Goal: Task Accomplishment & Management: Manage account settings

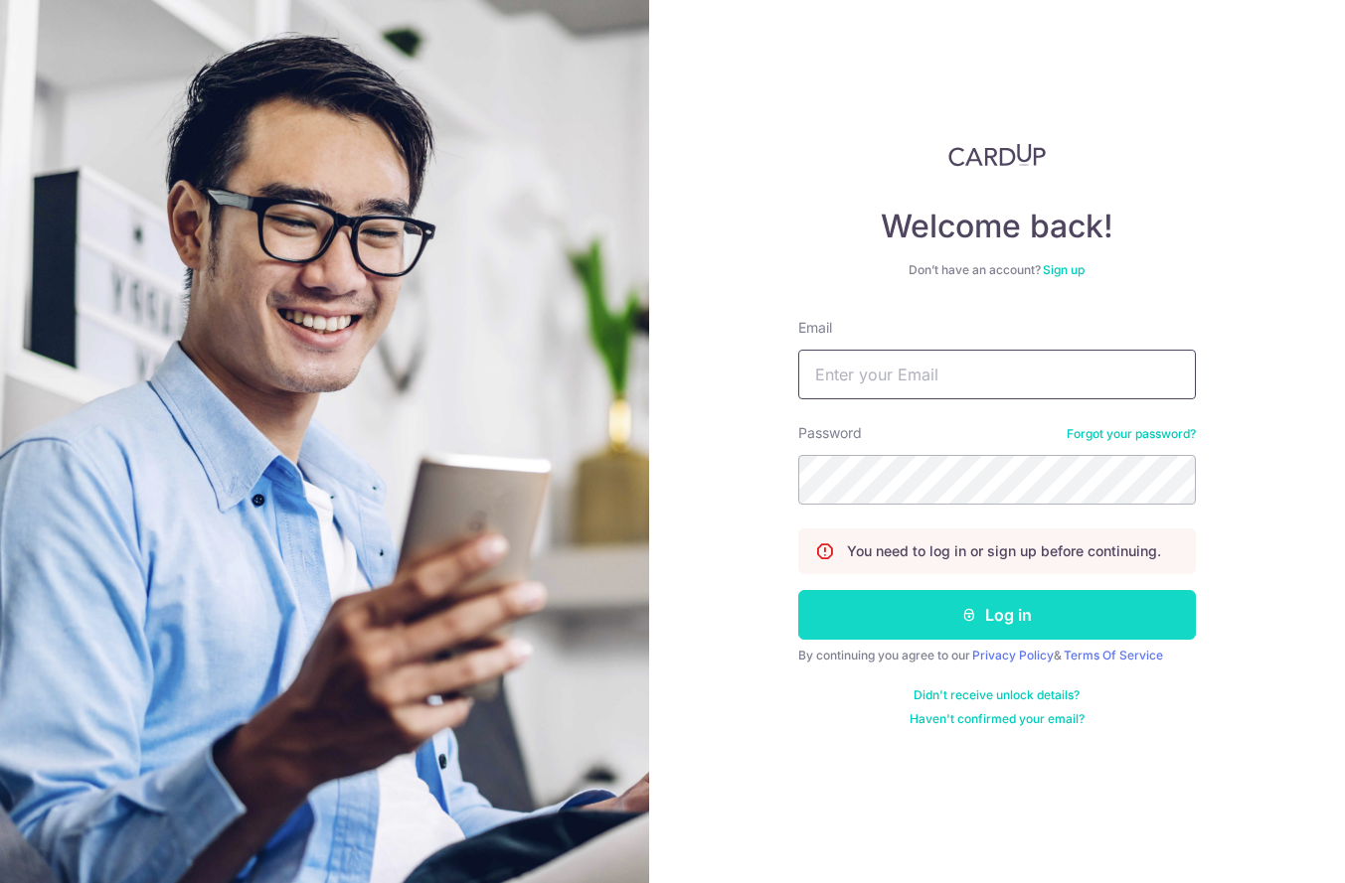
type input "[EMAIL_ADDRESS][PERSON_NAME][DOMAIN_NAME]"
click at [1001, 615] on button "Log in" at bounding box center [997, 615] width 398 height 50
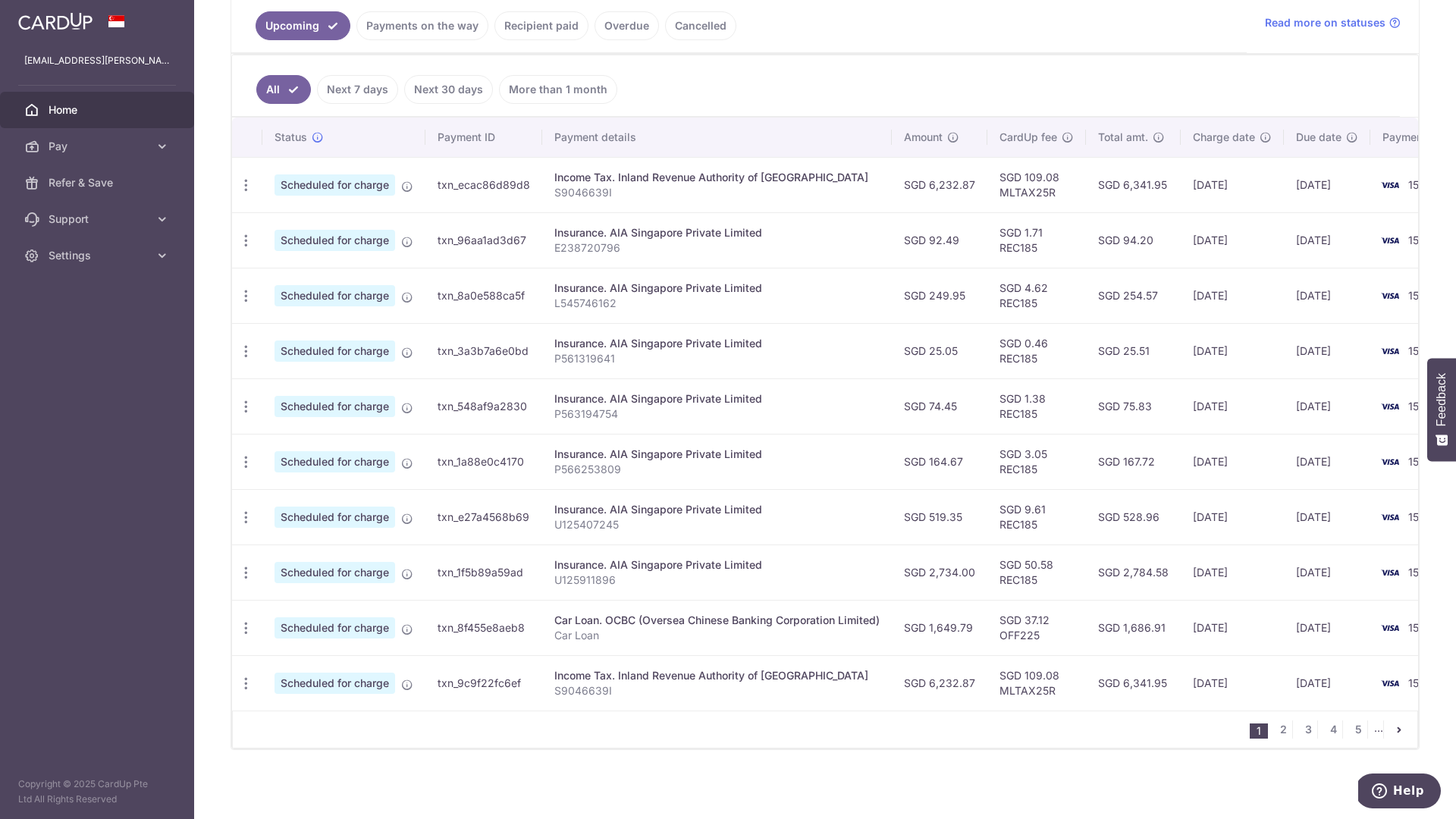
scroll to position [361, 0]
click at [1279, 730] on link "2" at bounding box center [1284, 727] width 18 height 18
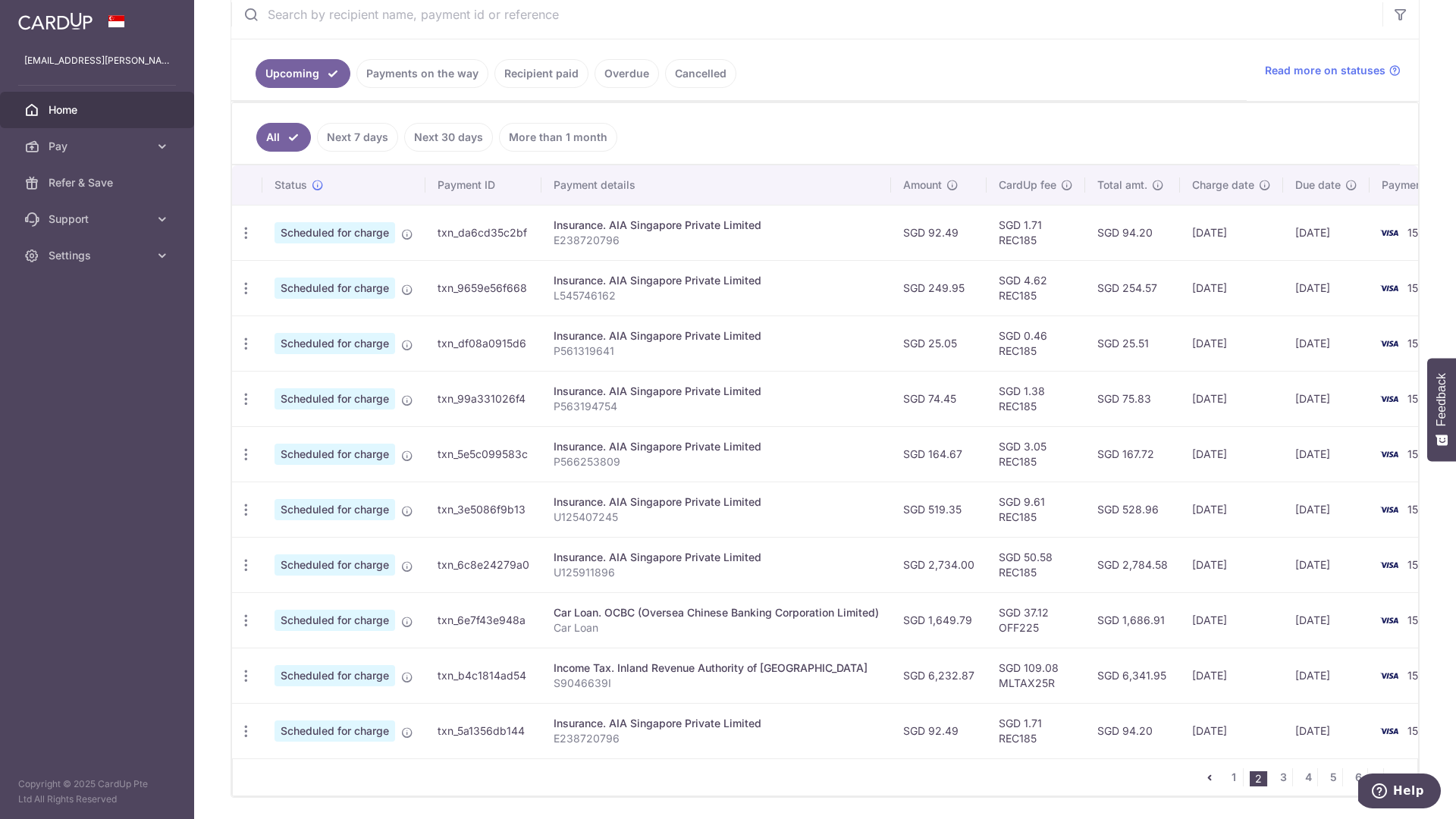
scroll to position [362, 0]
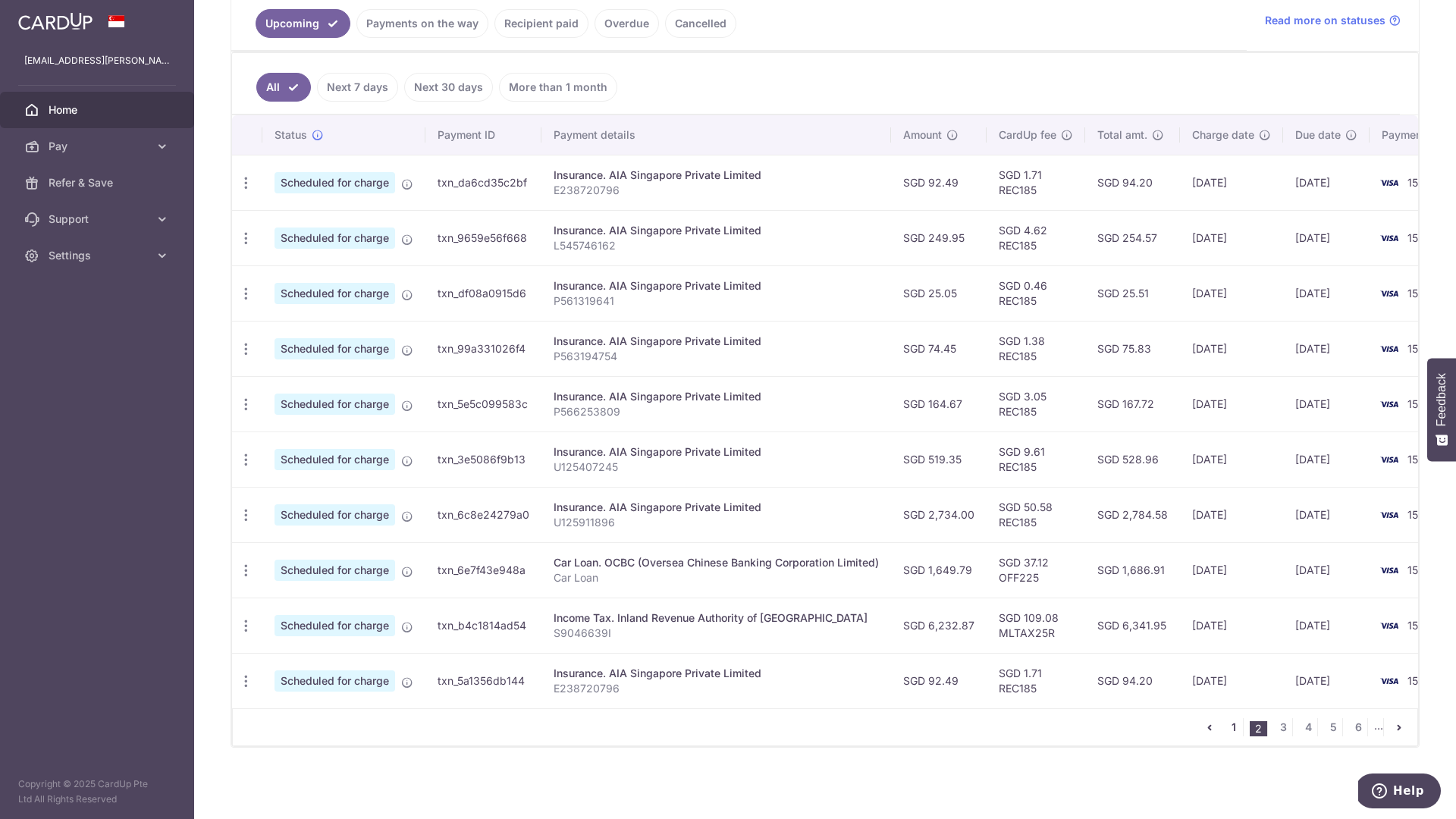
click at [1225, 723] on link "1" at bounding box center [1234, 727] width 18 height 18
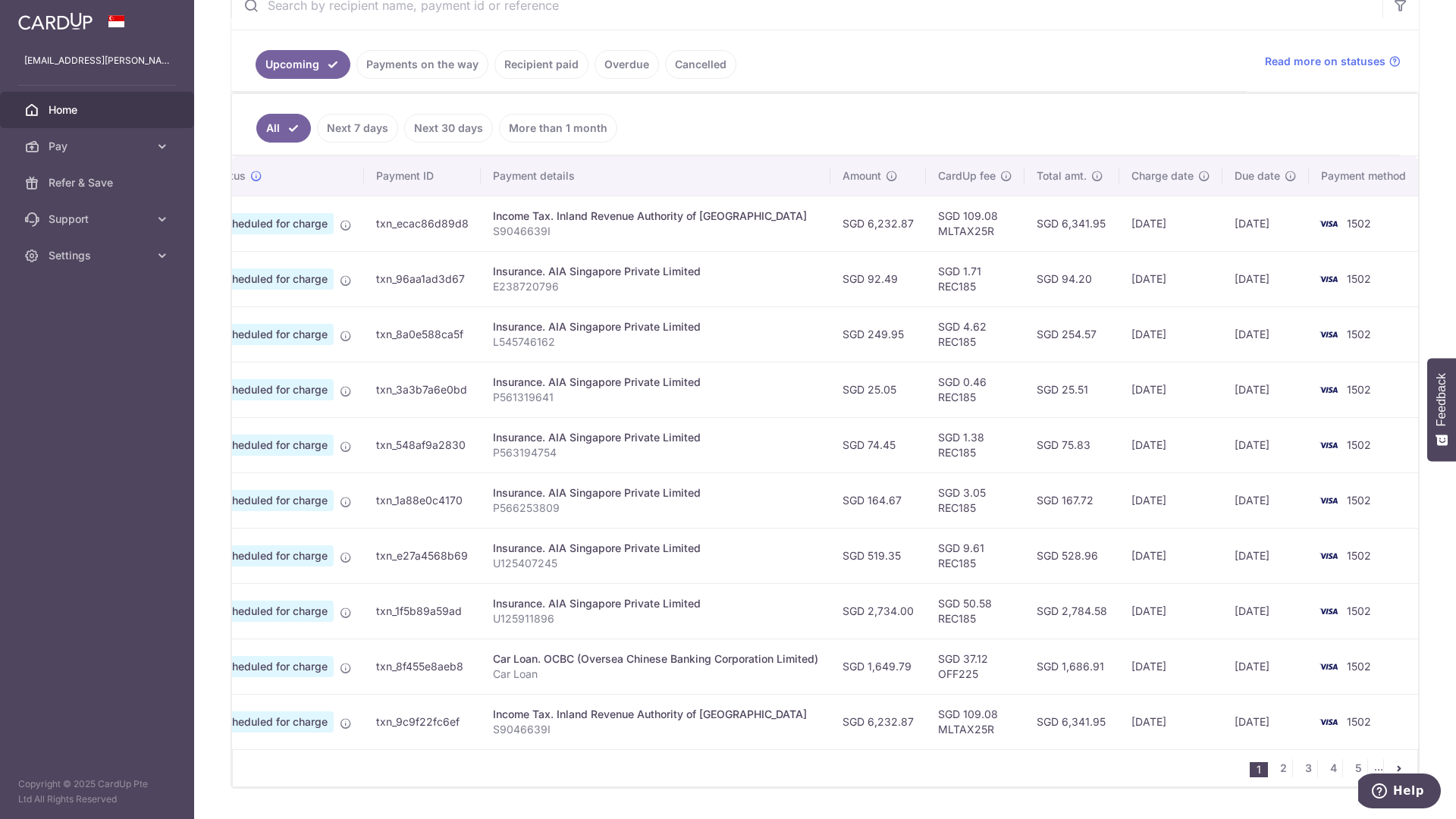
scroll to position [0, 68]
click at [1349, 776] on link "5" at bounding box center [1358, 769] width 18 height 18
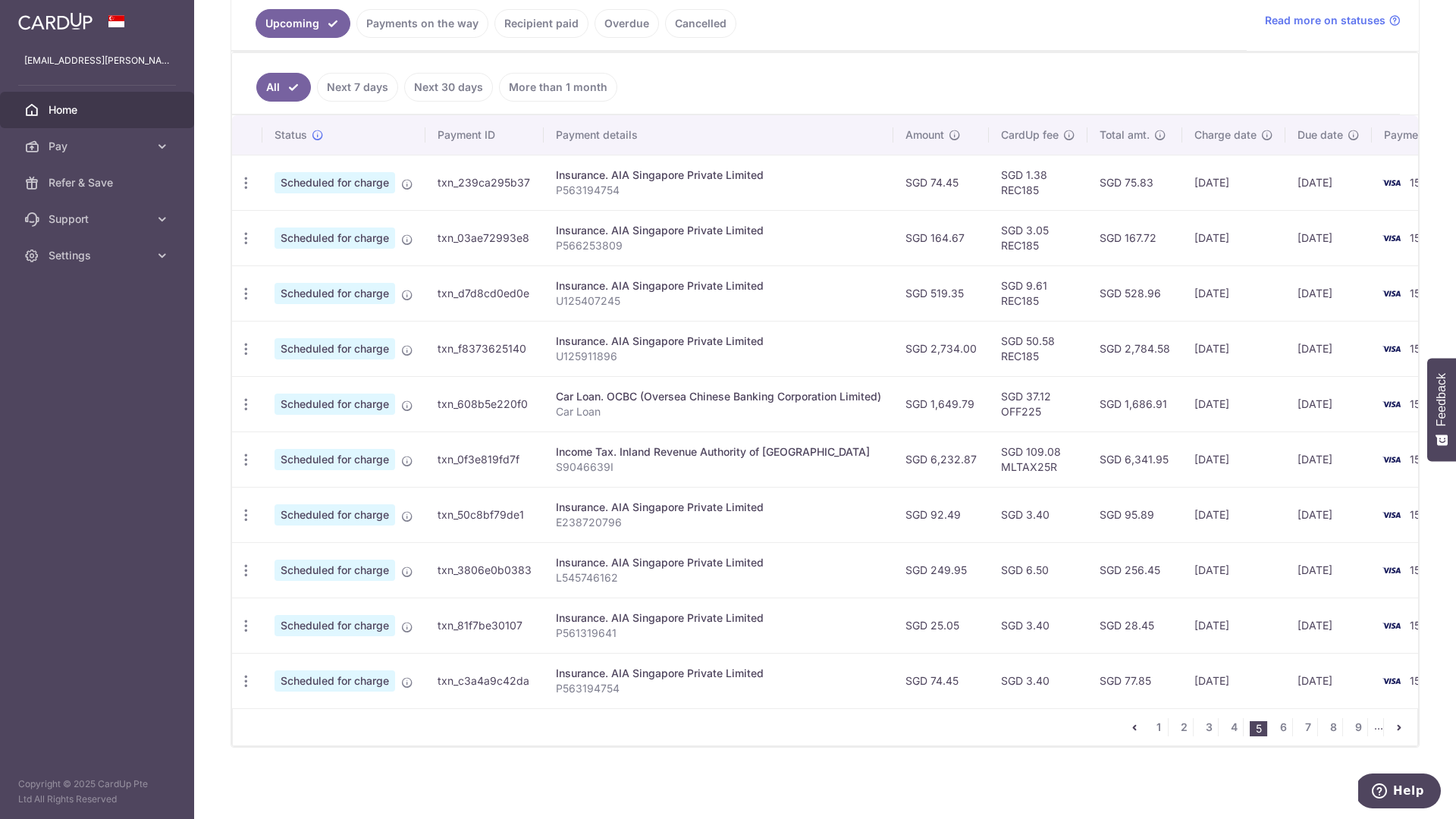
scroll to position [353, 0]
click at [1276, 732] on link "6" at bounding box center [1284, 728] width 18 height 18
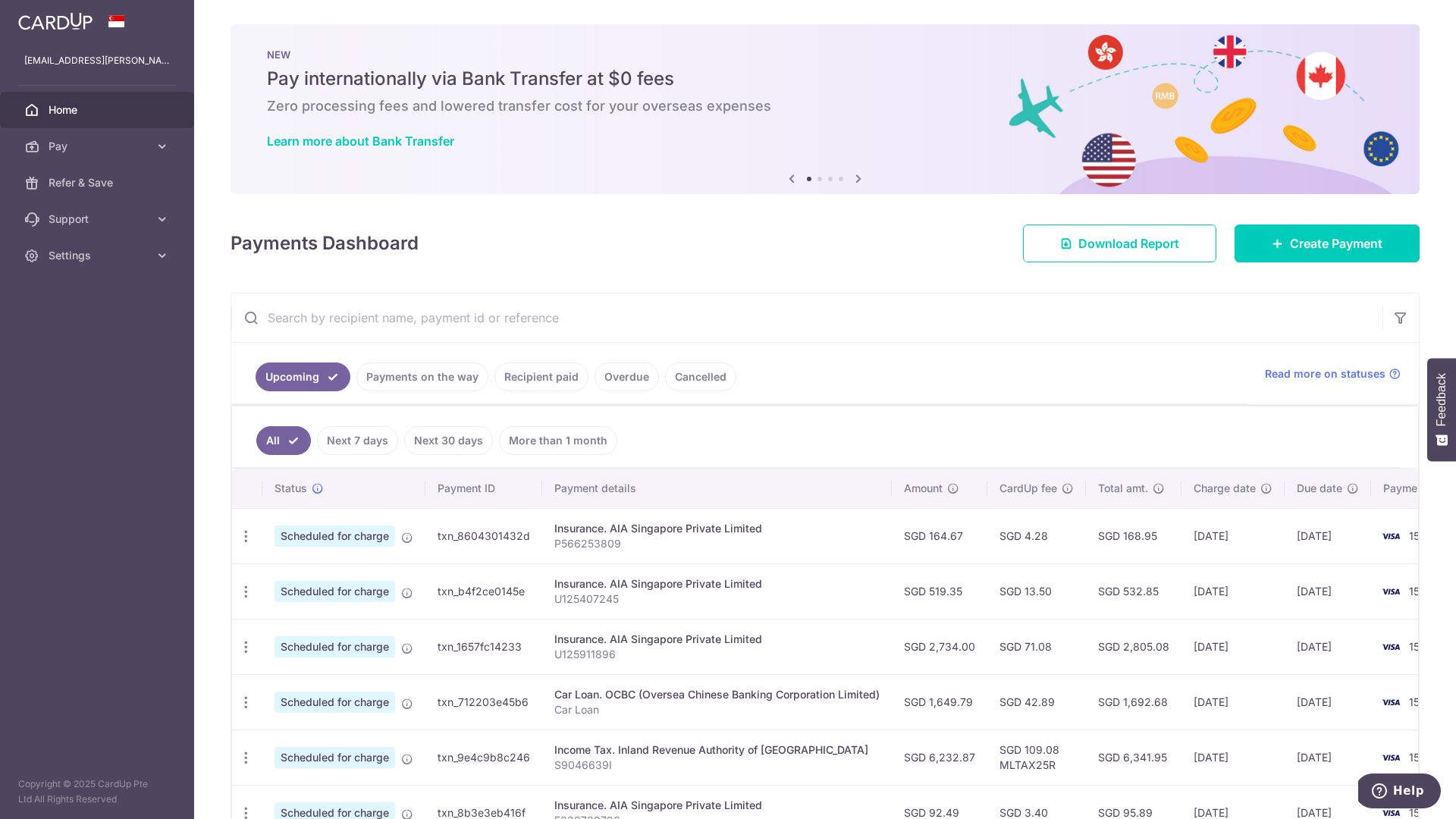
scroll to position [321, 0]
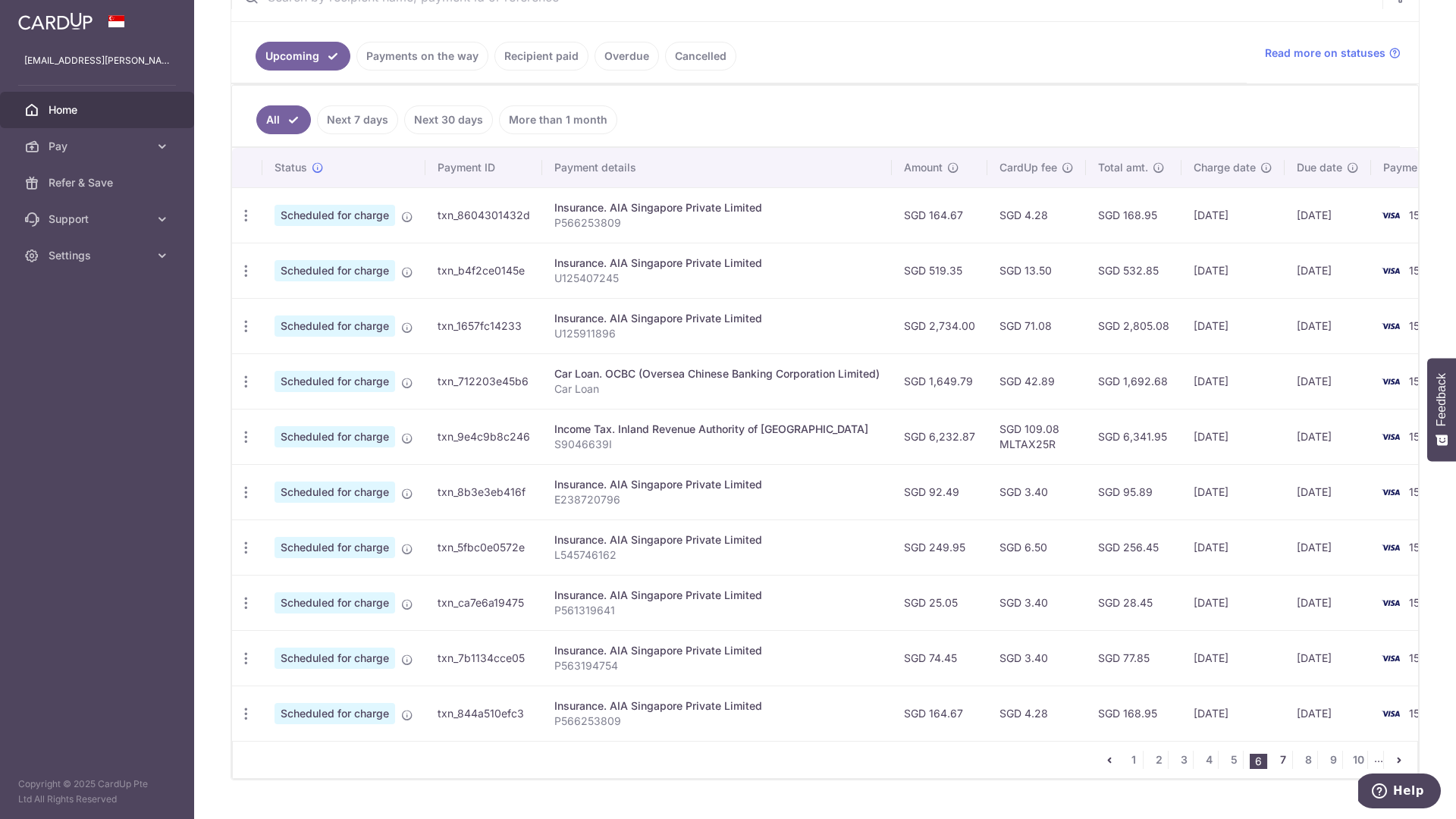
click at [1277, 766] on link "7" at bounding box center [1284, 760] width 18 height 18
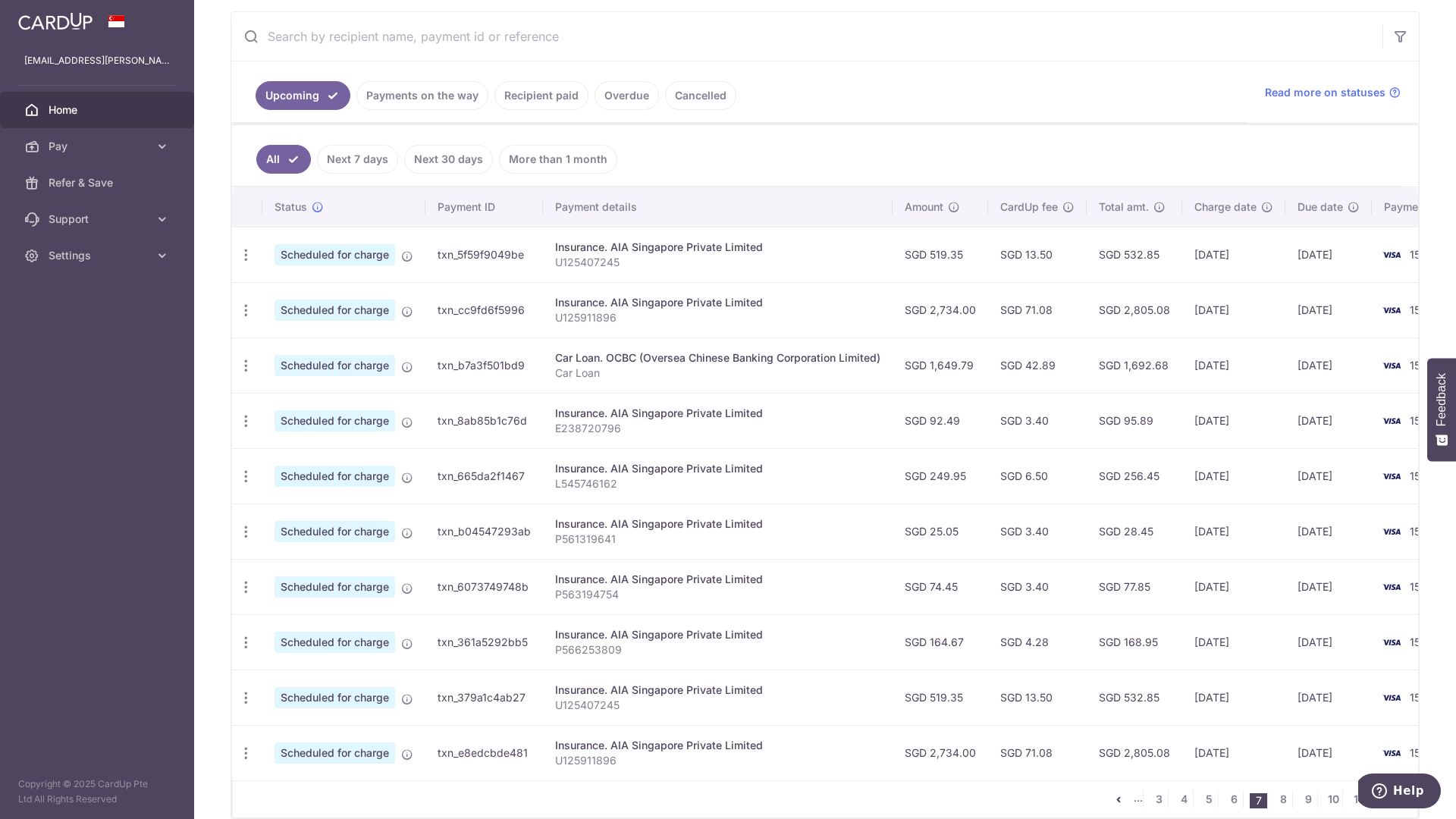
scroll to position [362, 0]
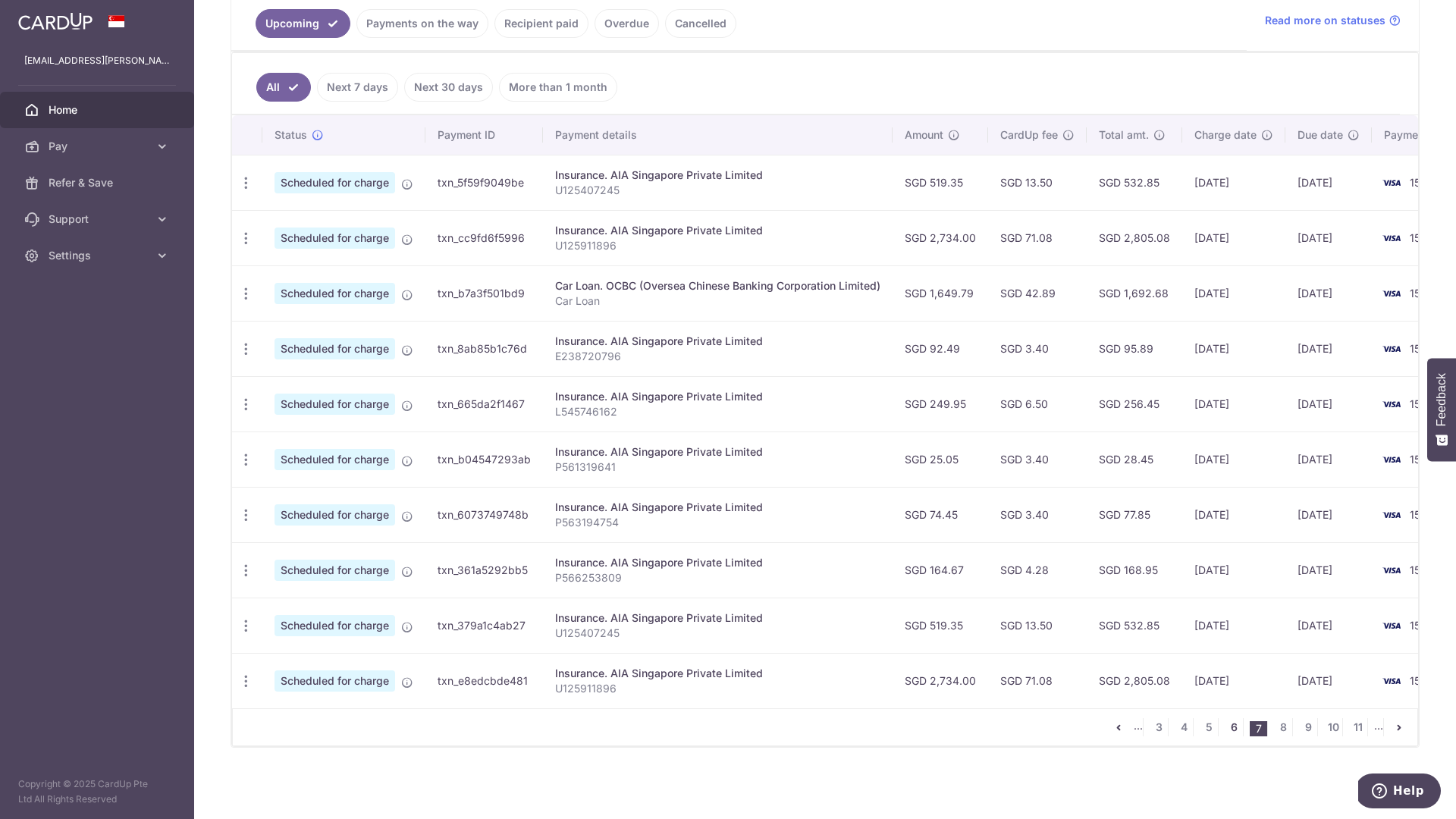
click at [1228, 727] on link "6" at bounding box center [1234, 727] width 18 height 18
click at [1125, 725] on link "1" at bounding box center [1134, 727] width 18 height 18
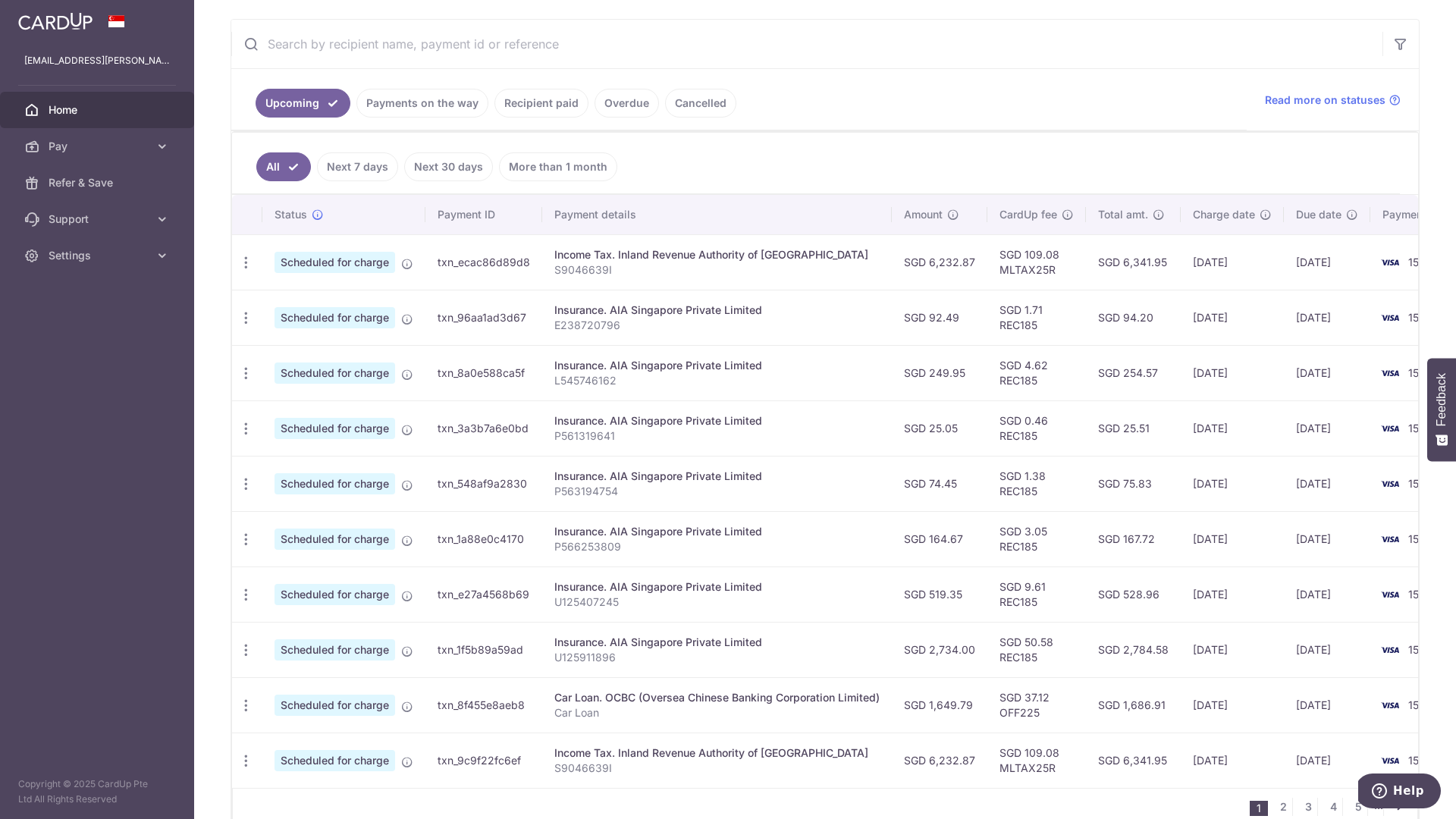
scroll to position [0, 0]
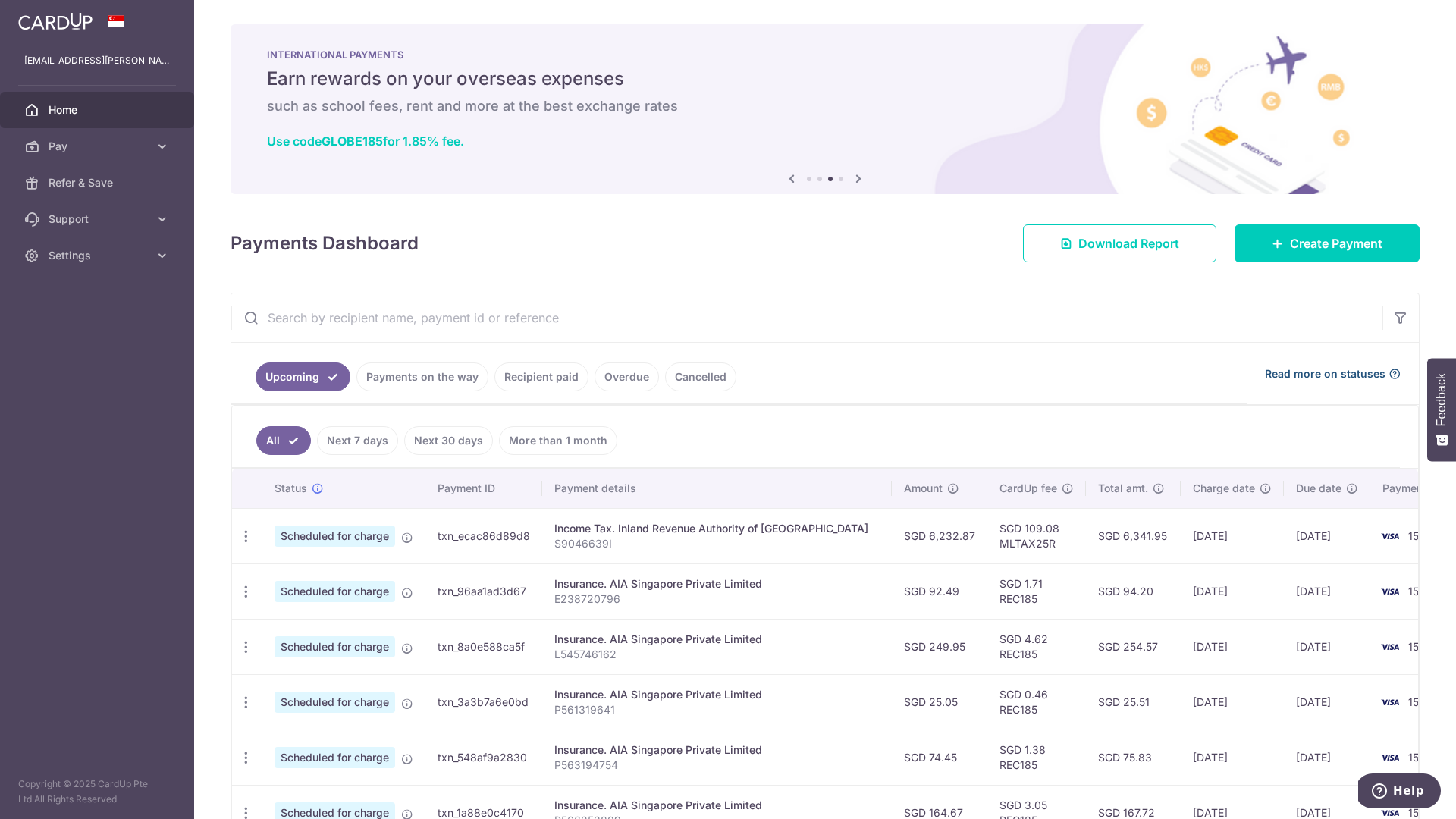
click at [1294, 376] on span "Read more on statuses" at bounding box center [1326, 374] width 121 height 15
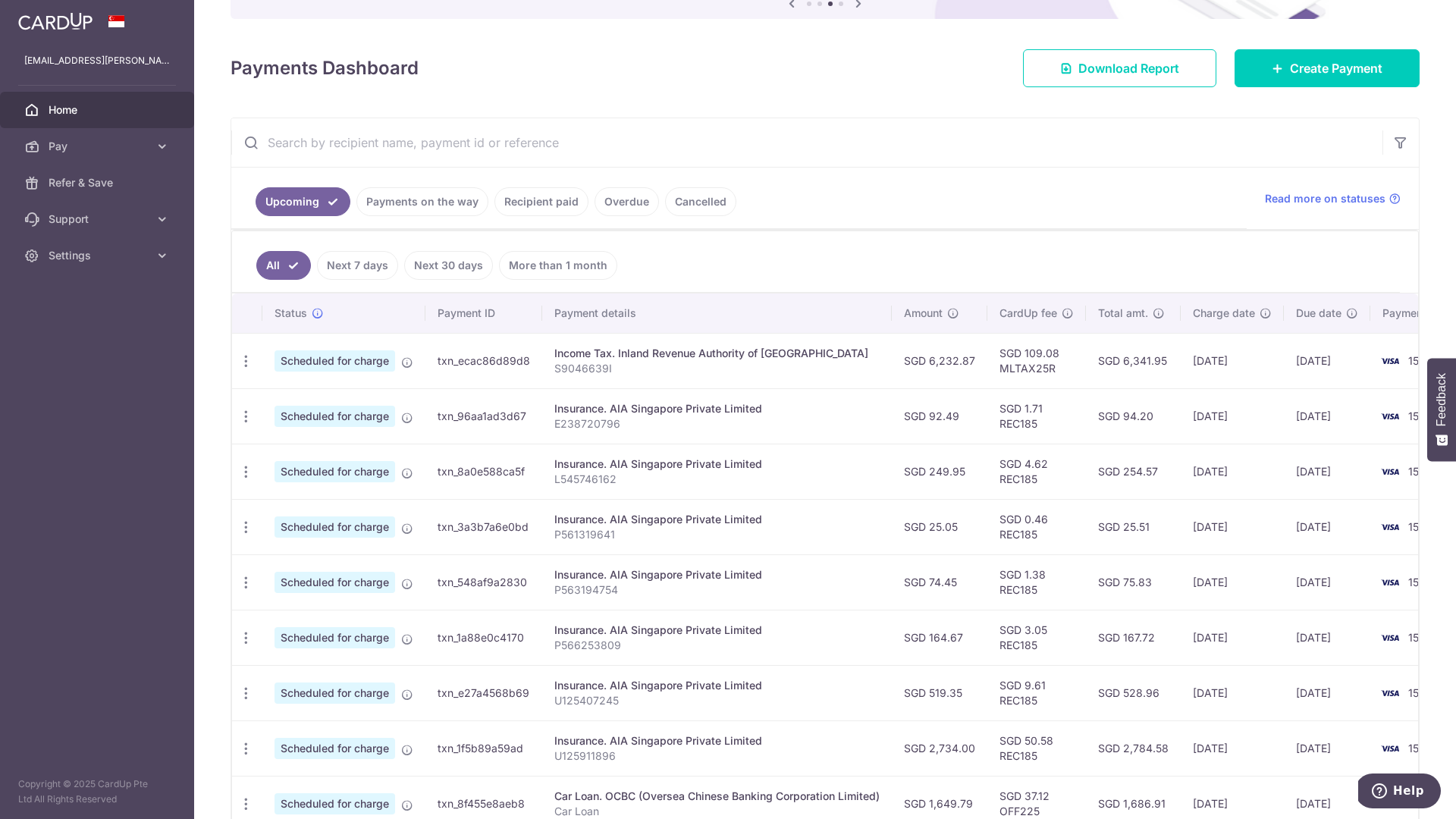
click at [565, 273] on link "More than 1 month" at bounding box center [558, 266] width 118 height 29
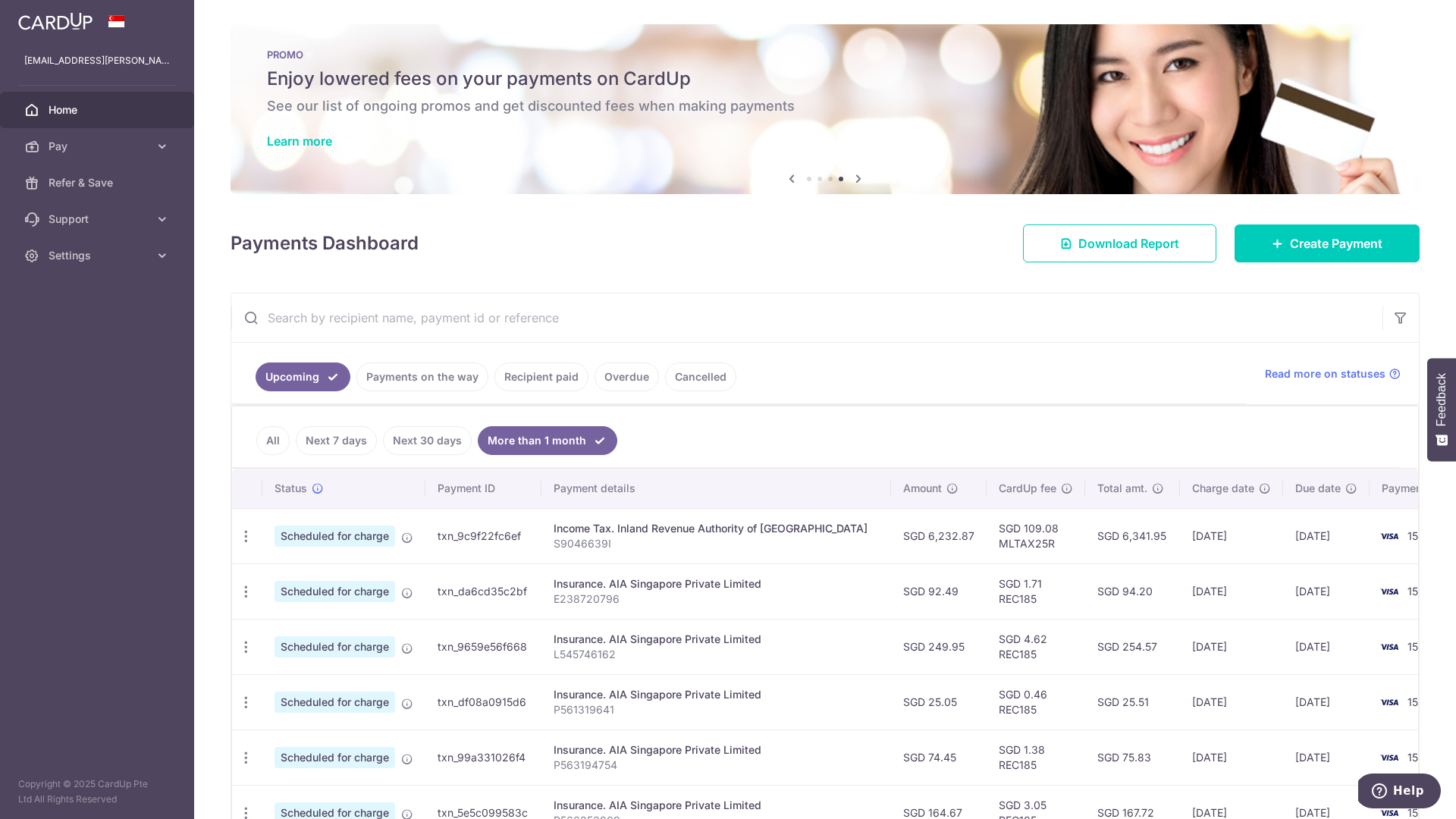
click at [278, 440] on link "All" at bounding box center [273, 441] width 34 height 29
click at [429, 374] on link "Payments on the way" at bounding box center [422, 377] width 132 height 29
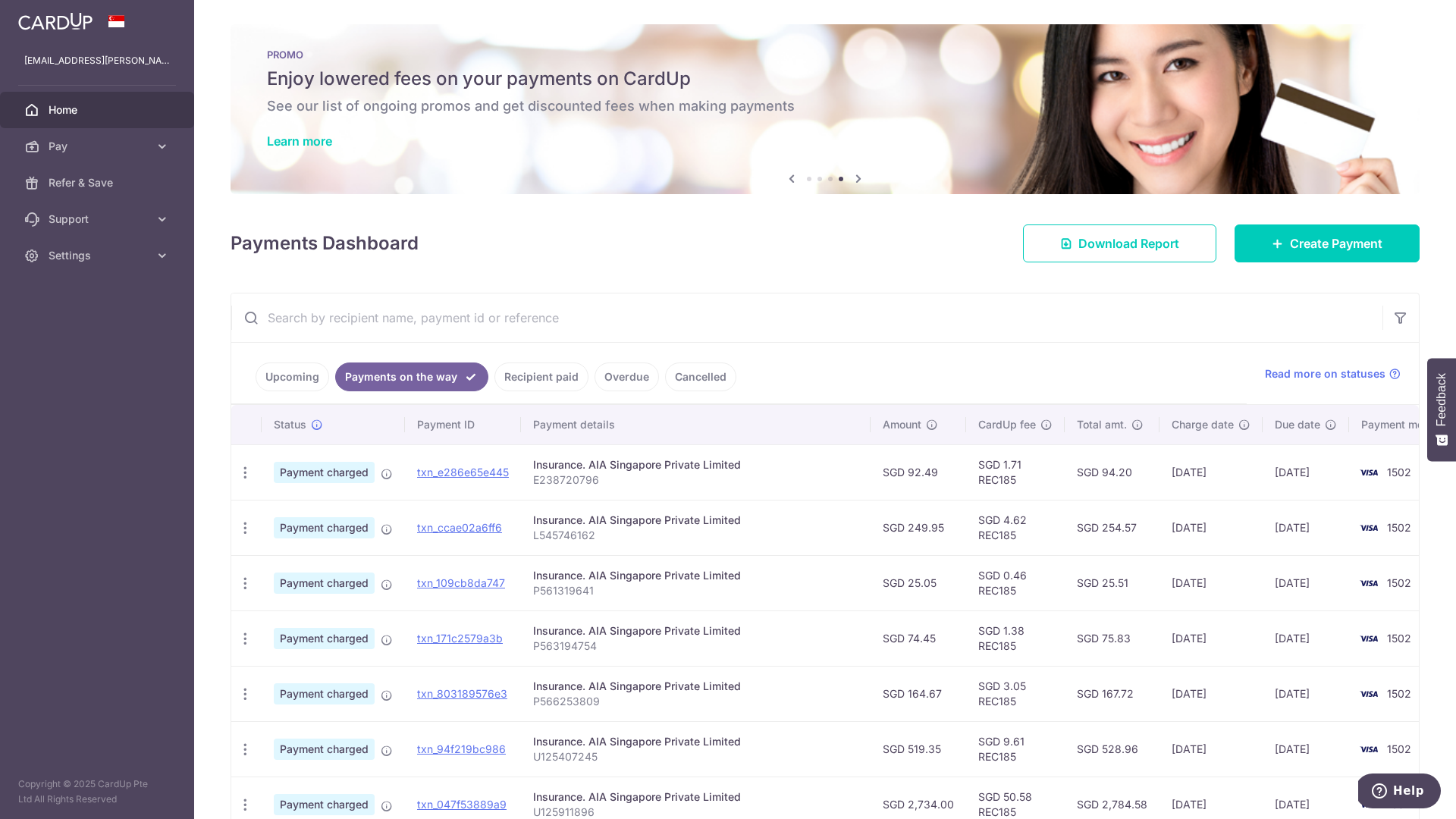
click at [712, 375] on link "Cancelled" at bounding box center [701, 377] width 71 height 29
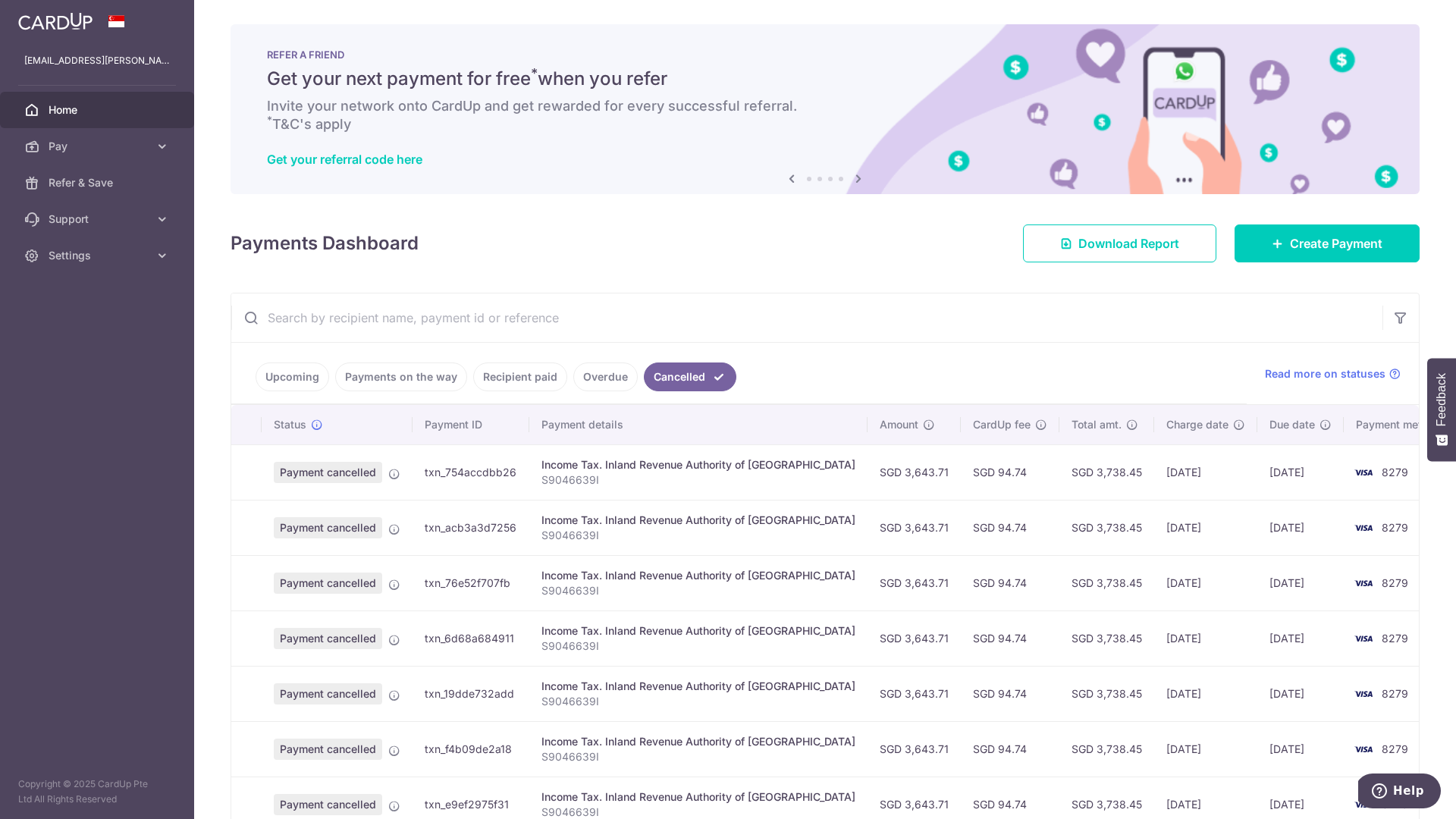
scroll to position [289, 0]
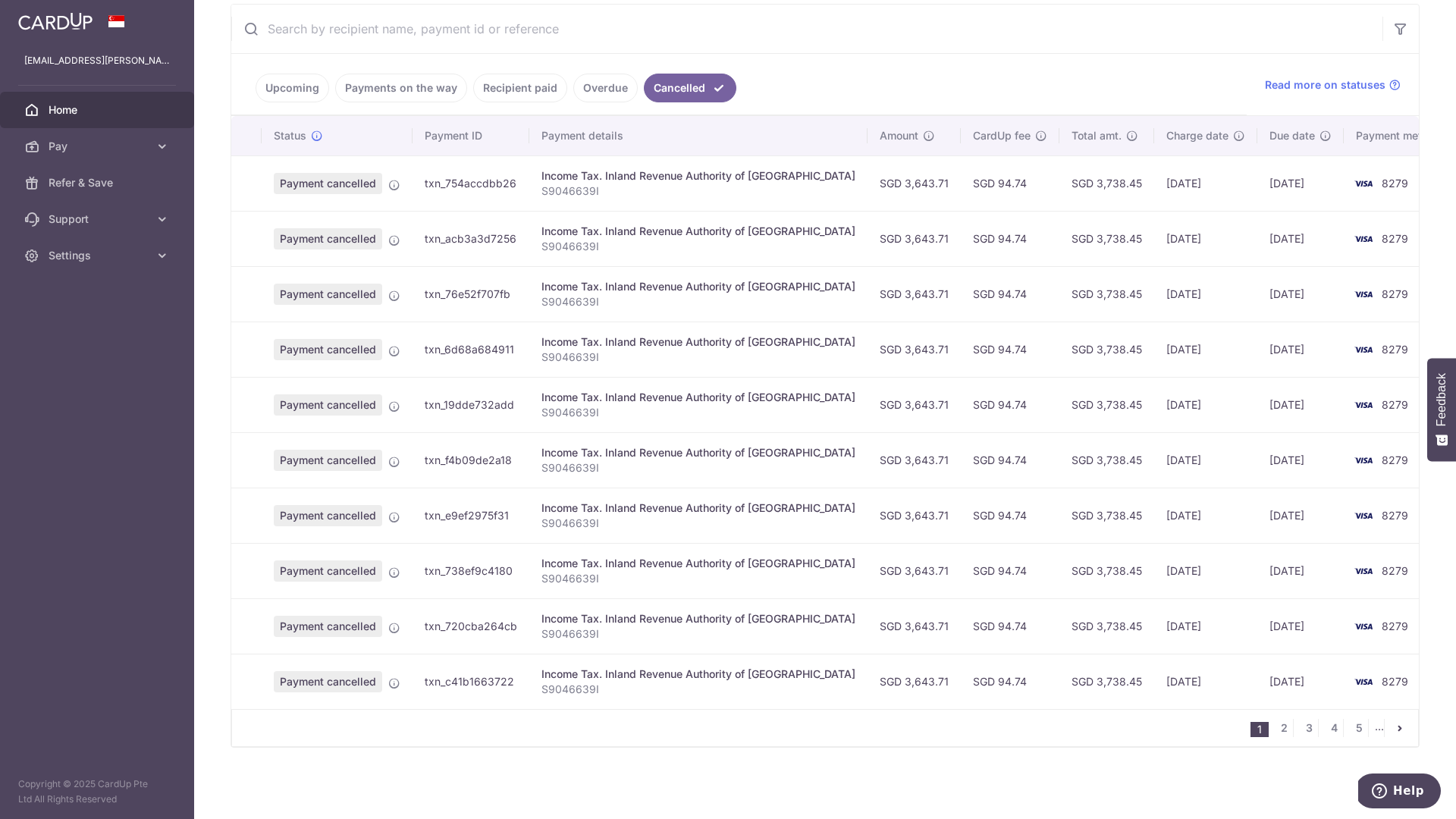
click at [1276, 713] on nav "1 2 3 4 5 ..." at bounding box center [1335, 728] width 168 height 37
click at [1277, 722] on link "2" at bounding box center [1284, 728] width 18 height 18
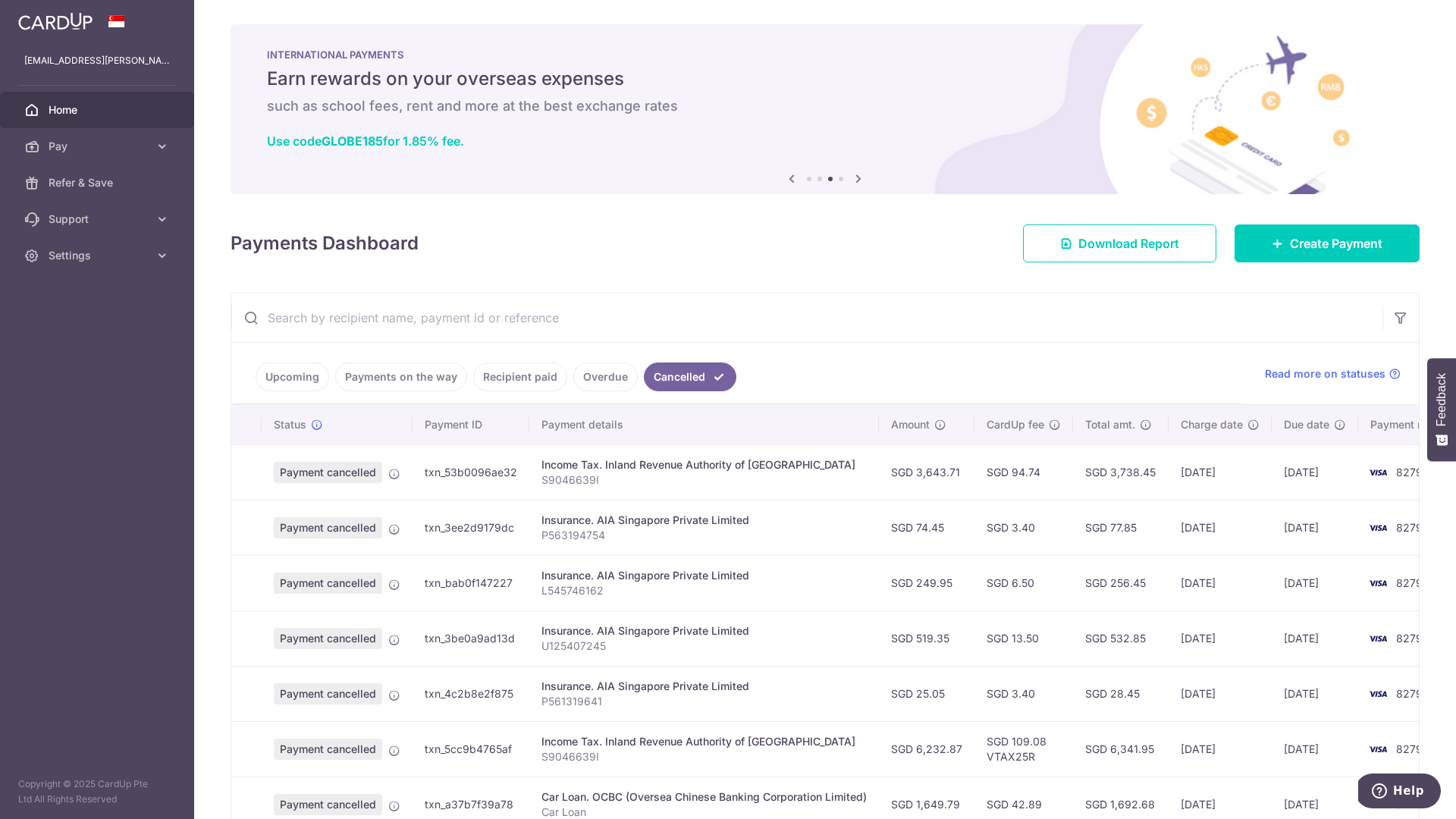
scroll to position [298, 0]
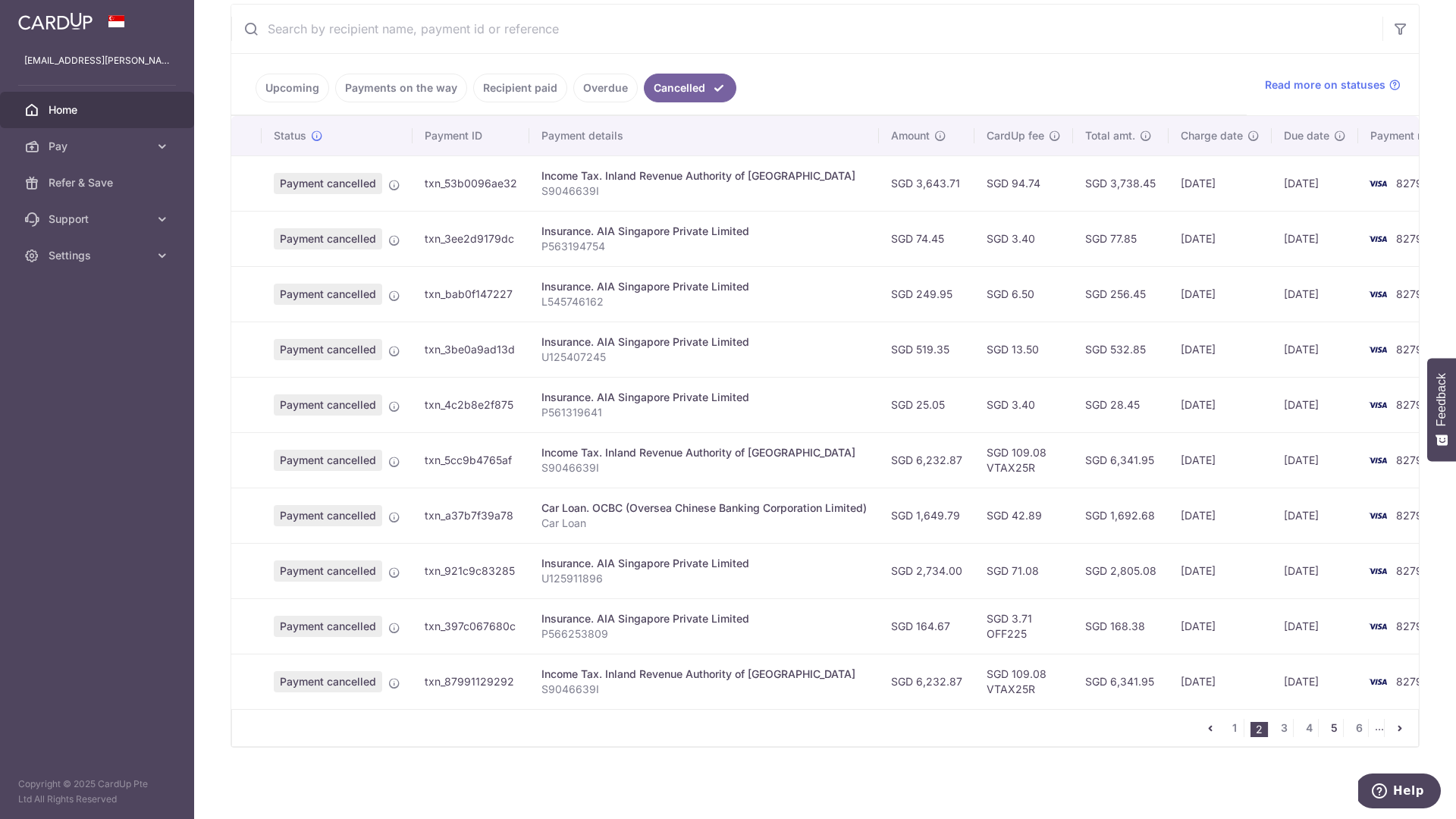
click at [1325, 726] on link "5" at bounding box center [1334, 728] width 18 height 18
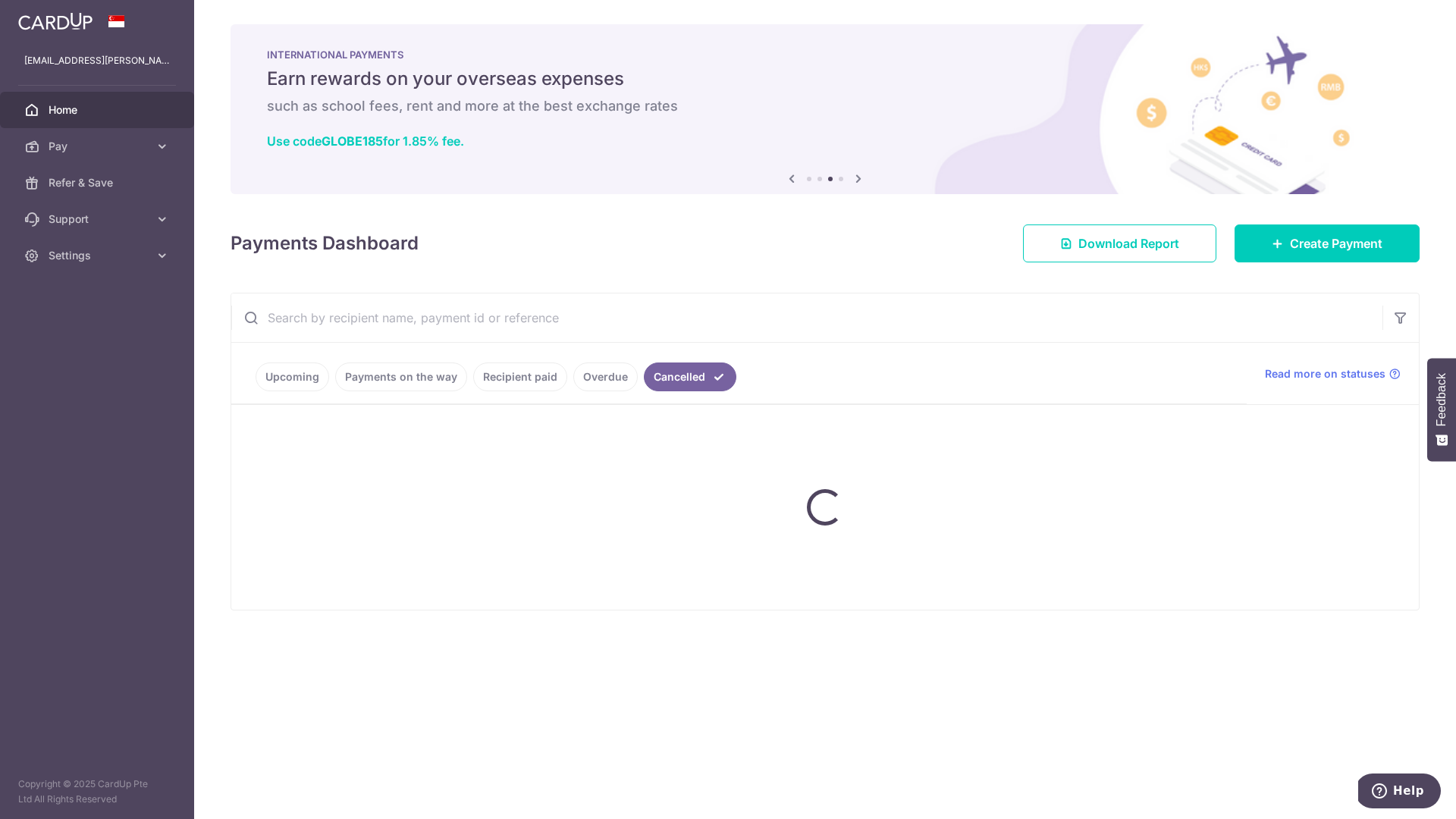
scroll to position [0, 0]
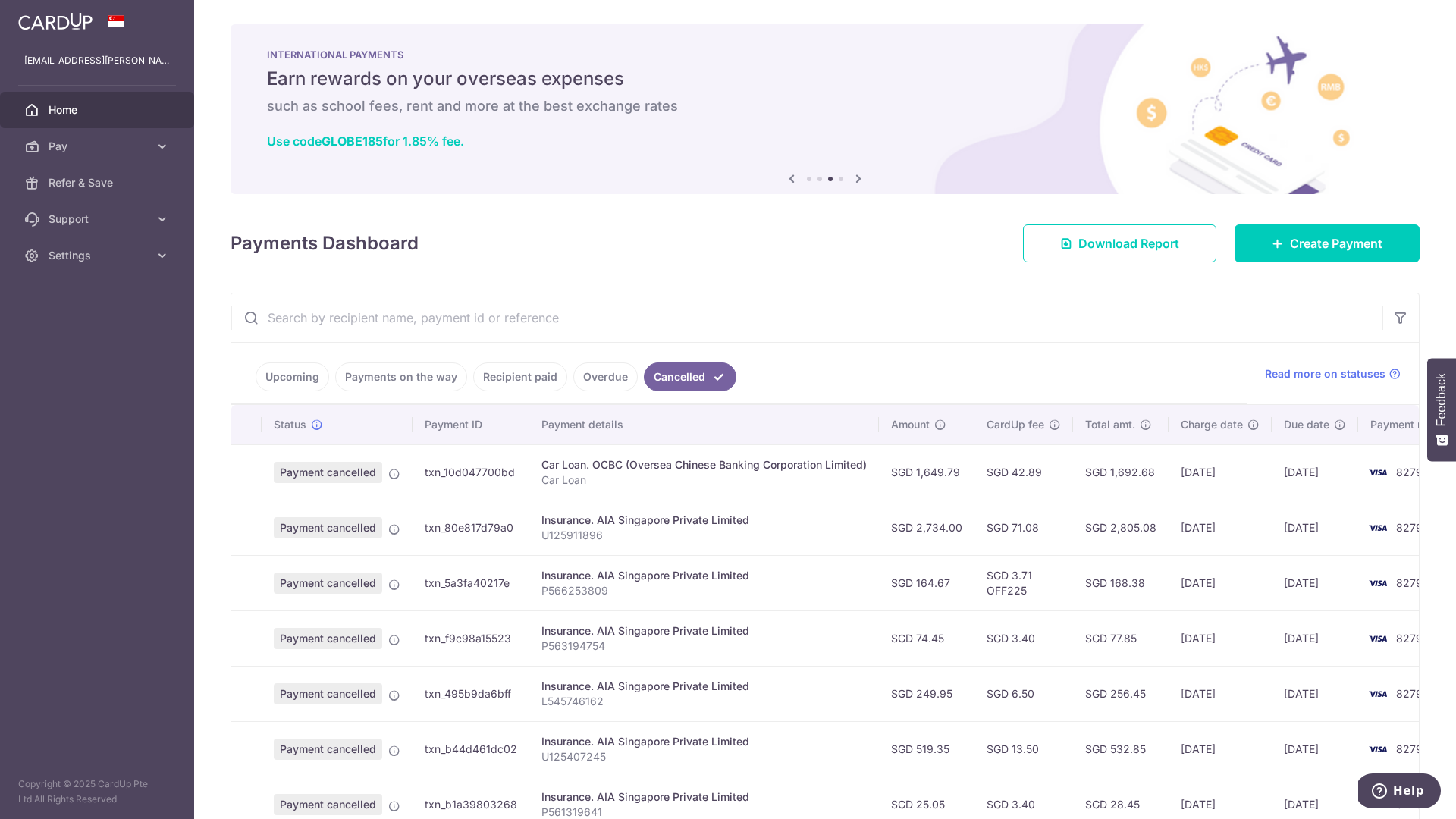
click at [747, 312] on input "text" at bounding box center [807, 318] width 1152 height 49
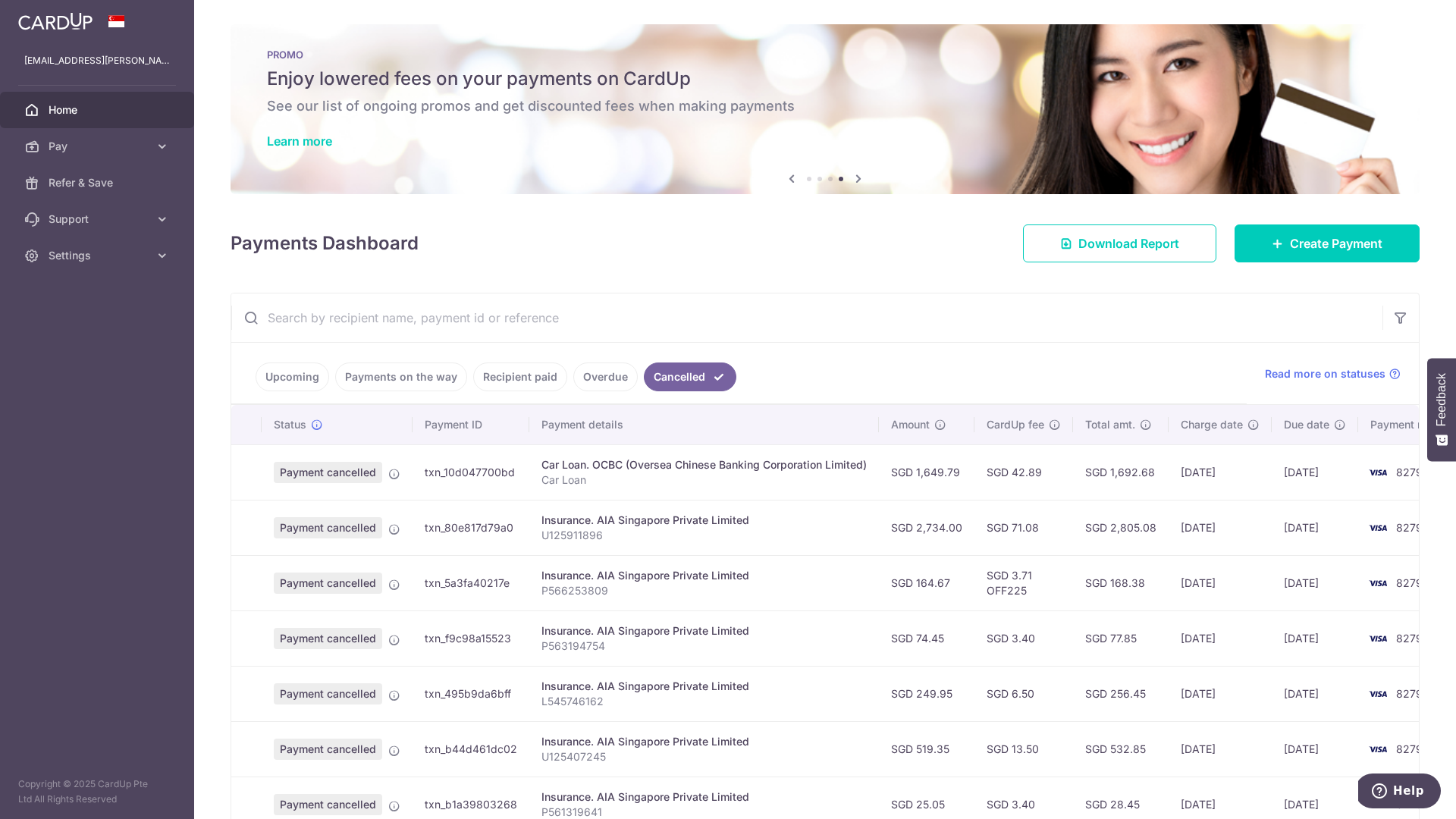
paste input "txn_fb78006be4d"
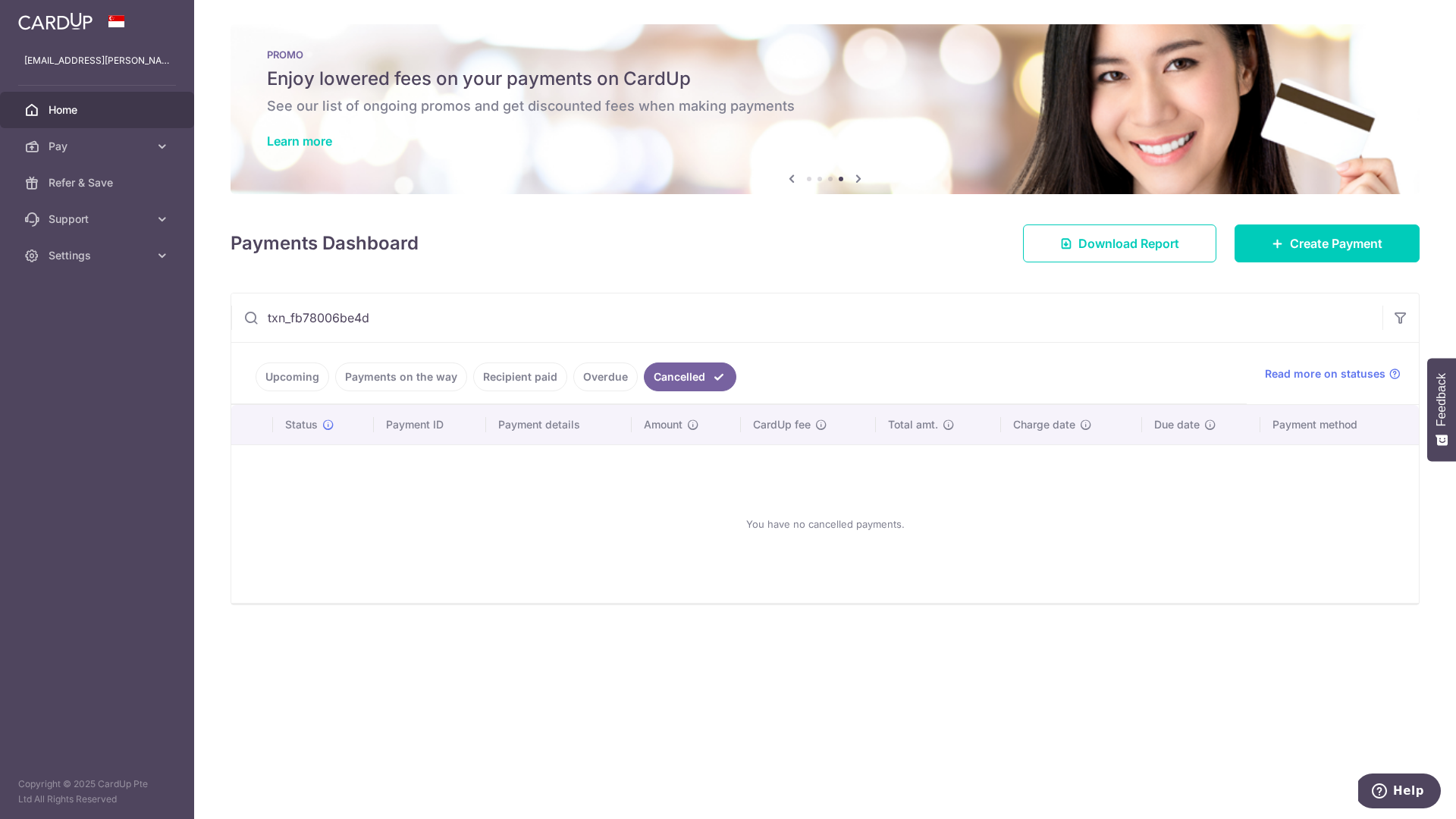
click at [301, 377] on link "Upcoming" at bounding box center [292, 377] width 73 height 29
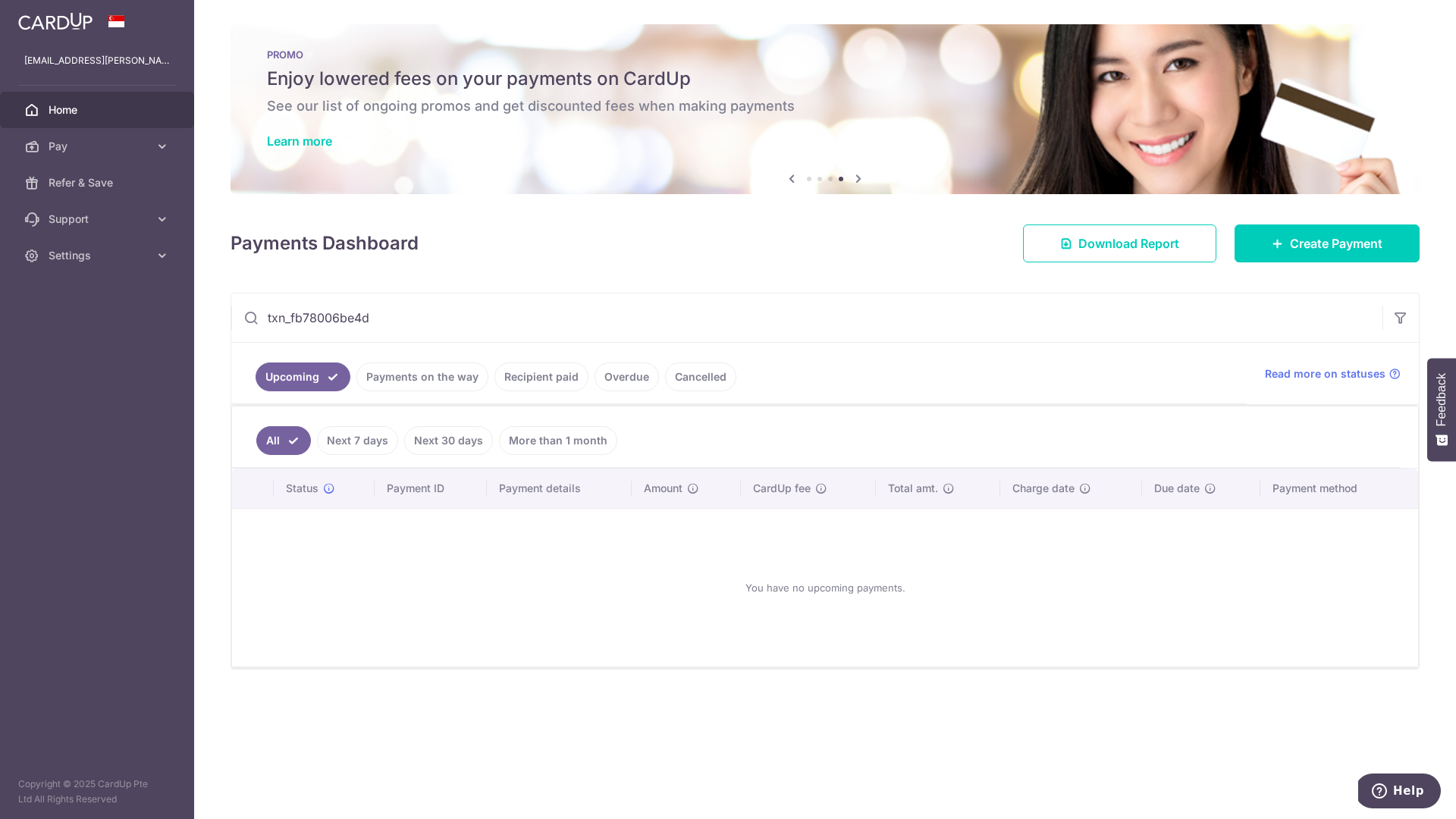
click at [427, 375] on link "Payments on the way" at bounding box center [422, 377] width 132 height 29
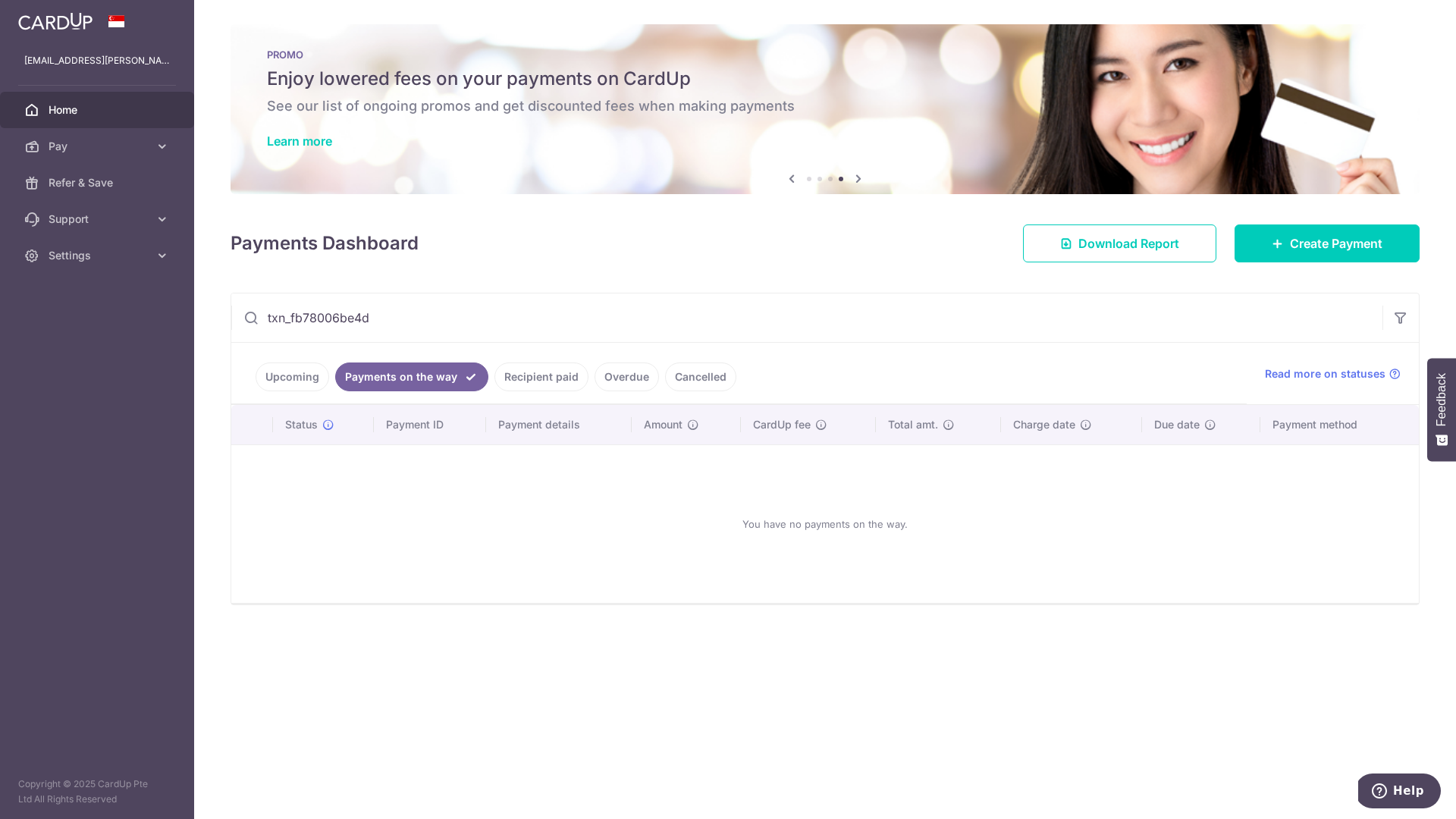
click at [531, 376] on link "Recipient paid" at bounding box center [541, 377] width 94 height 29
click at [602, 377] on link "Overdue" at bounding box center [627, 377] width 64 height 29
click at [674, 376] on link "Cancelled" at bounding box center [701, 377] width 71 height 29
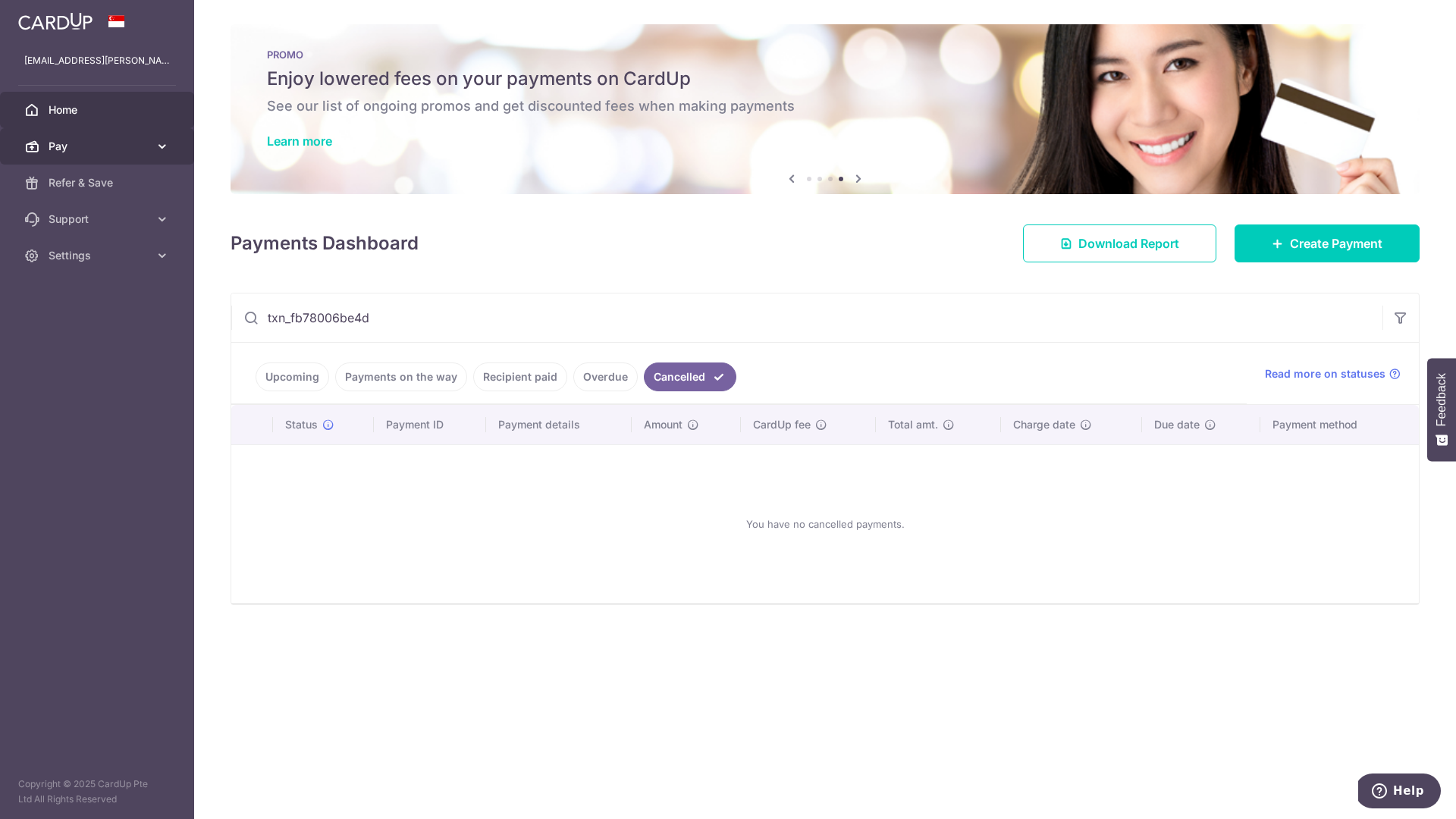
click at [163, 142] on icon at bounding box center [163, 147] width 15 height 15
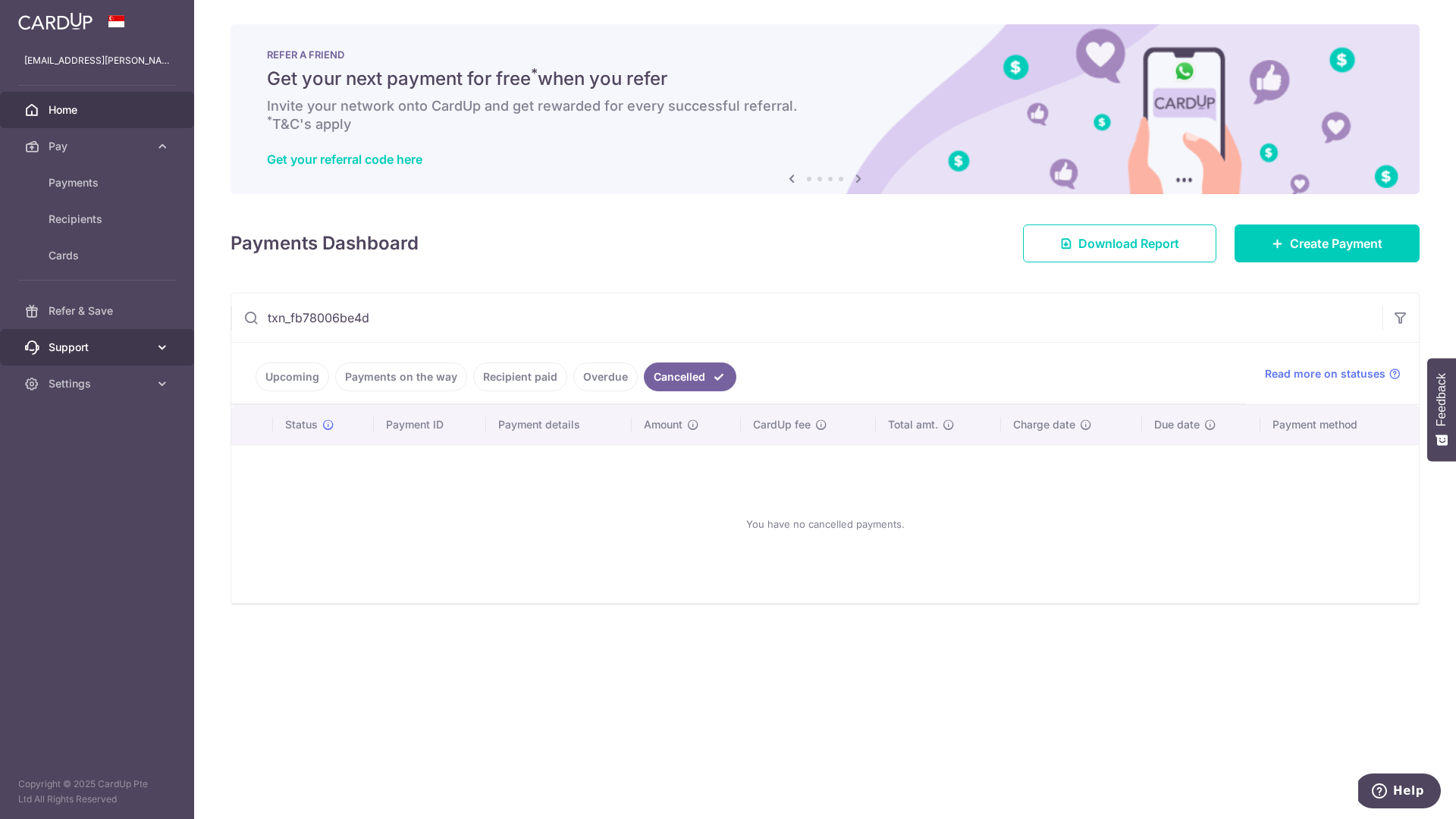
click at [94, 343] on span "Support" at bounding box center [98, 347] width 100 height 15
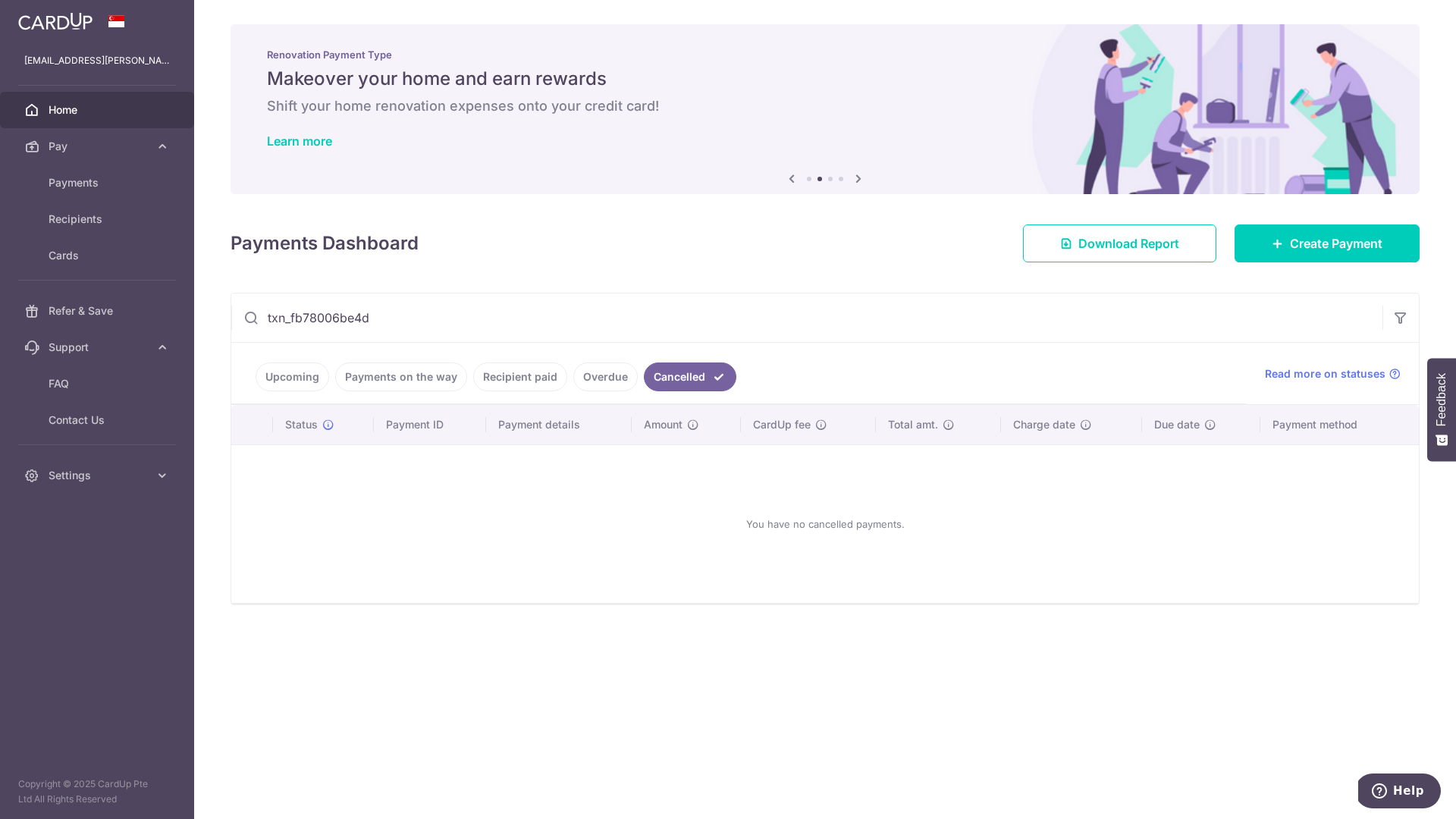
click at [420, 319] on input "txn_fb78006be4d" at bounding box center [807, 318] width 1152 height 49
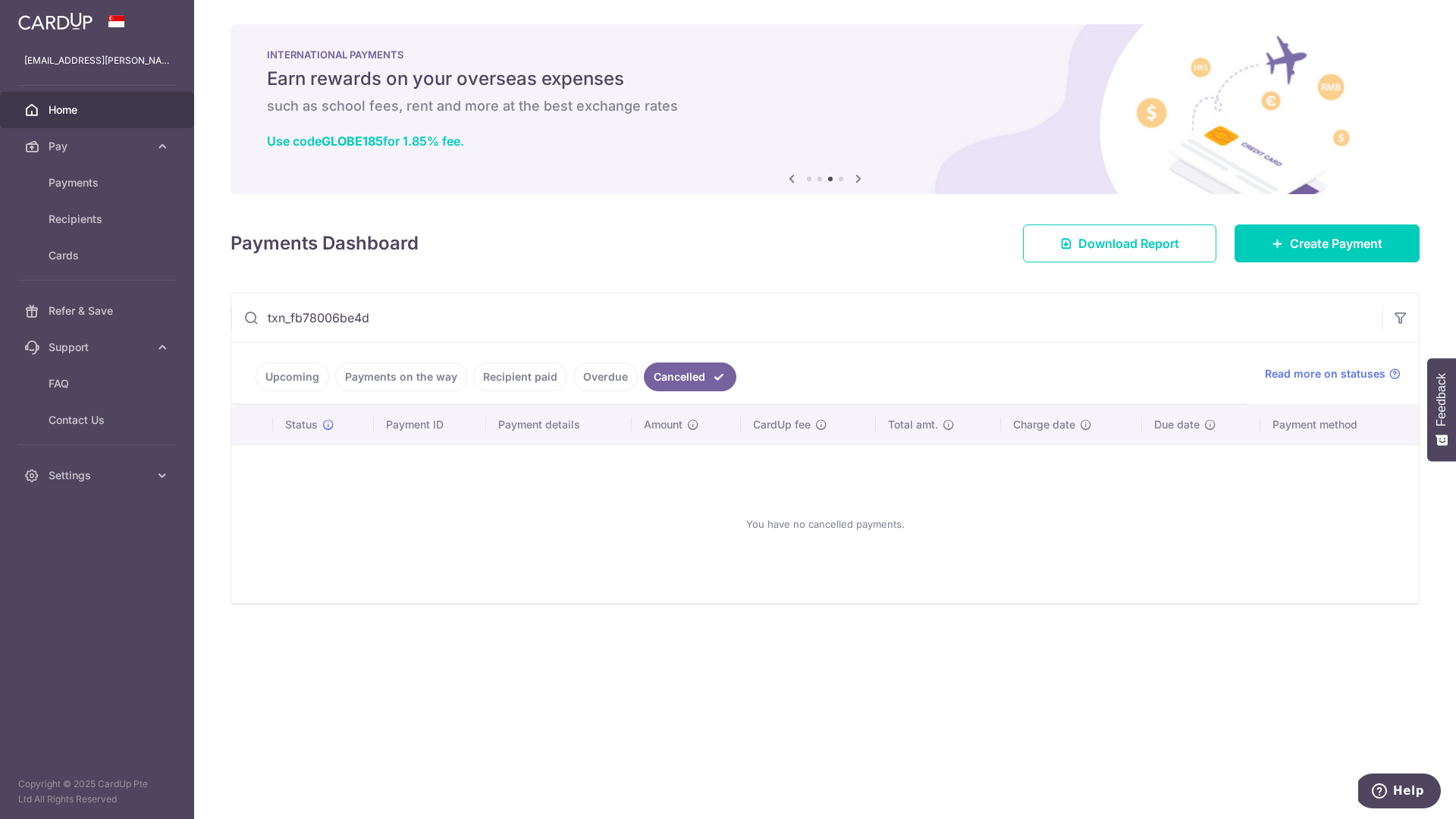
click at [321, 371] on link "Upcoming" at bounding box center [292, 377] width 73 height 29
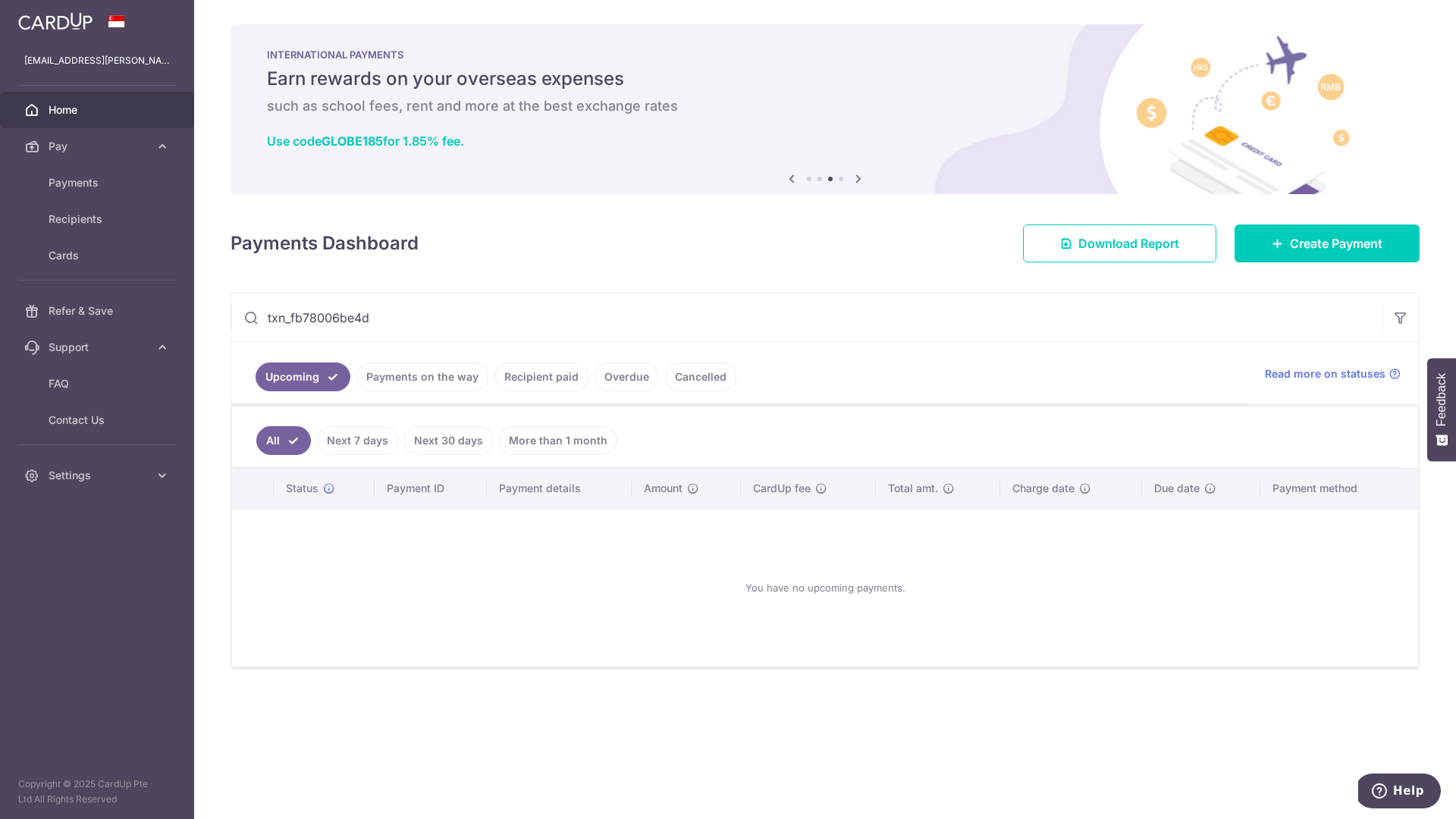
click at [394, 375] on link "Payments on the way" at bounding box center [422, 377] width 132 height 29
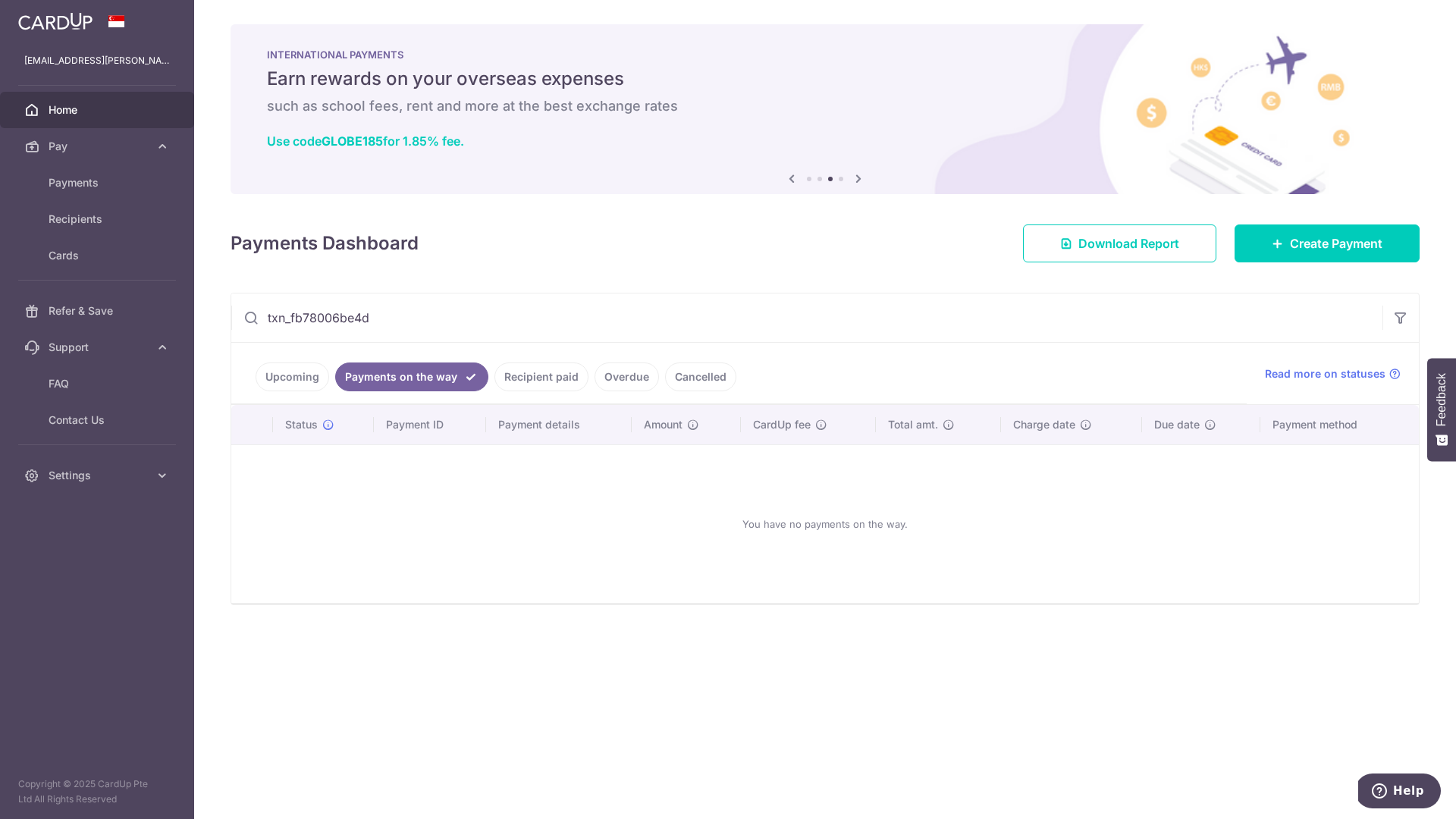
click at [525, 372] on link "Recipient paid" at bounding box center [541, 377] width 94 height 29
click at [623, 382] on link "Overdue" at bounding box center [627, 377] width 64 height 29
click at [670, 376] on link "Cancelled" at bounding box center [701, 377] width 71 height 29
click at [305, 386] on link "Upcoming" at bounding box center [292, 377] width 73 height 29
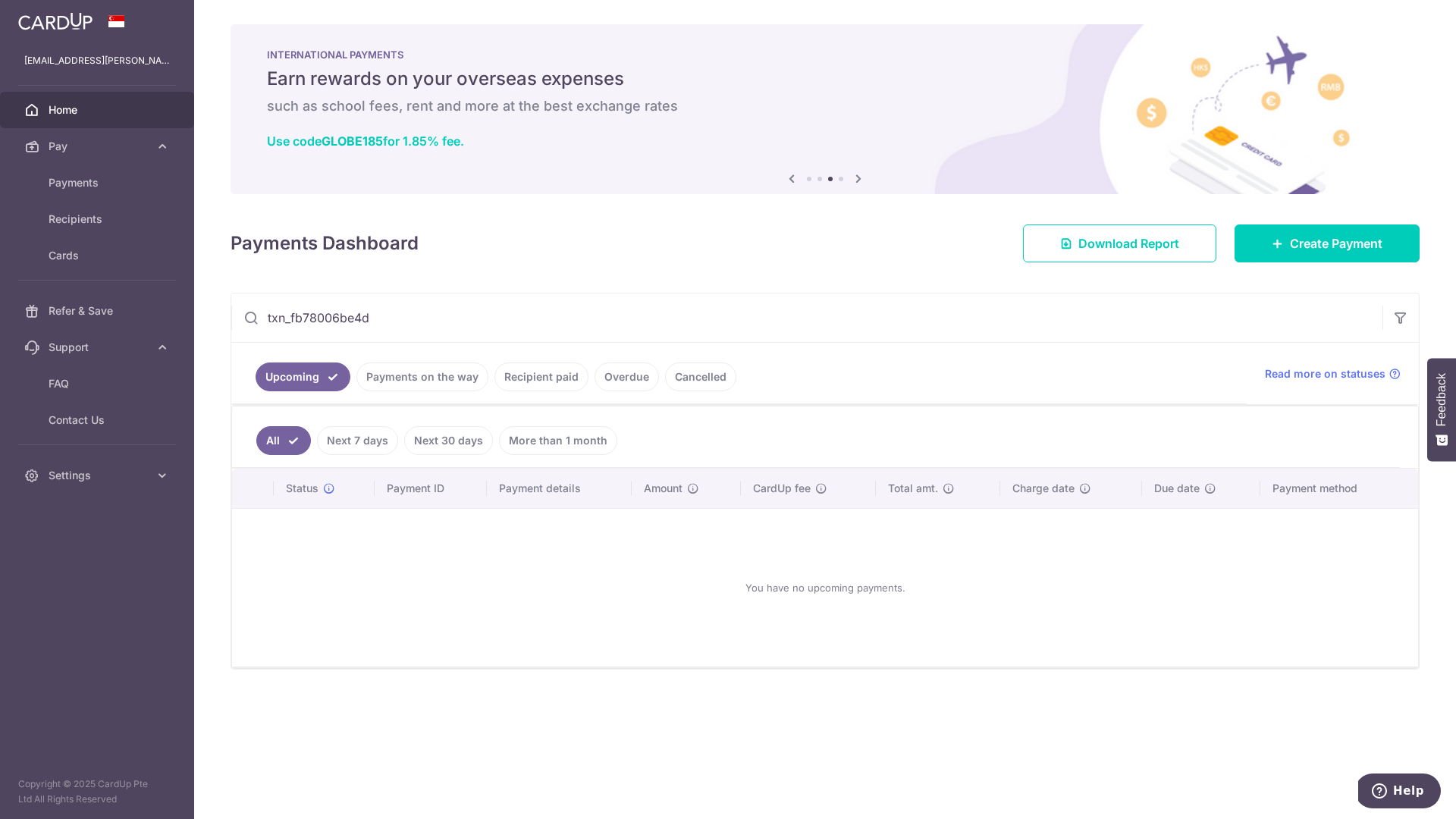
click at [694, 385] on link "Cancelled" at bounding box center [701, 377] width 71 height 29
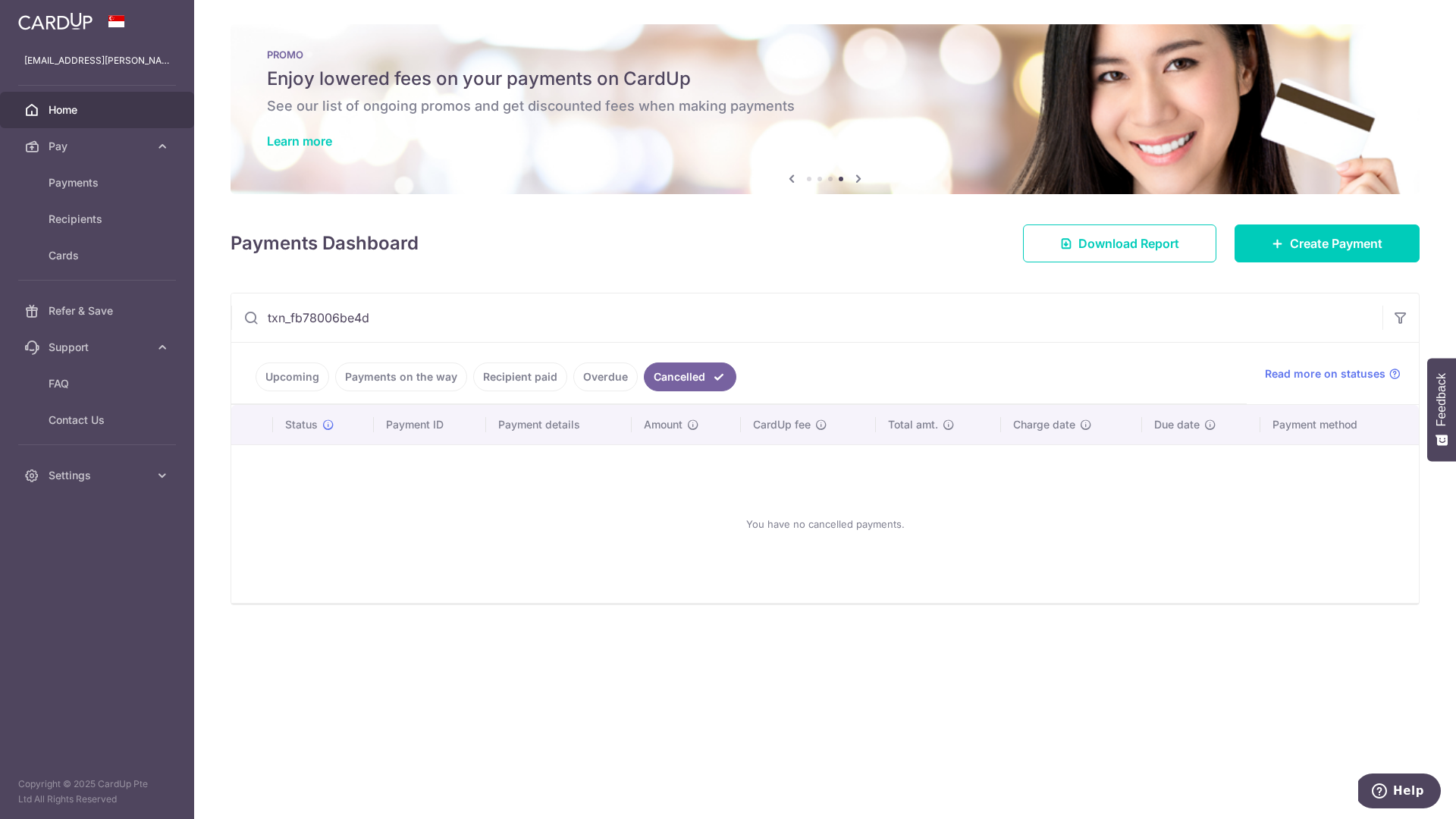
click at [396, 315] on input "txn_fb78006be4d" at bounding box center [807, 318] width 1152 height 49
drag, startPoint x: 396, startPoint y: 315, endPoint x: 316, endPoint y: 314, distance: 80.0
click at [327, 315] on input "txn_fb78006be4d" at bounding box center [807, 318] width 1152 height 49
click at [307, 314] on input "txn_fb78006be4d" at bounding box center [807, 318] width 1152 height 49
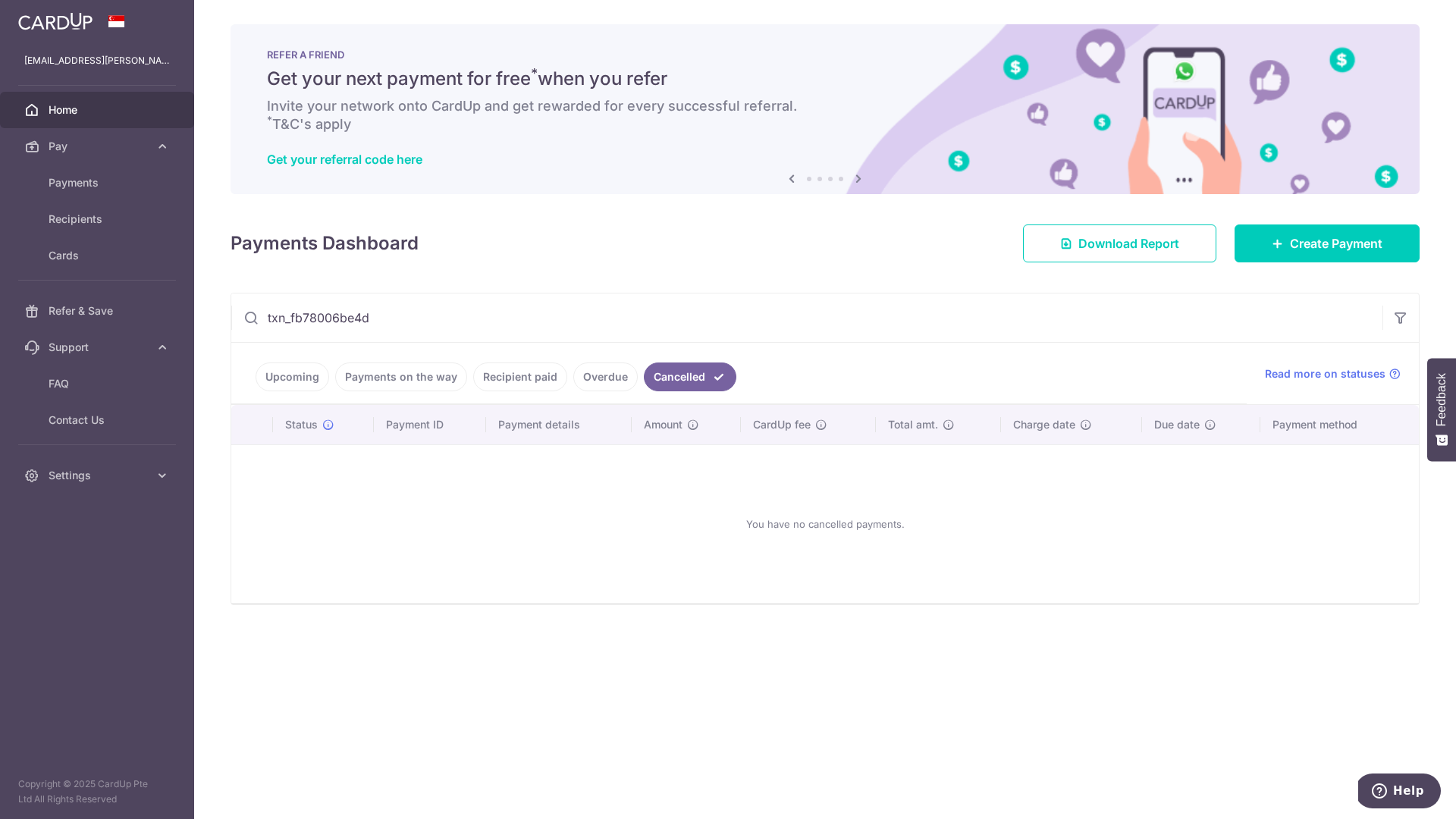
drag, startPoint x: 296, startPoint y: 318, endPoint x: 402, endPoint y: 321, distance: 106.0
click at [402, 321] on input "txn_fb78006be4d" at bounding box center [807, 318] width 1152 height 49
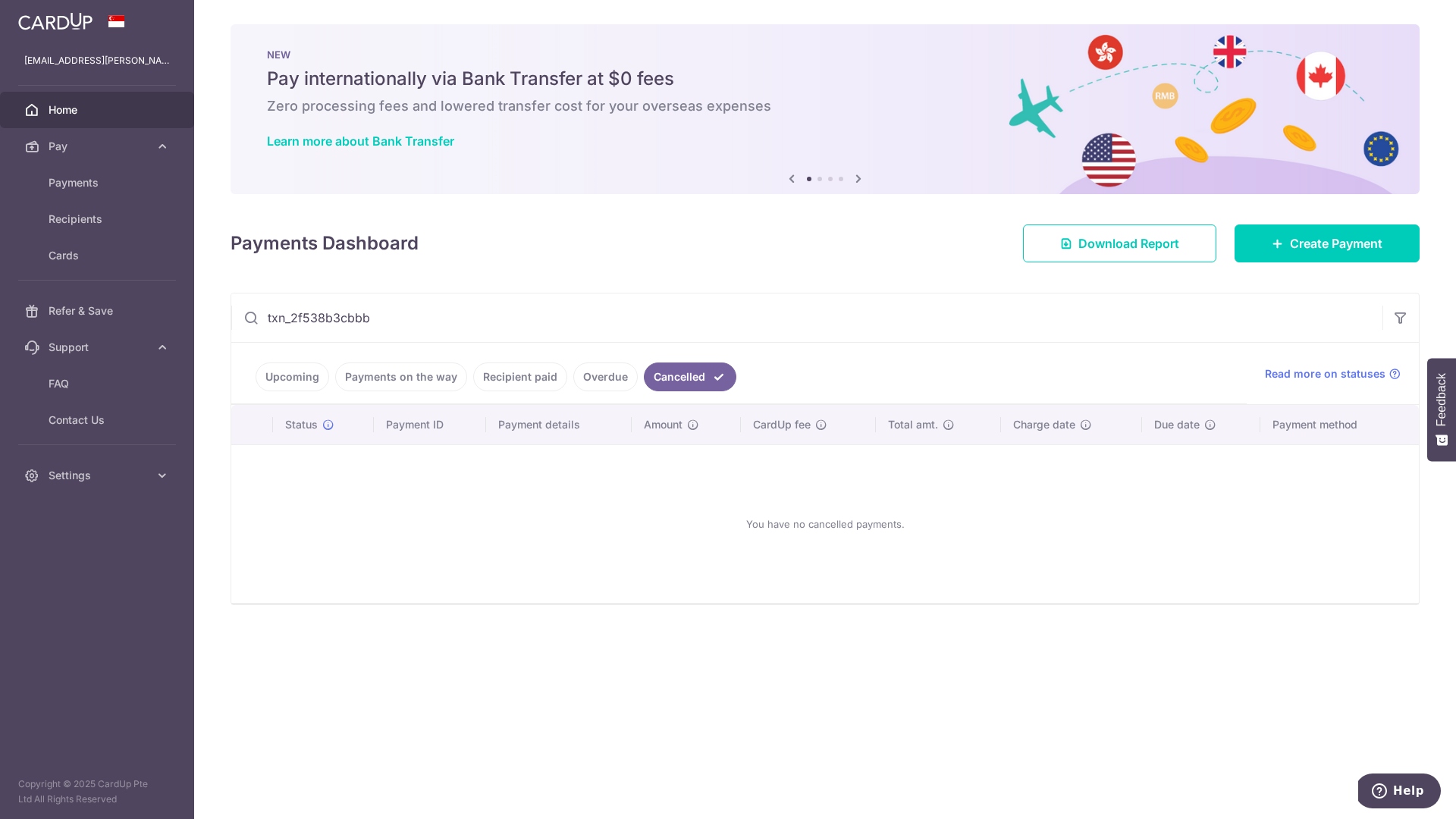
click at [612, 373] on link "Overdue" at bounding box center [605, 377] width 64 height 29
click at [528, 379] on link "Recipient paid" at bounding box center [520, 377] width 94 height 29
click at [427, 379] on link "Payments on the way" at bounding box center [401, 377] width 132 height 29
click at [276, 376] on link "Upcoming" at bounding box center [292, 377] width 73 height 29
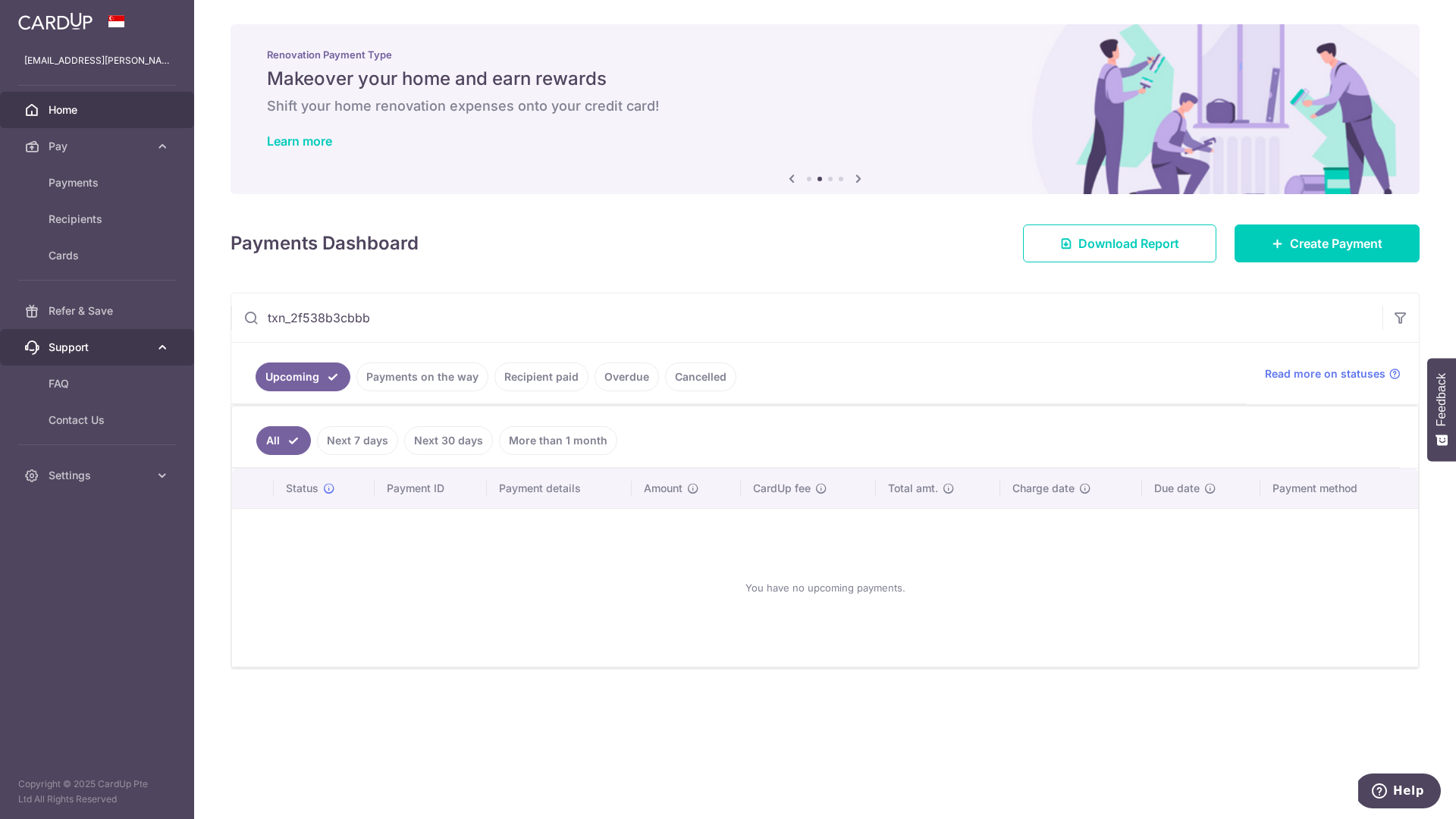
click at [79, 340] on span "Support" at bounding box center [98, 347] width 100 height 15
click at [80, 350] on span "Support" at bounding box center [98, 347] width 100 height 15
click at [79, 417] on span "Contact Us" at bounding box center [98, 421] width 100 height 15
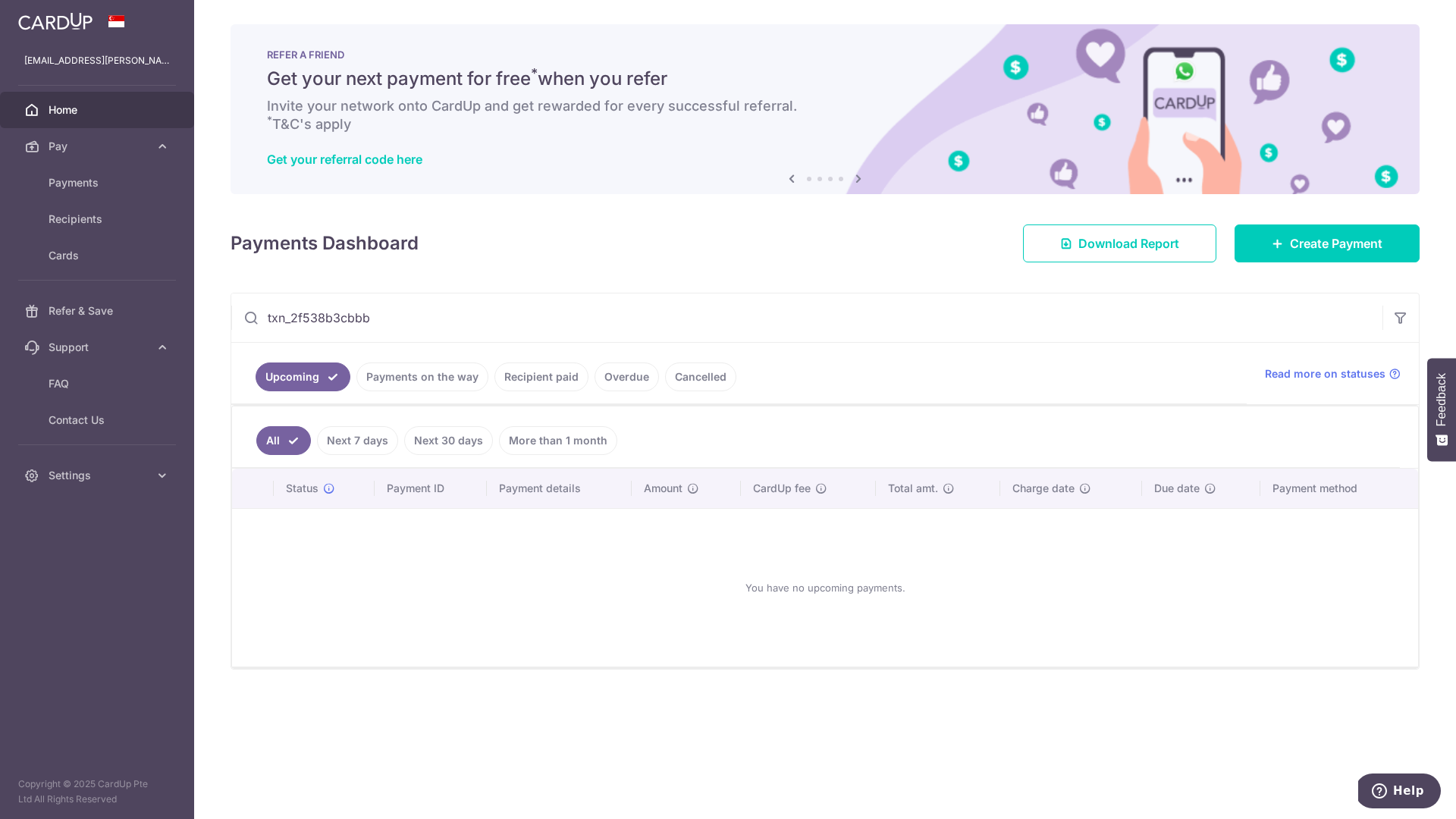
click at [373, 434] on link "Next 7 days" at bounding box center [357, 441] width 81 height 29
click at [266, 437] on link "All" at bounding box center [273, 441] width 34 height 29
click at [439, 372] on link "Payments on the way" at bounding box center [422, 377] width 132 height 29
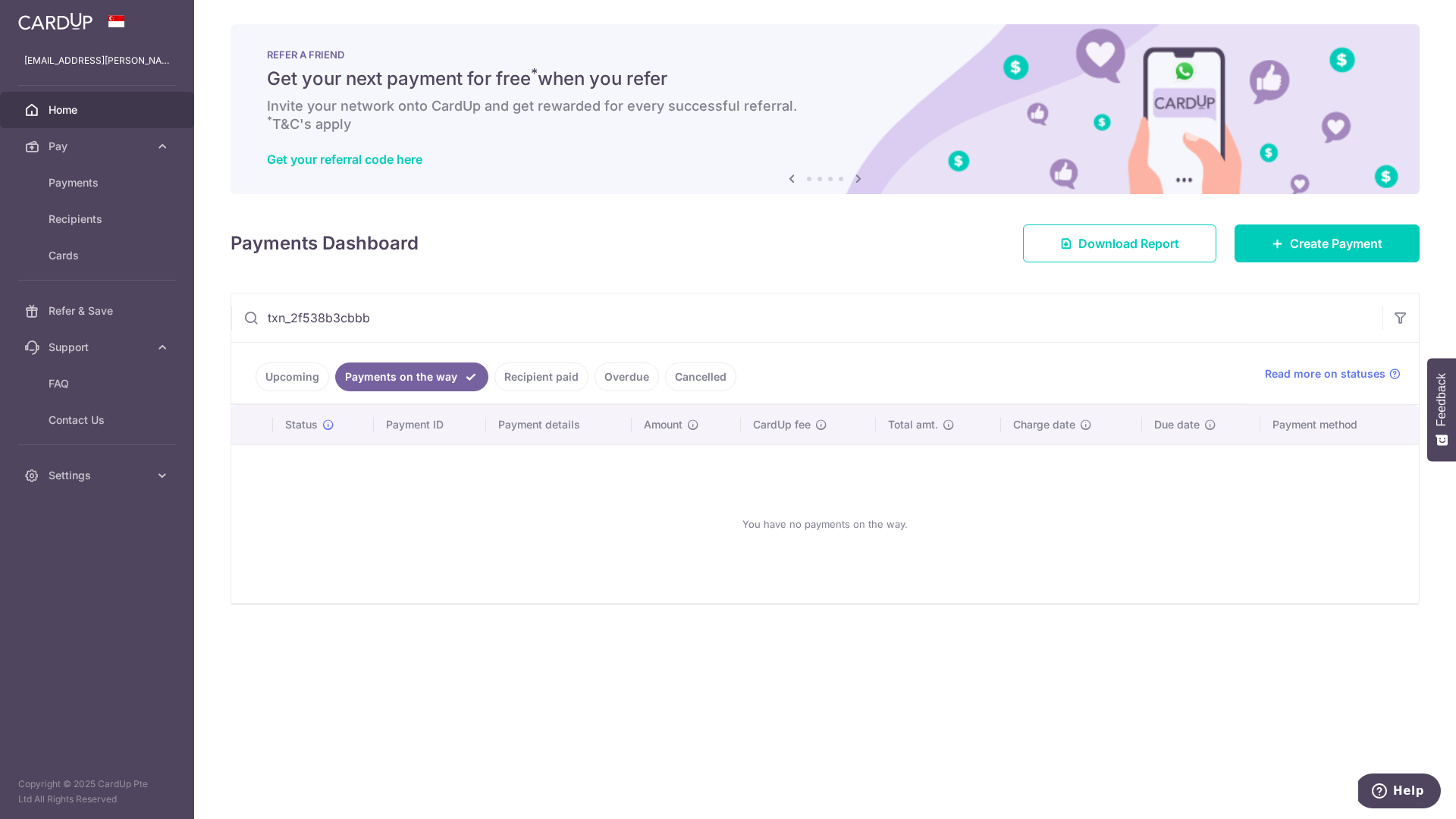
click at [515, 375] on link "Recipient paid" at bounding box center [541, 377] width 94 height 29
click at [610, 373] on link "Overdue" at bounding box center [627, 377] width 64 height 29
click at [722, 378] on link "Cancelled" at bounding box center [701, 377] width 71 height 29
click at [310, 379] on link "Upcoming" at bounding box center [292, 377] width 73 height 29
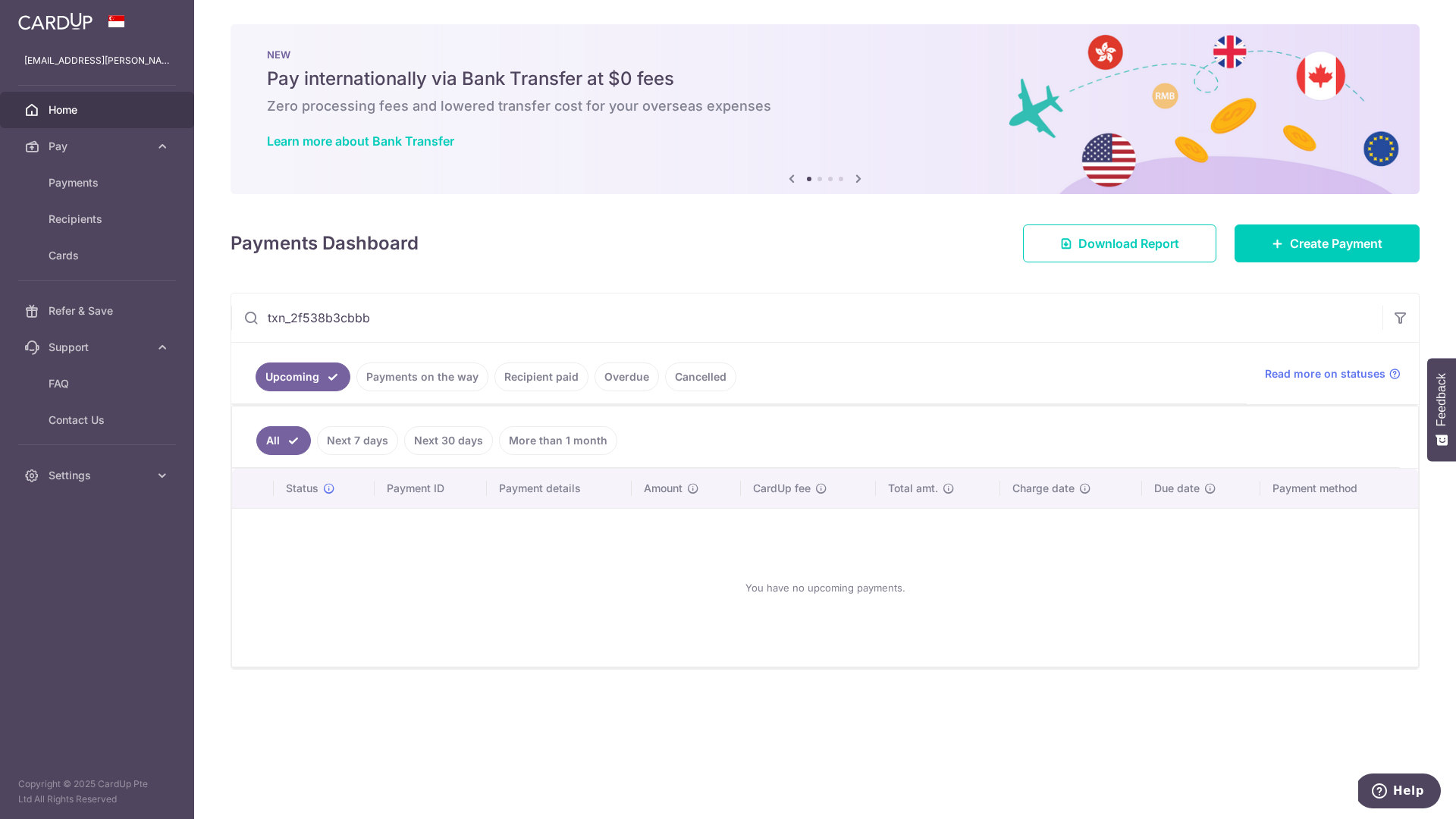
click at [374, 438] on link "Next 7 days" at bounding box center [357, 441] width 81 height 29
click at [432, 440] on link "Next 30 days" at bounding box center [449, 441] width 89 height 29
click at [565, 445] on link "More than 1 month" at bounding box center [558, 441] width 118 height 29
click at [285, 438] on link "All" at bounding box center [273, 441] width 34 height 29
click at [1321, 371] on span "Read more on statuses" at bounding box center [1326, 374] width 121 height 15
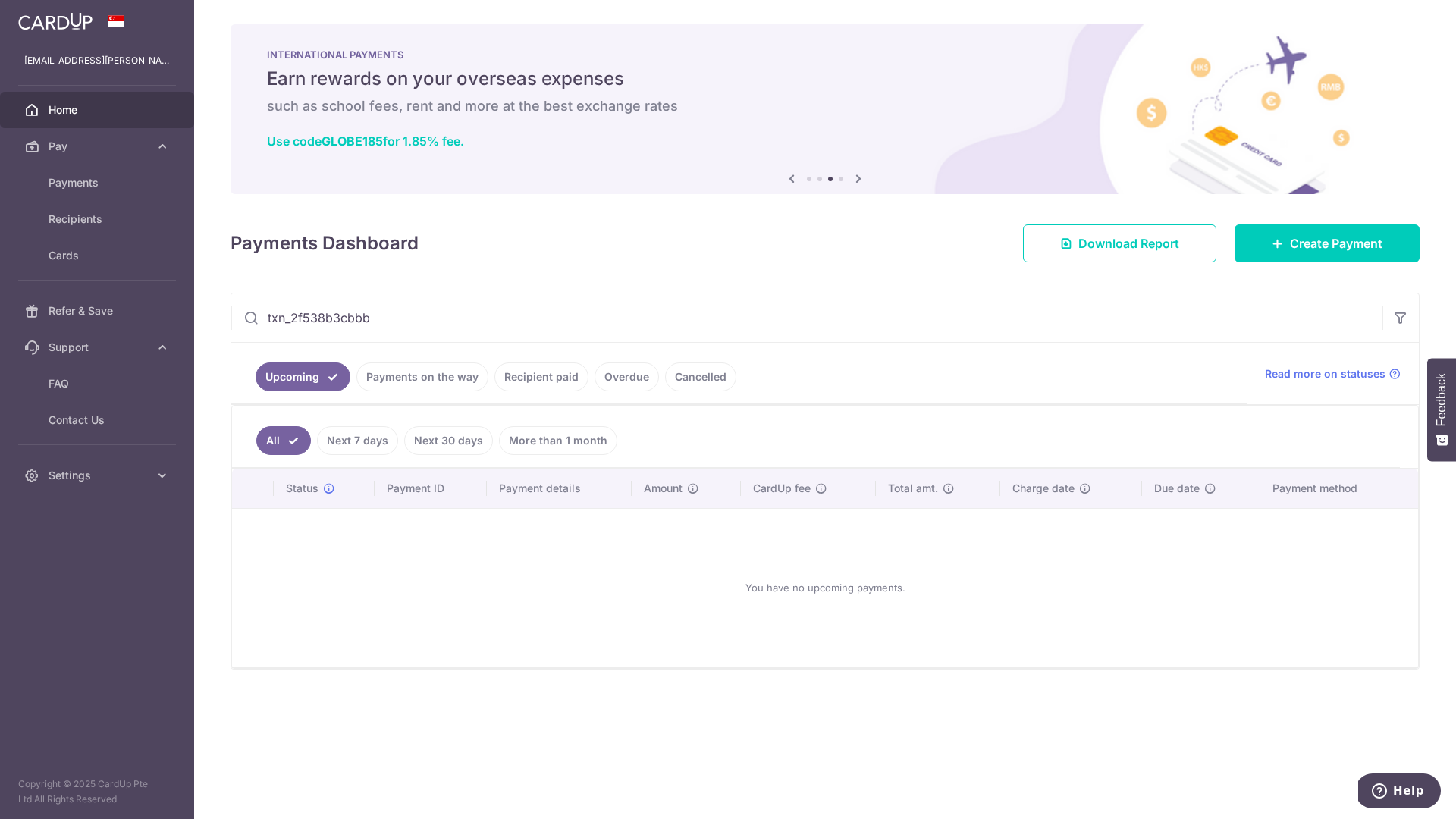
click at [400, 318] on input "txn_2f538b3cbbb" at bounding box center [807, 318] width 1152 height 49
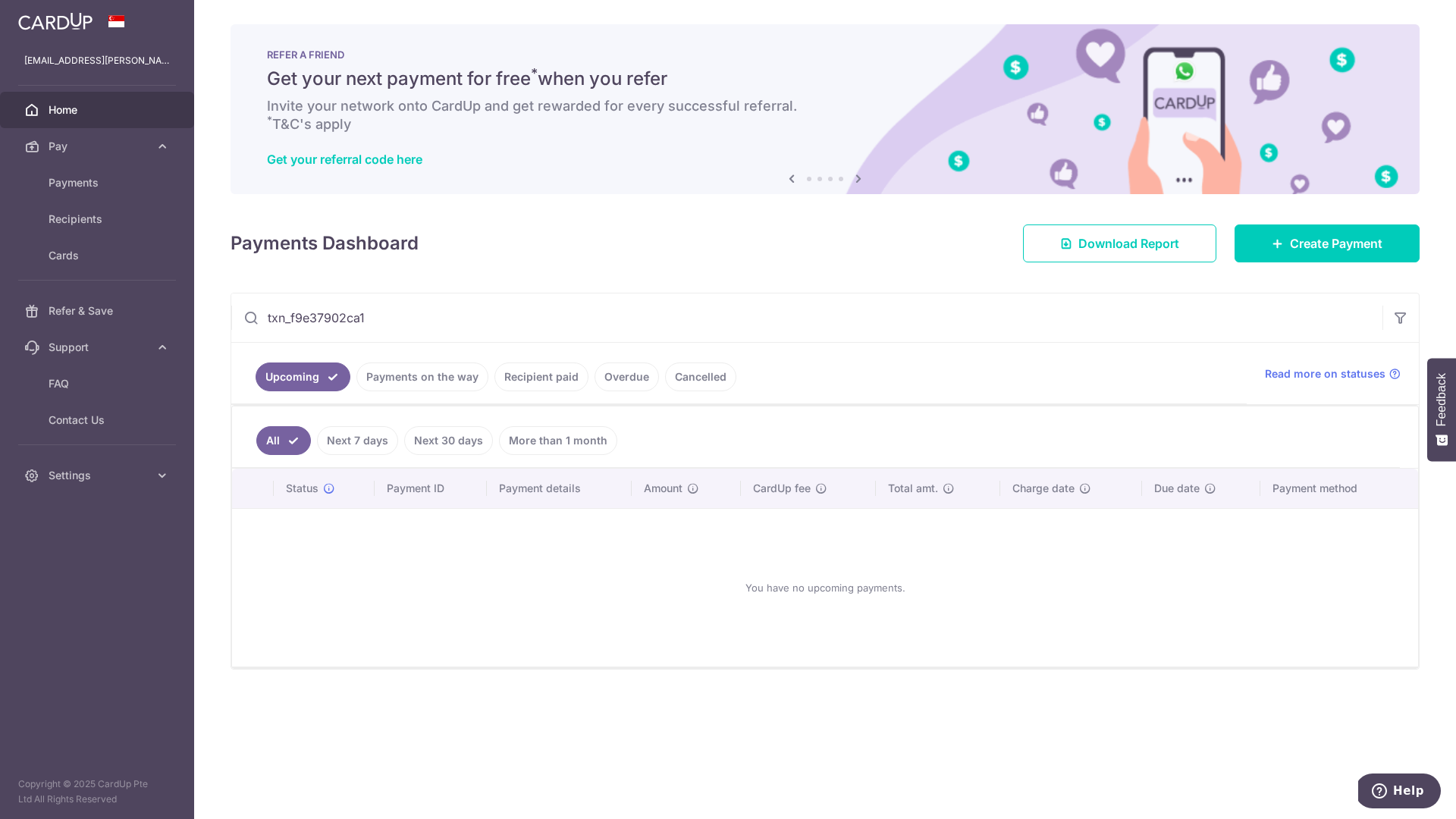
type input "txn_f9e37902ca1"
click at [417, 377] on link "Payments on the way" at bounding box center [422, 377] width 132 height 29
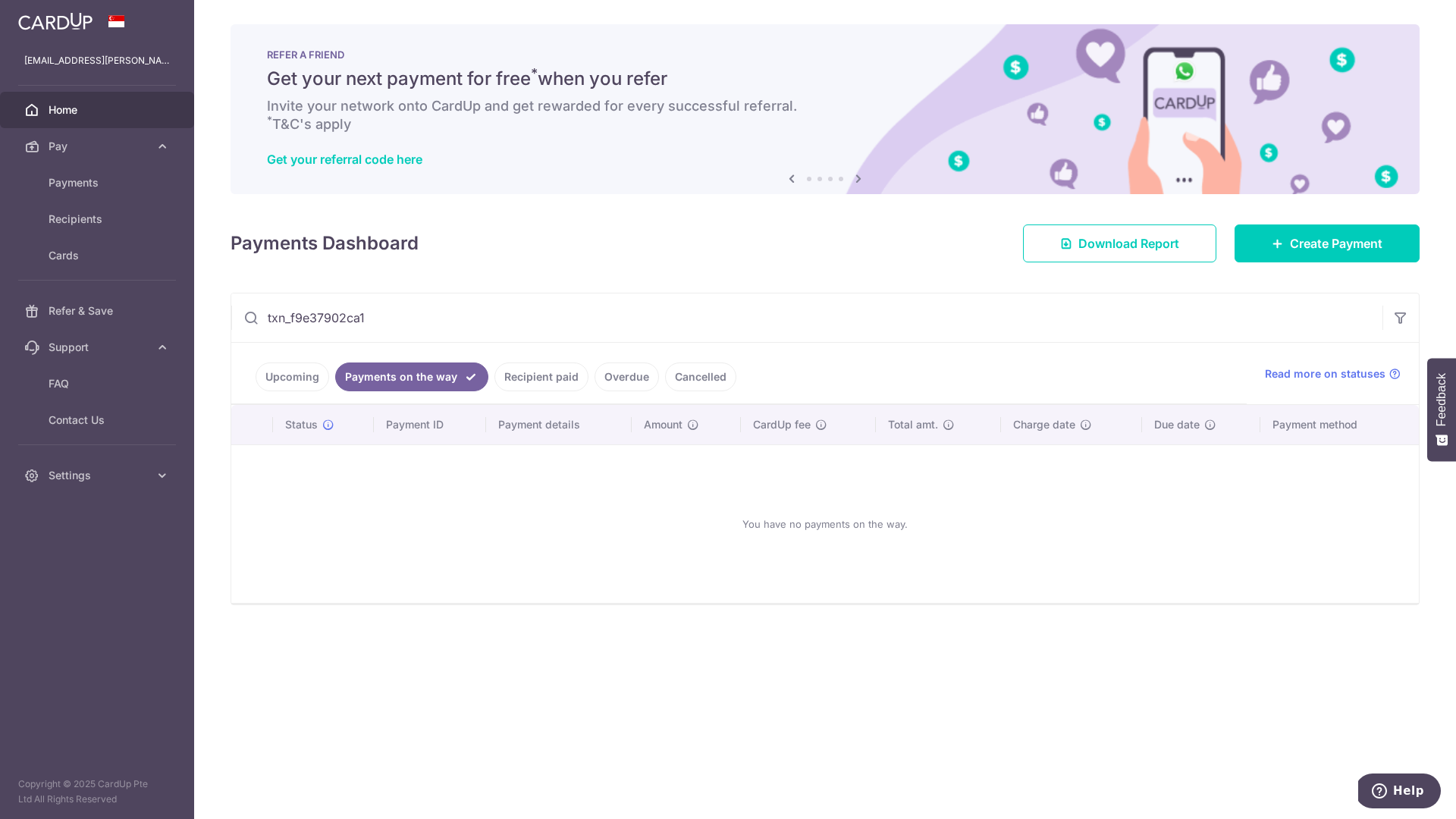
click at [556, 372] on link "Recipient paid" at bounding box center [541, 377] width 94 height 29
click at [320, 379] on link "Upcoming" at bounding box center [292, 377] width 73 height 29
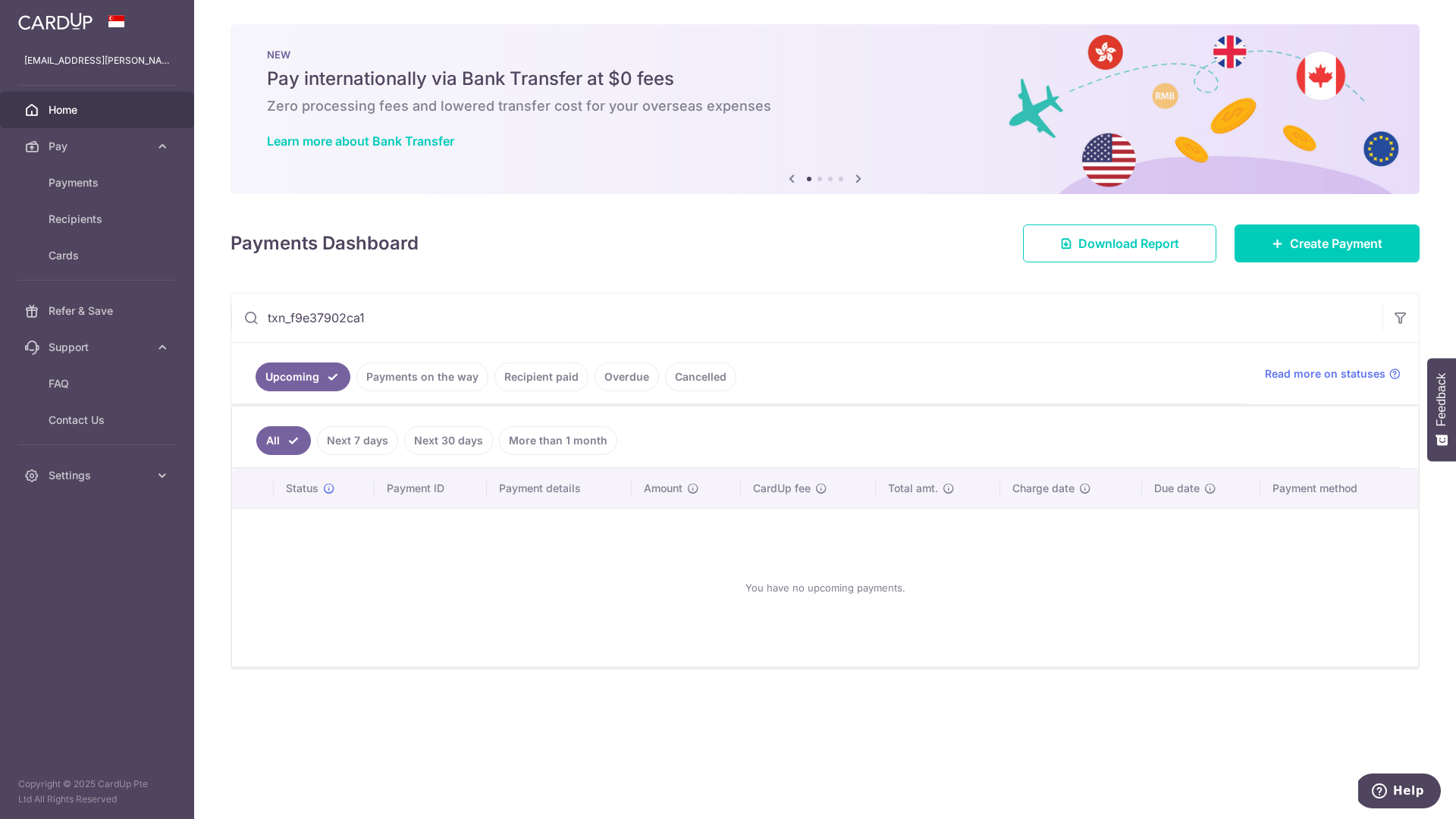
click at [1258, 313] on input "txn_f9e37902ca1" at bounding box center [807, 318] width 1152 height 49
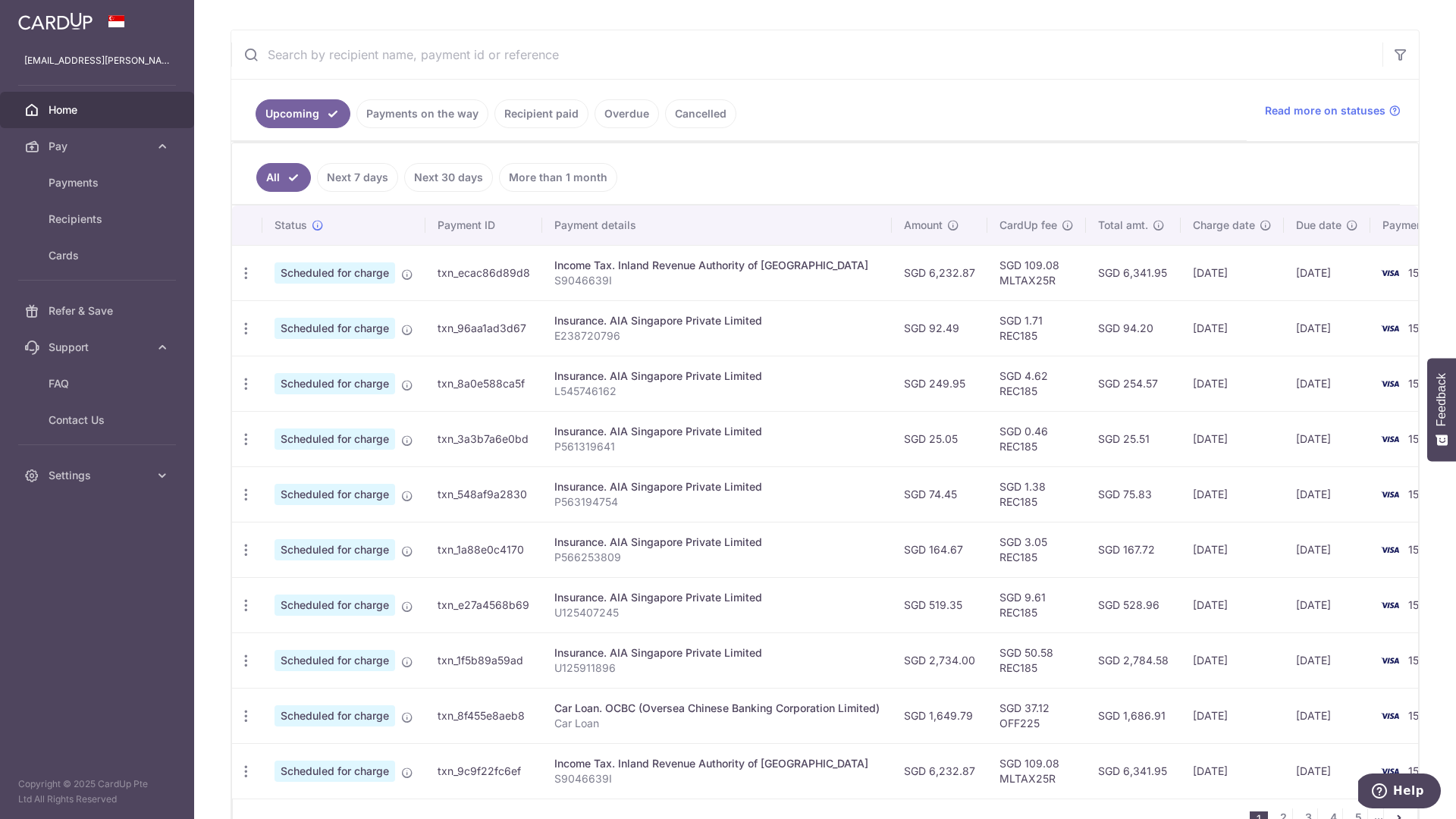
scroll to position [362, 0]
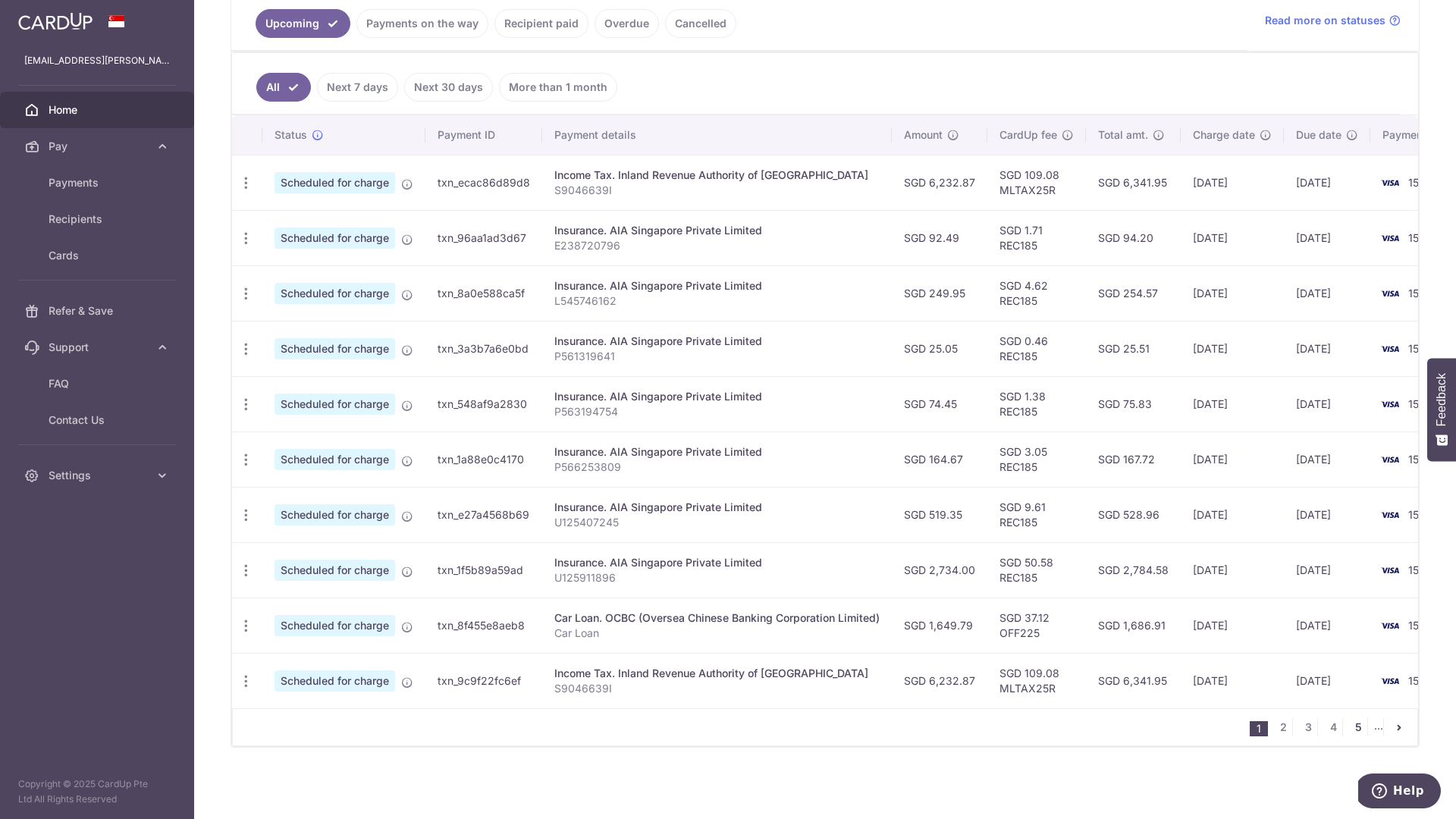
click at [1350, 727] on link "5" at bounding box center [1358, 727] width 18 height 18
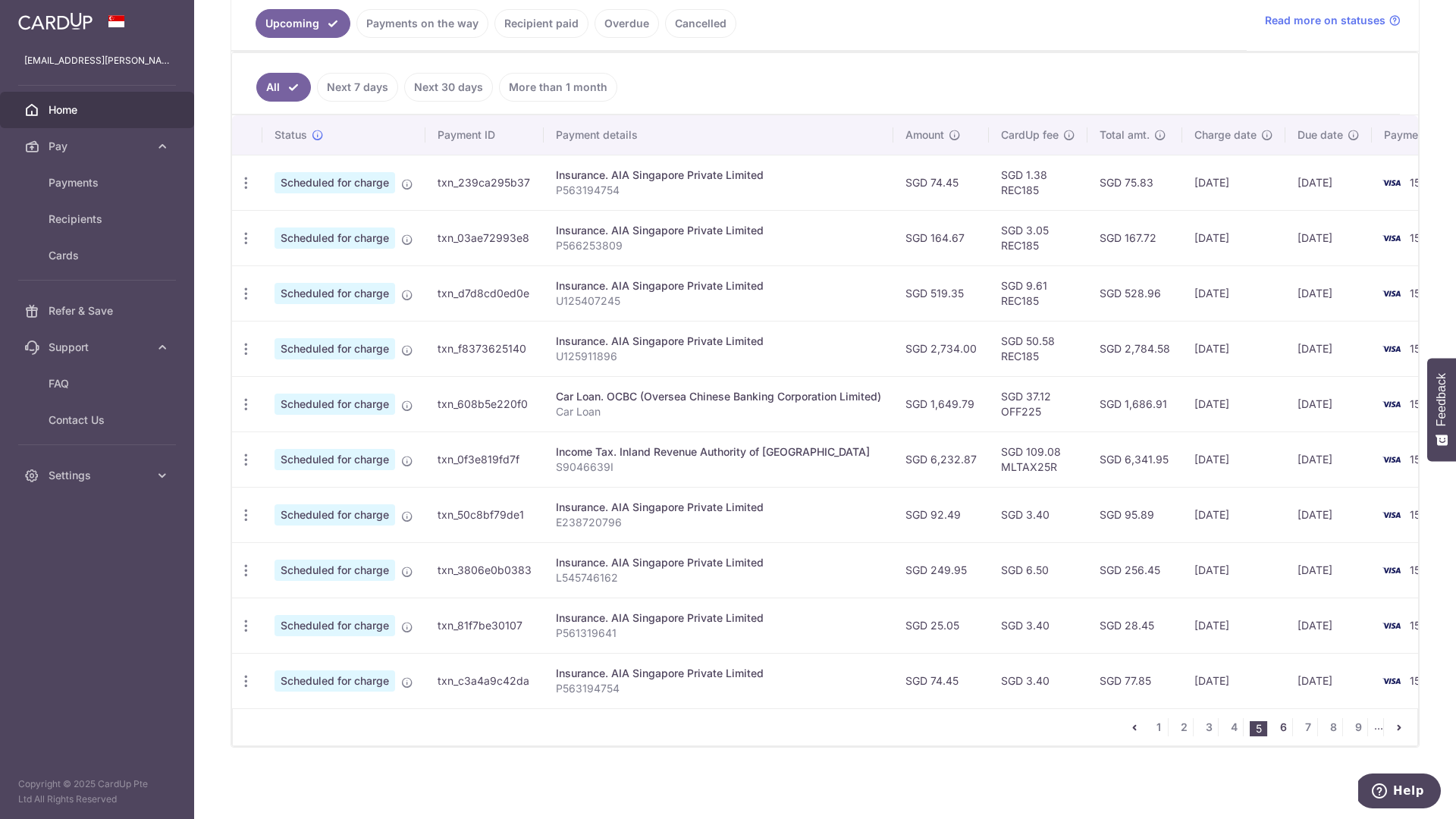
click at [1280, 724] on link "6" at bounding box center [1284, 727] width 18 height 18
click at [1277, 721] on link "7" at bounding box center [1284, 727] width 18 height 18
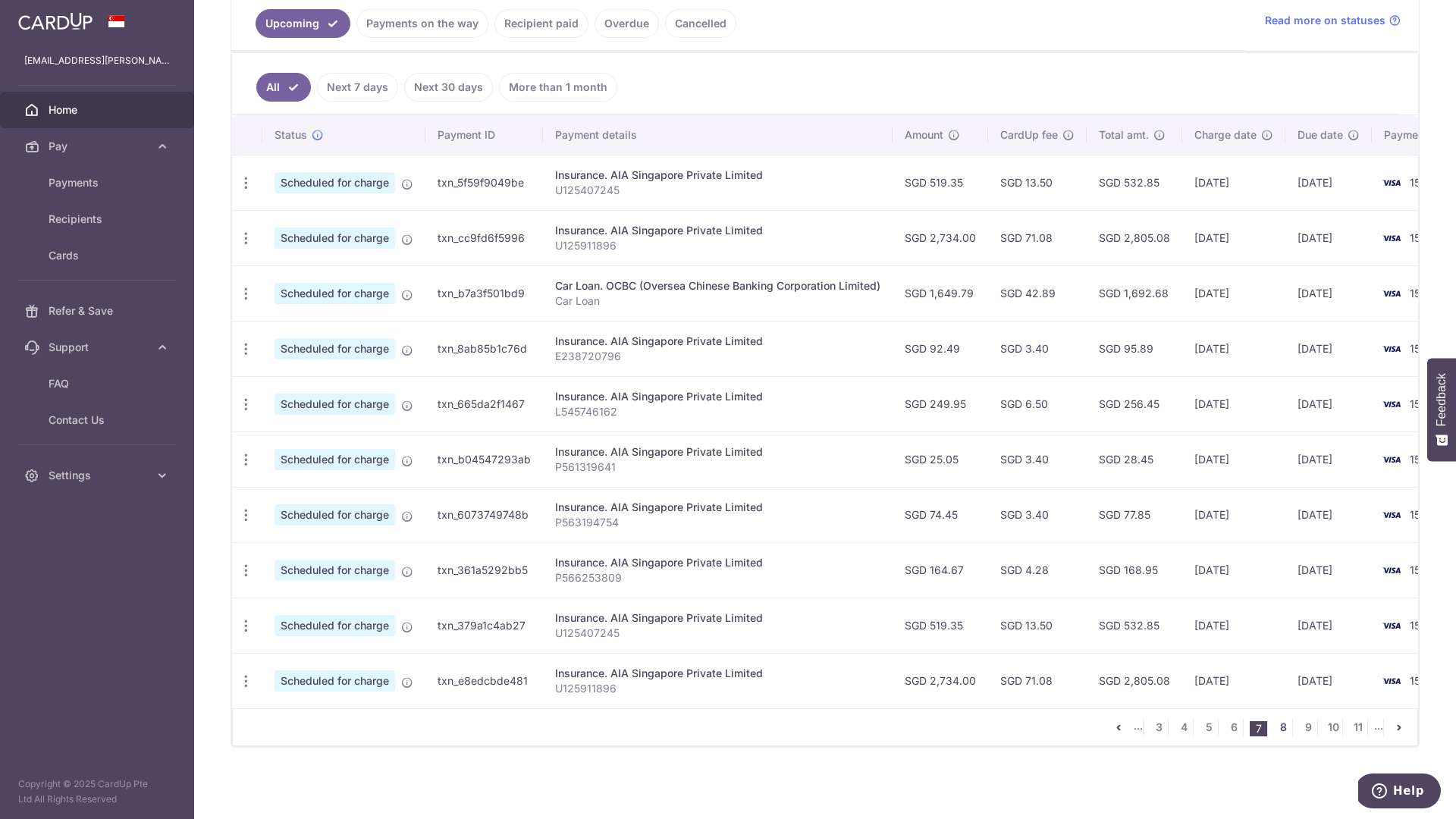
click at [1274, 726] on link "8" at bounding box center [1284, 727] width 18 height 18
click at [1227, 727] on link "7" at bounding box center [1234, 727] width 18 height 18
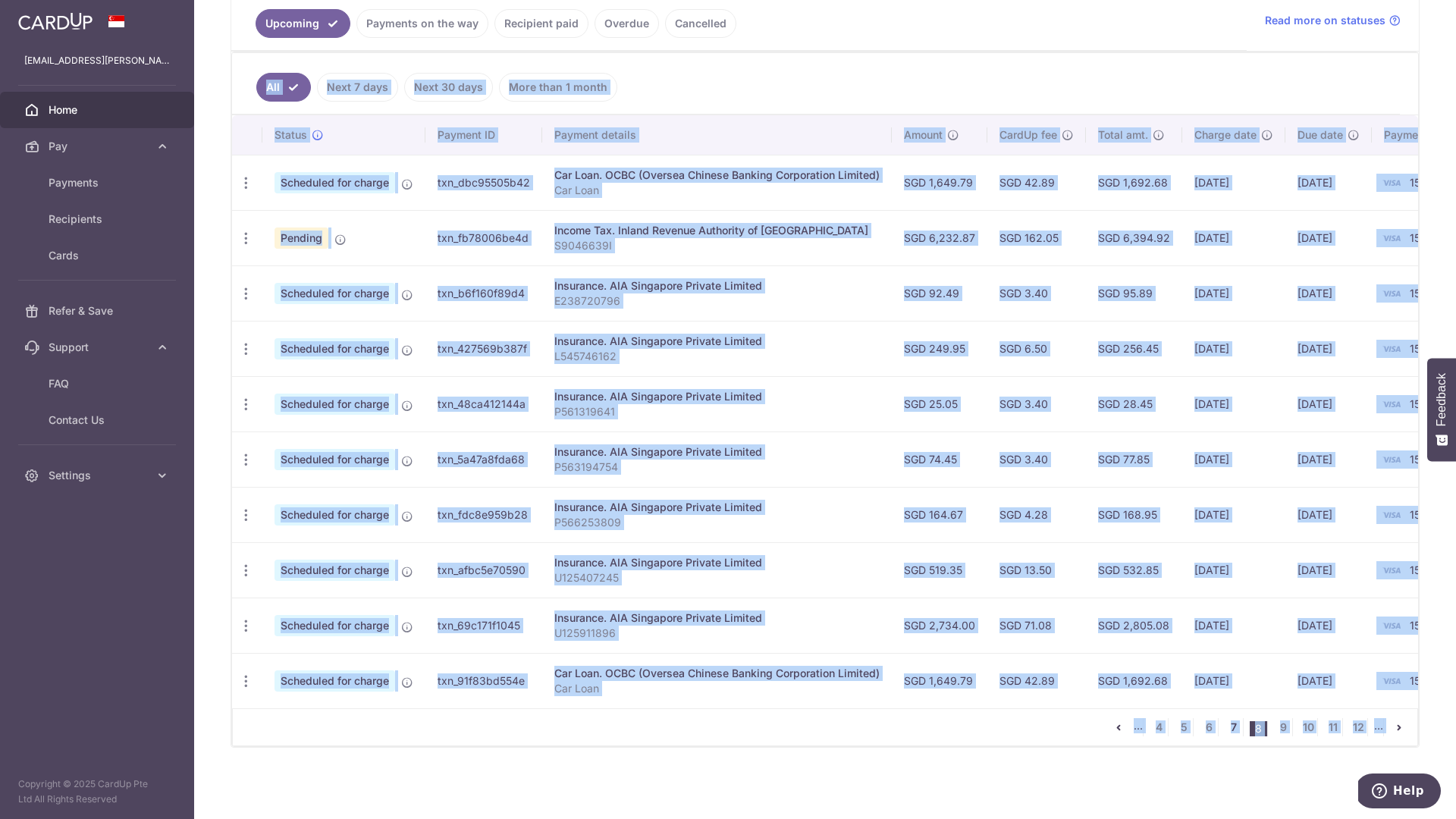
click at [1227, 727] on div "× Pause Schedule Pause all future payments in this series Pause just this one p…" at bounding box center [825, 409] width 1262 height 819
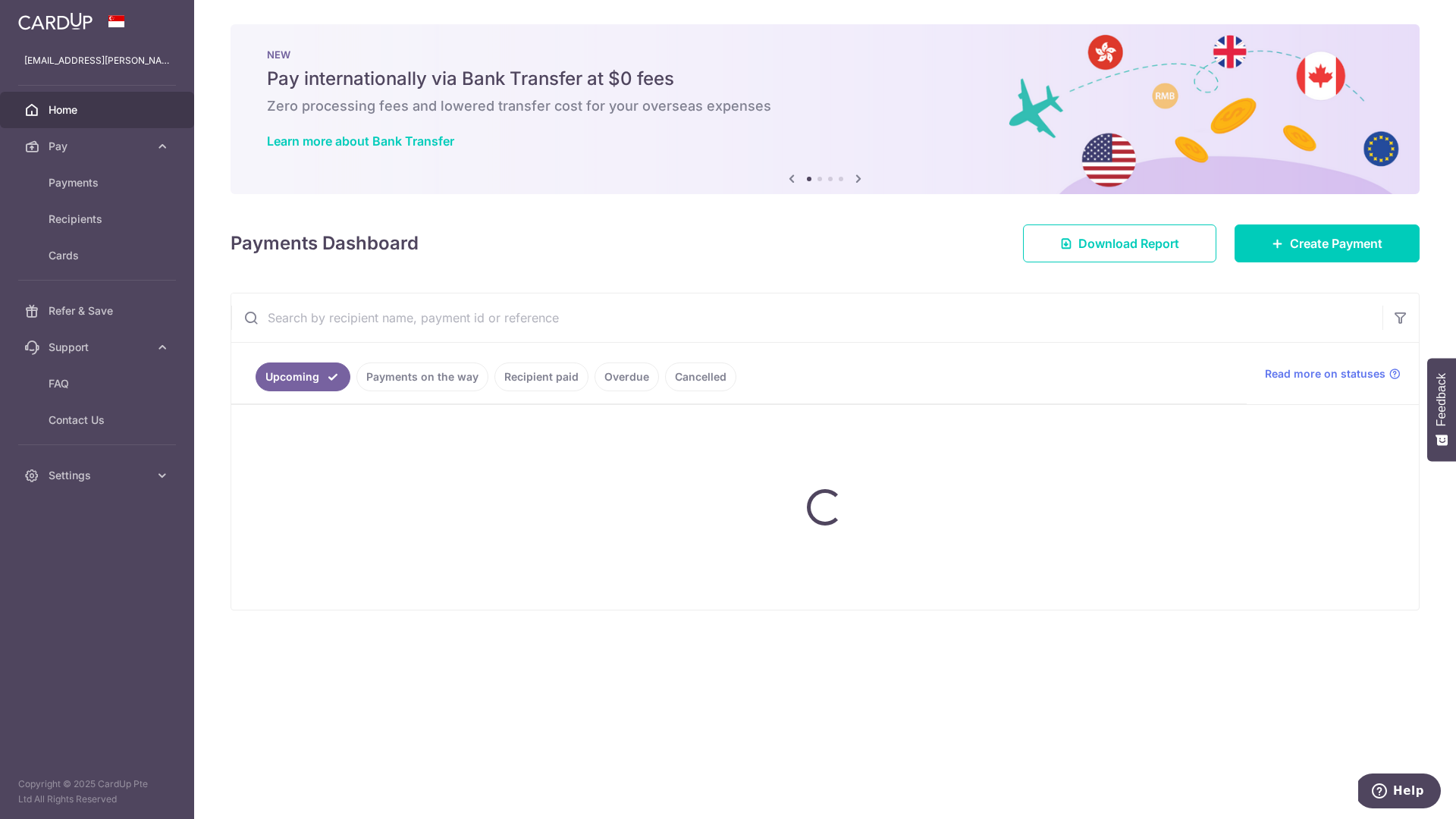
scroll to position [0, 0]
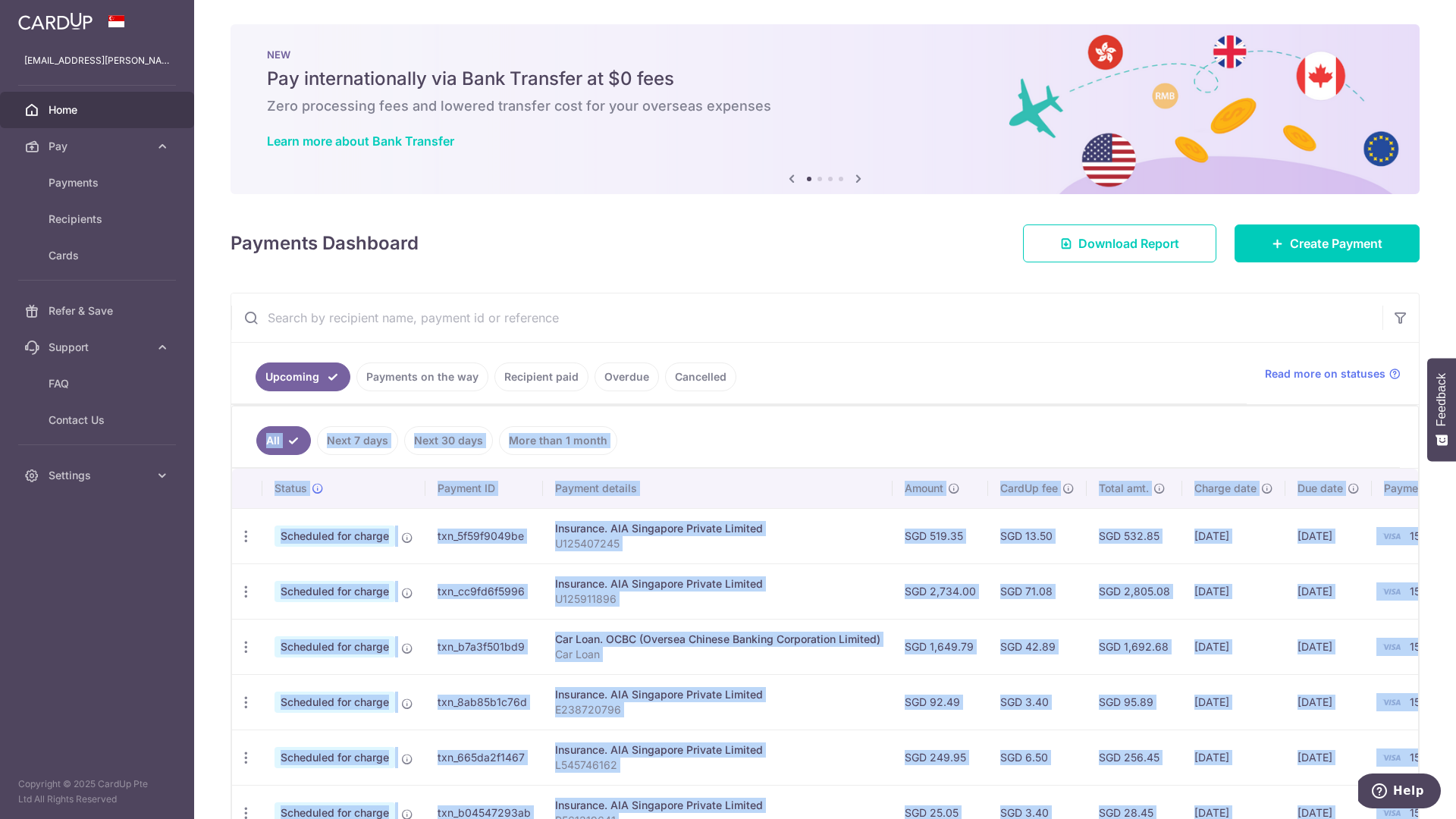
click at [856, 610] on td "Insurance. AIA Singapore Private Limited U125911896" at bounding box center [718, 591] width 350 height 56
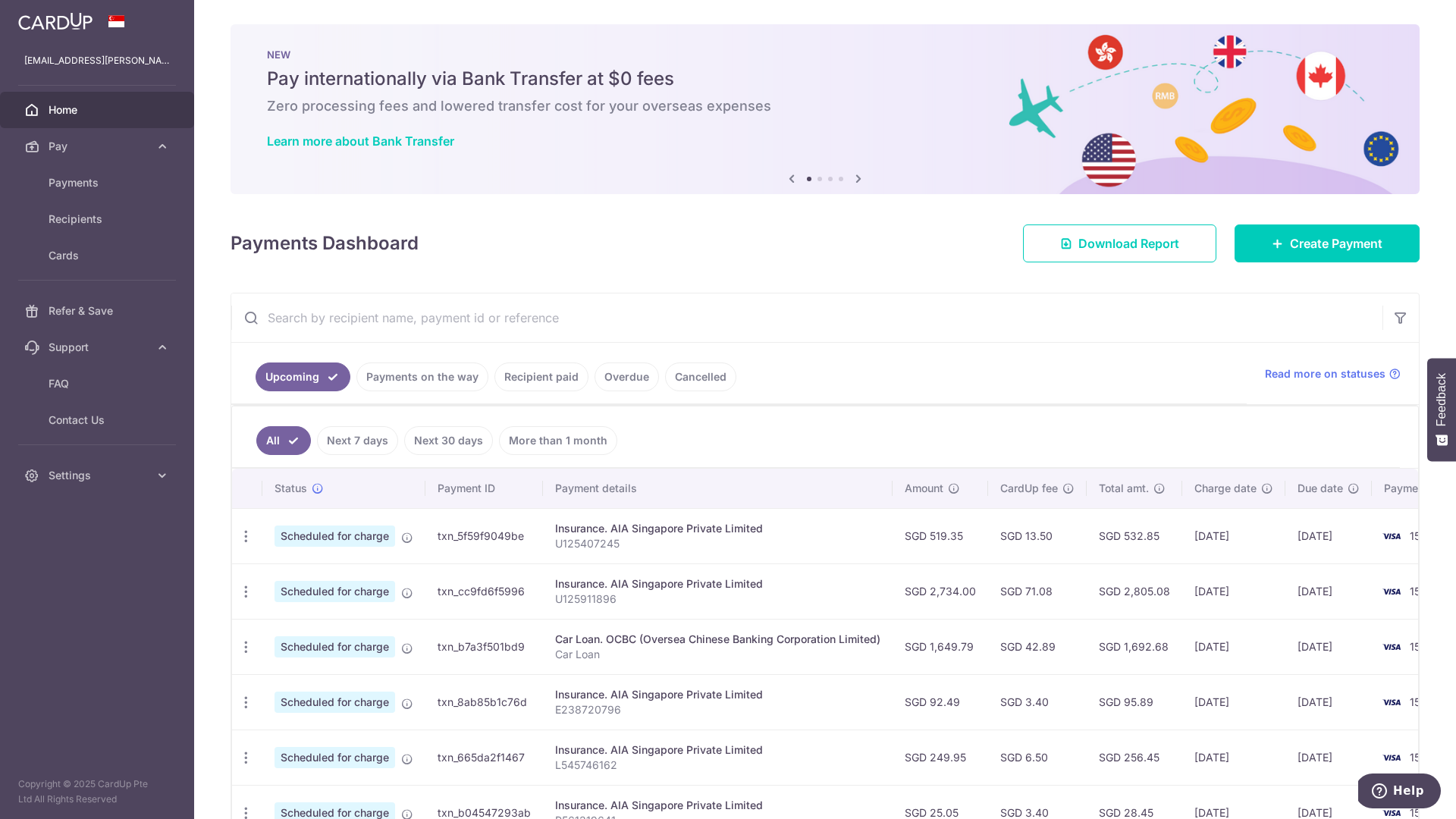
scroll to position [299, 0]
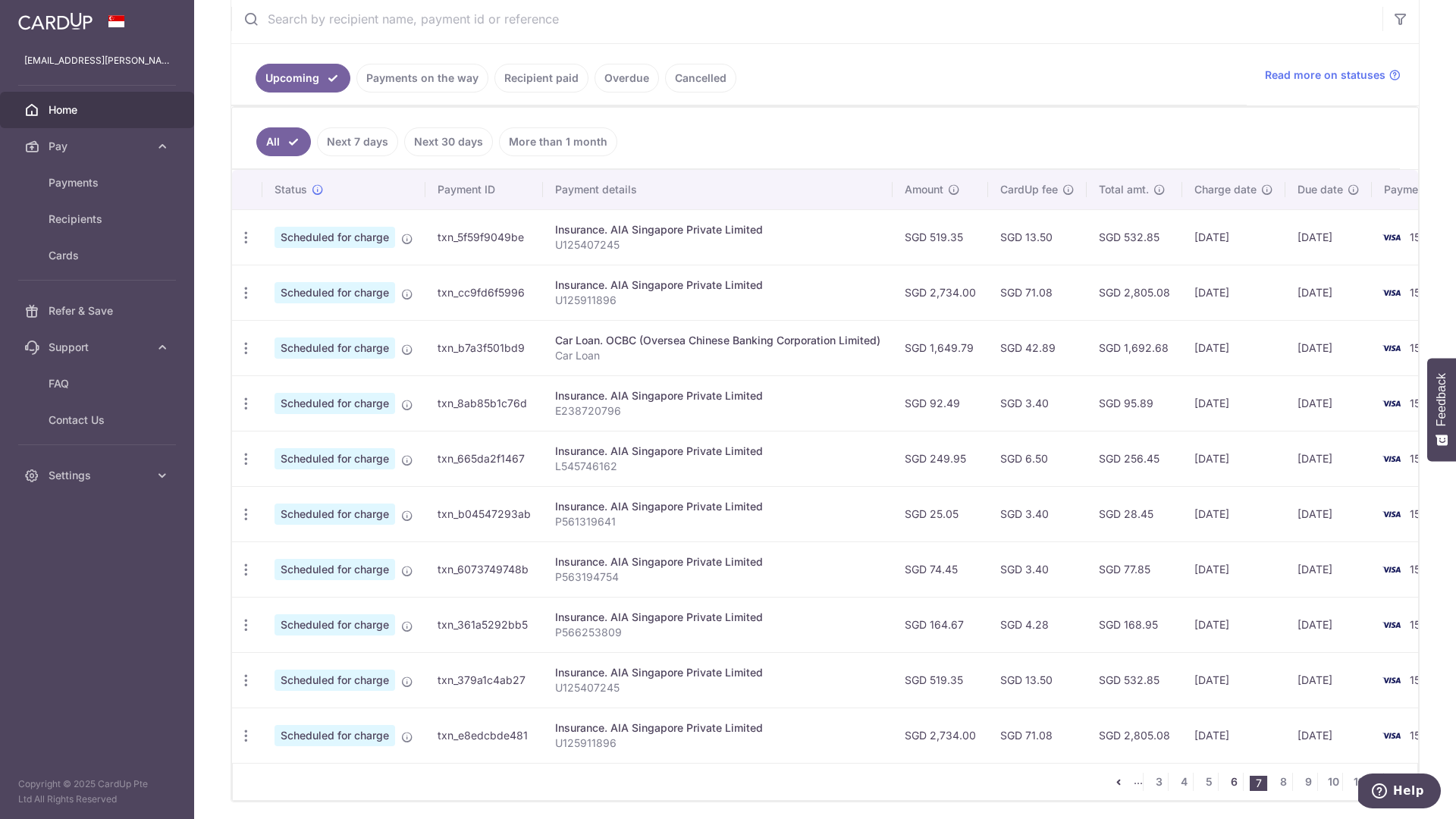
click at [1225, 788] on link "6" at bounding box center [1234, 782] width 18 height 18
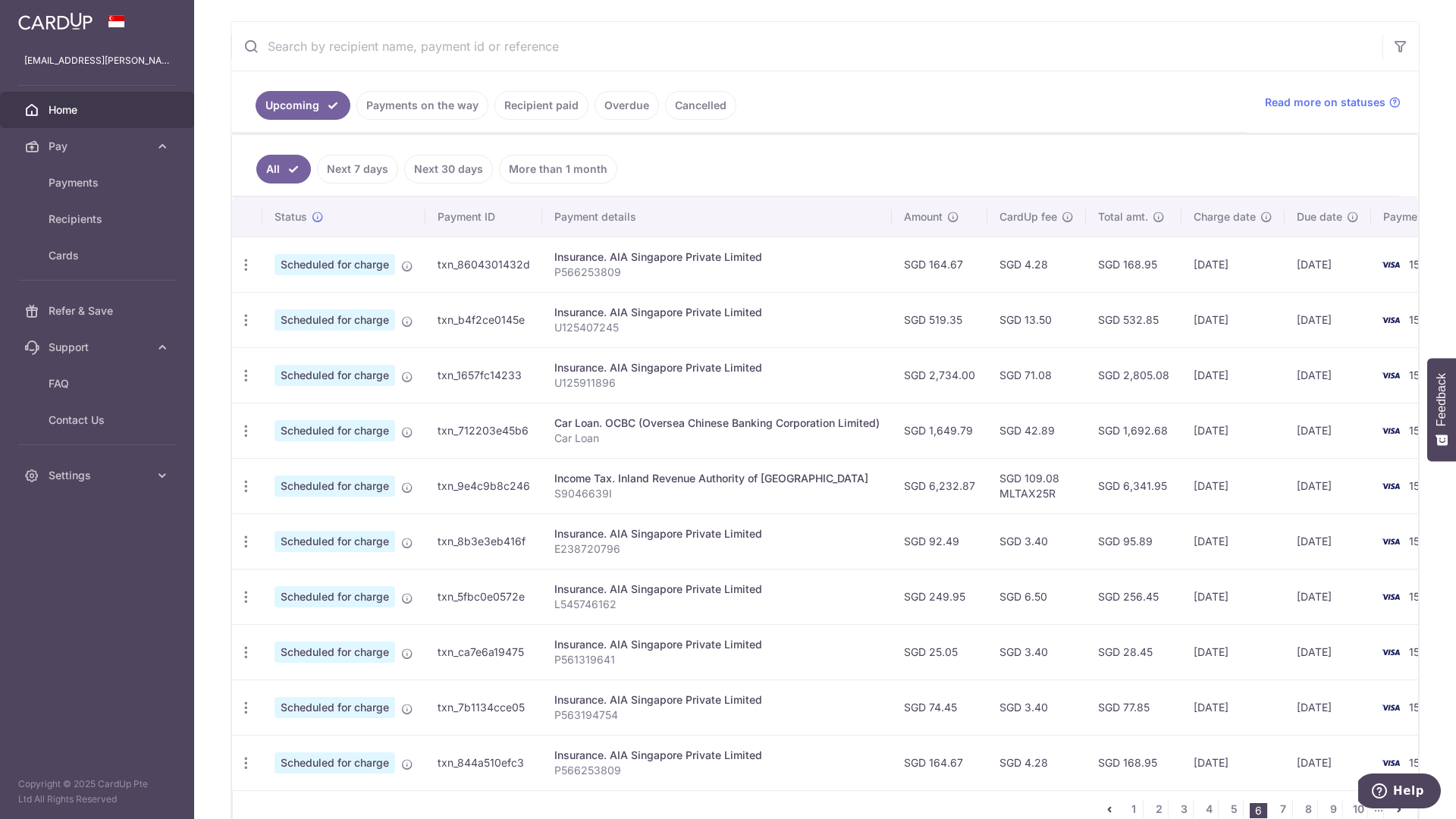
scroll to position [362, 0]
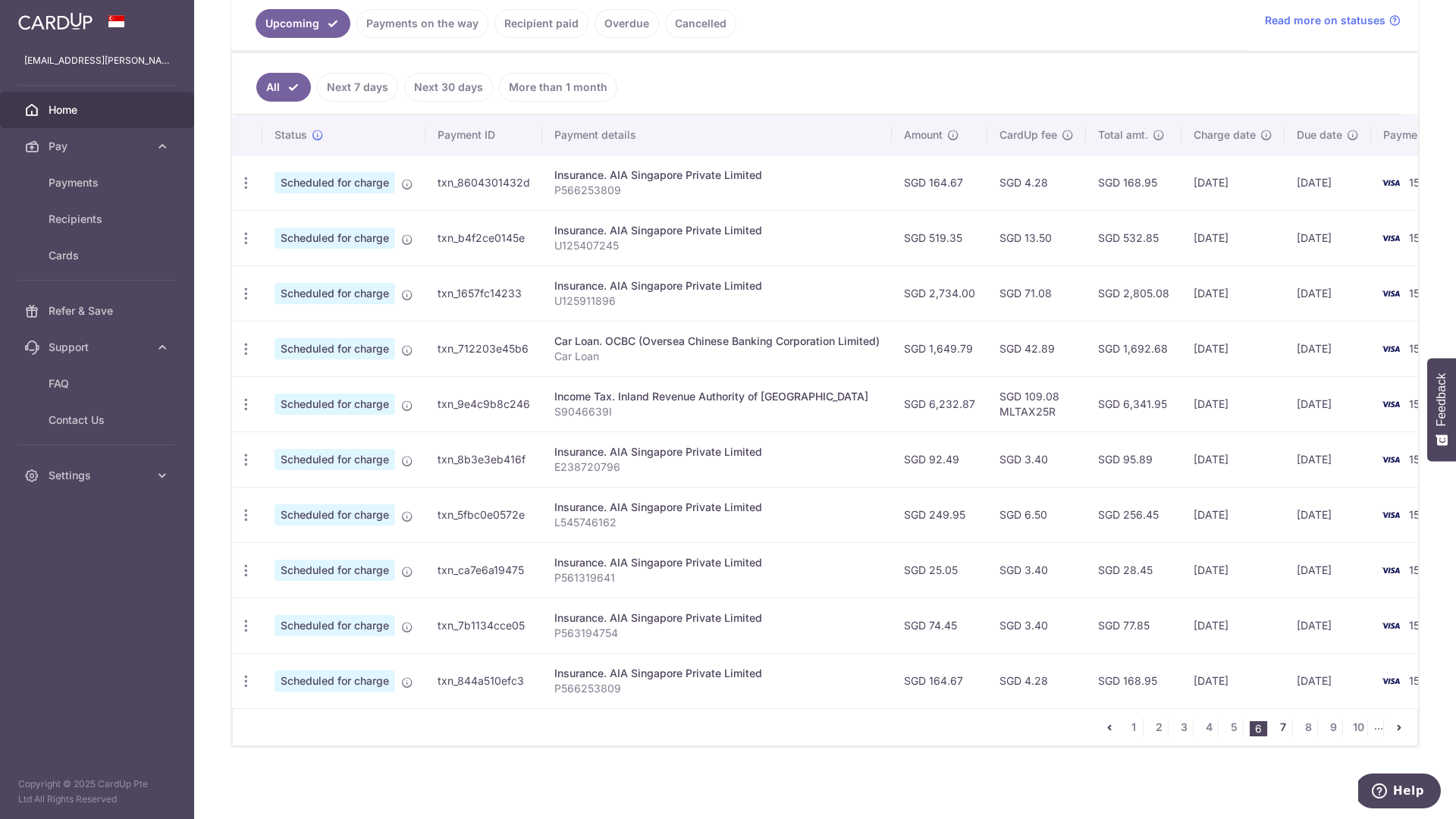
click at [1274, 727] on link "7" at bounding box center [1284, 727] width 18 height 18
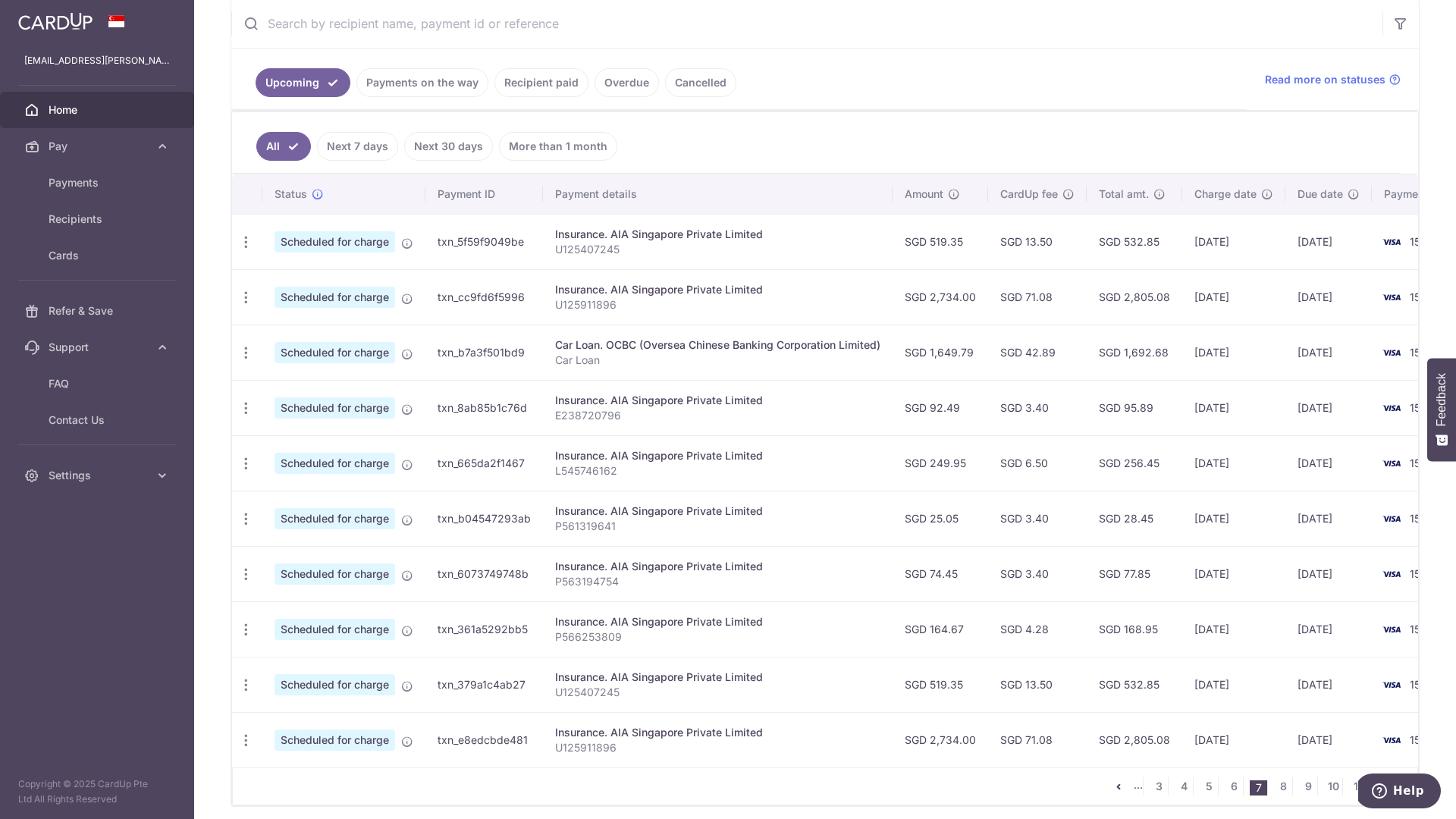
scroll to position [305, 0]
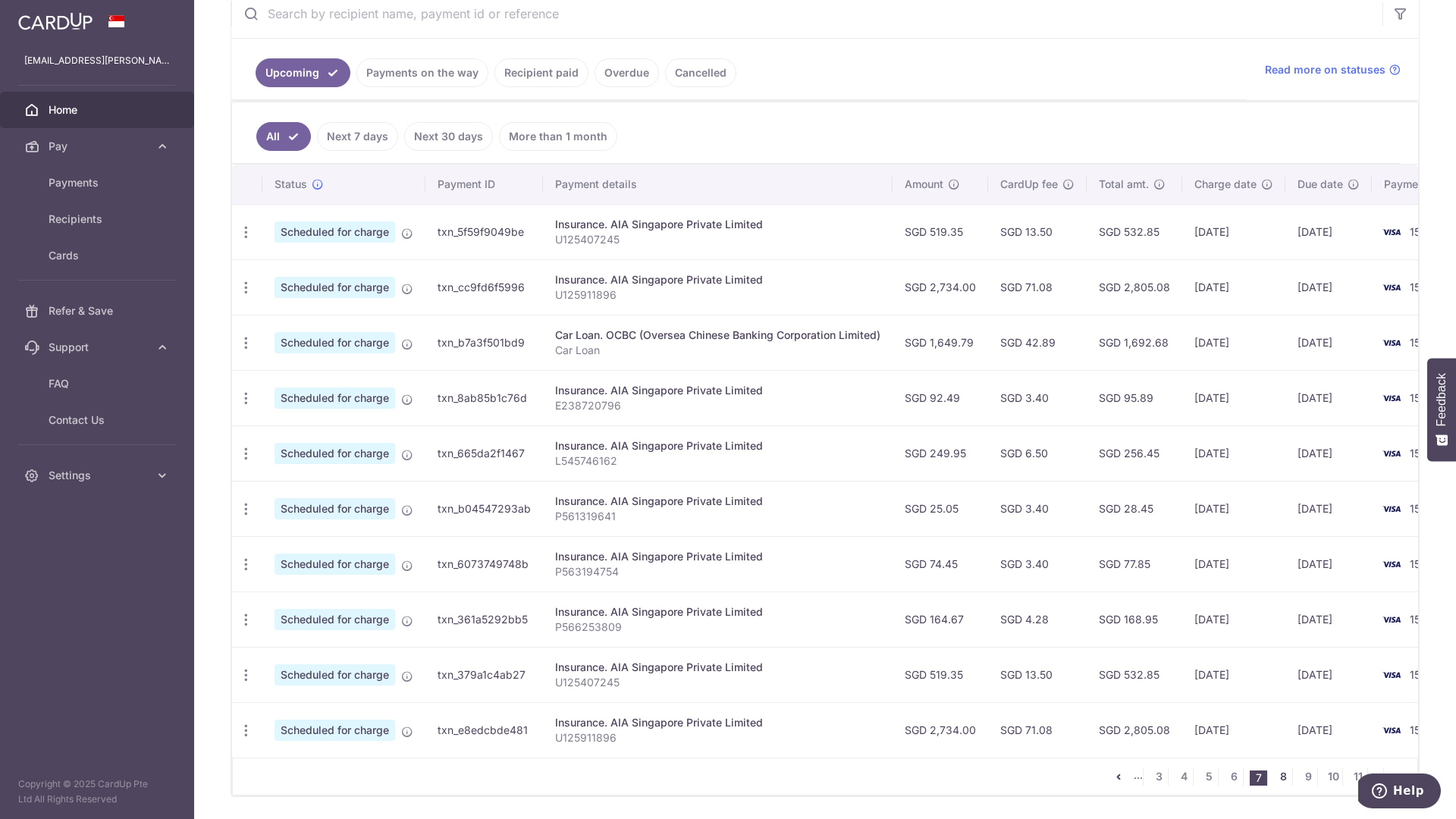
click at [1277, 786] on link "8" at bounding box center [1284, 777] width 18 height 18
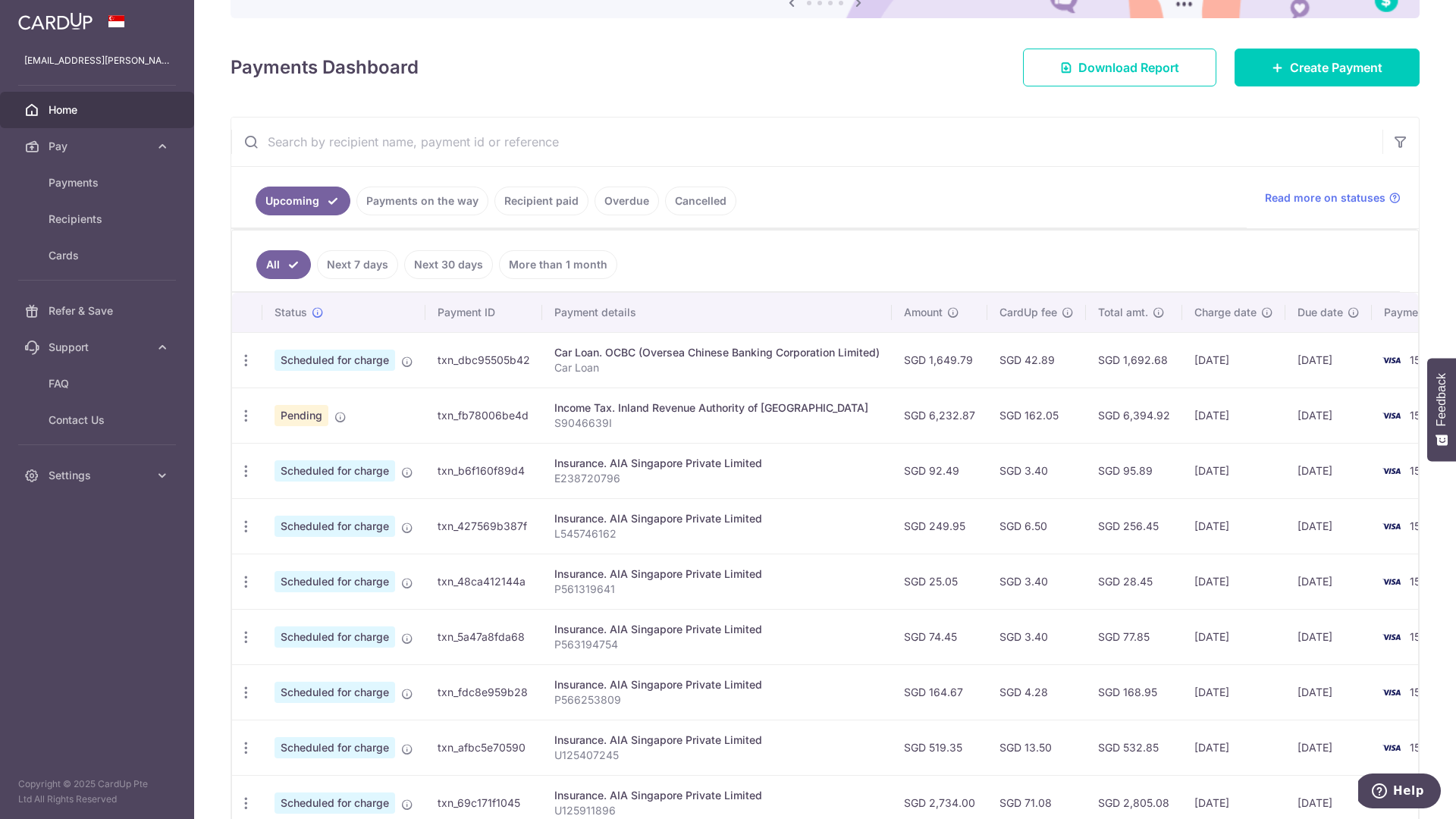
scroll to position [362, 0]
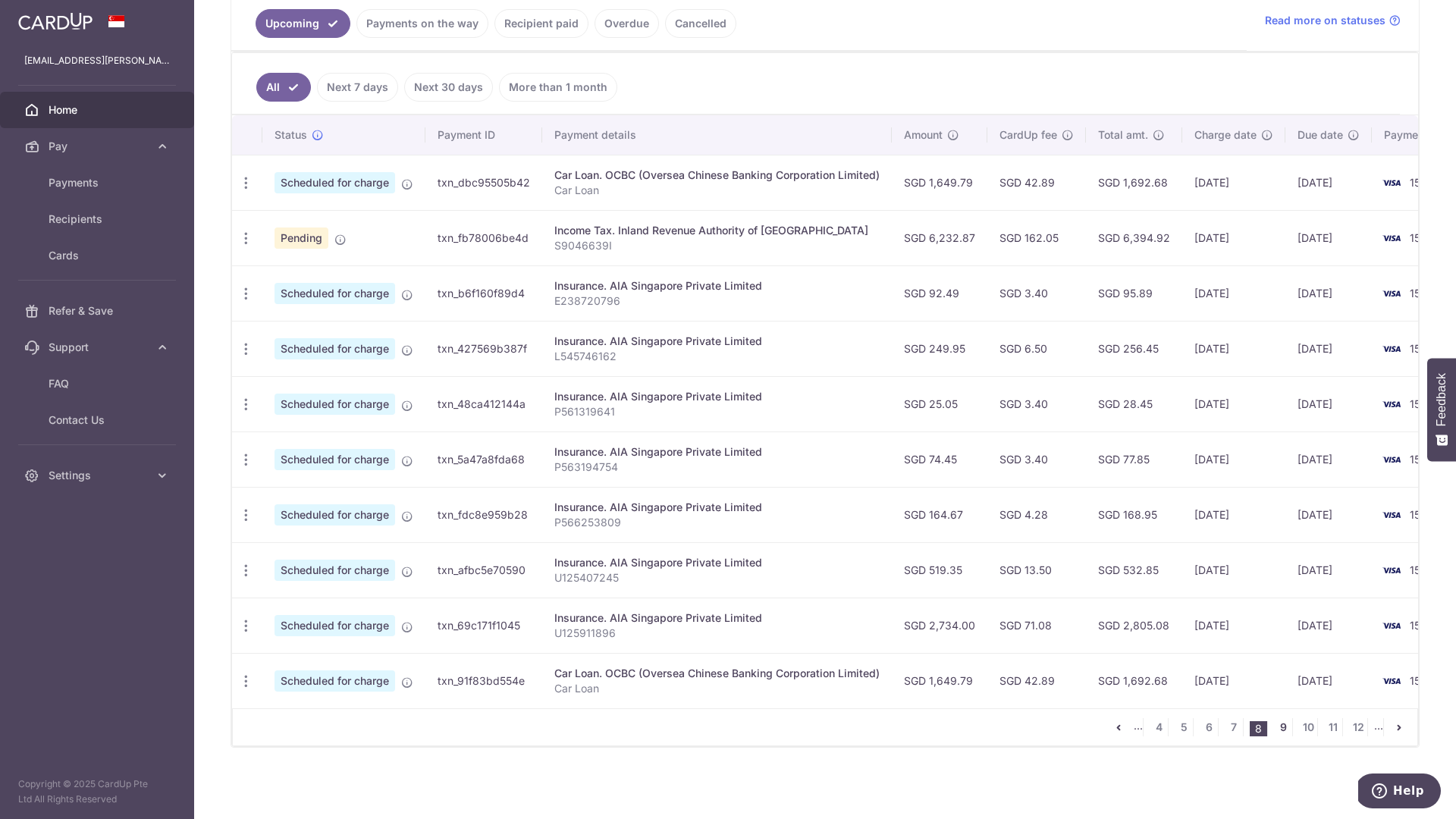
click at [1274, 730] on link "9" at bounding box center [1284, 727] width 18 height 18
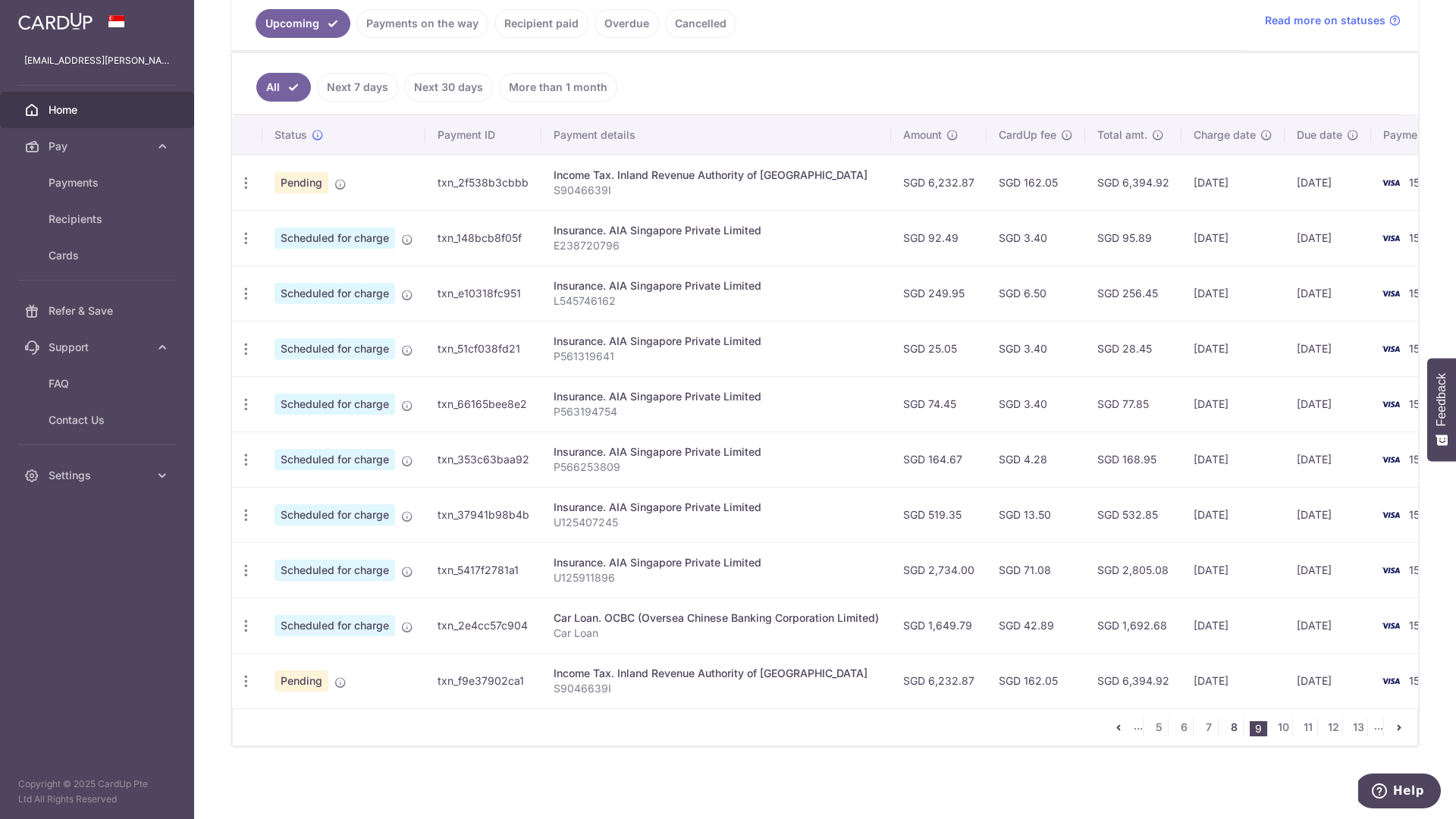
click at [1226, 727] on link "8" at bounding box center [1234, 727] width 18 height 18
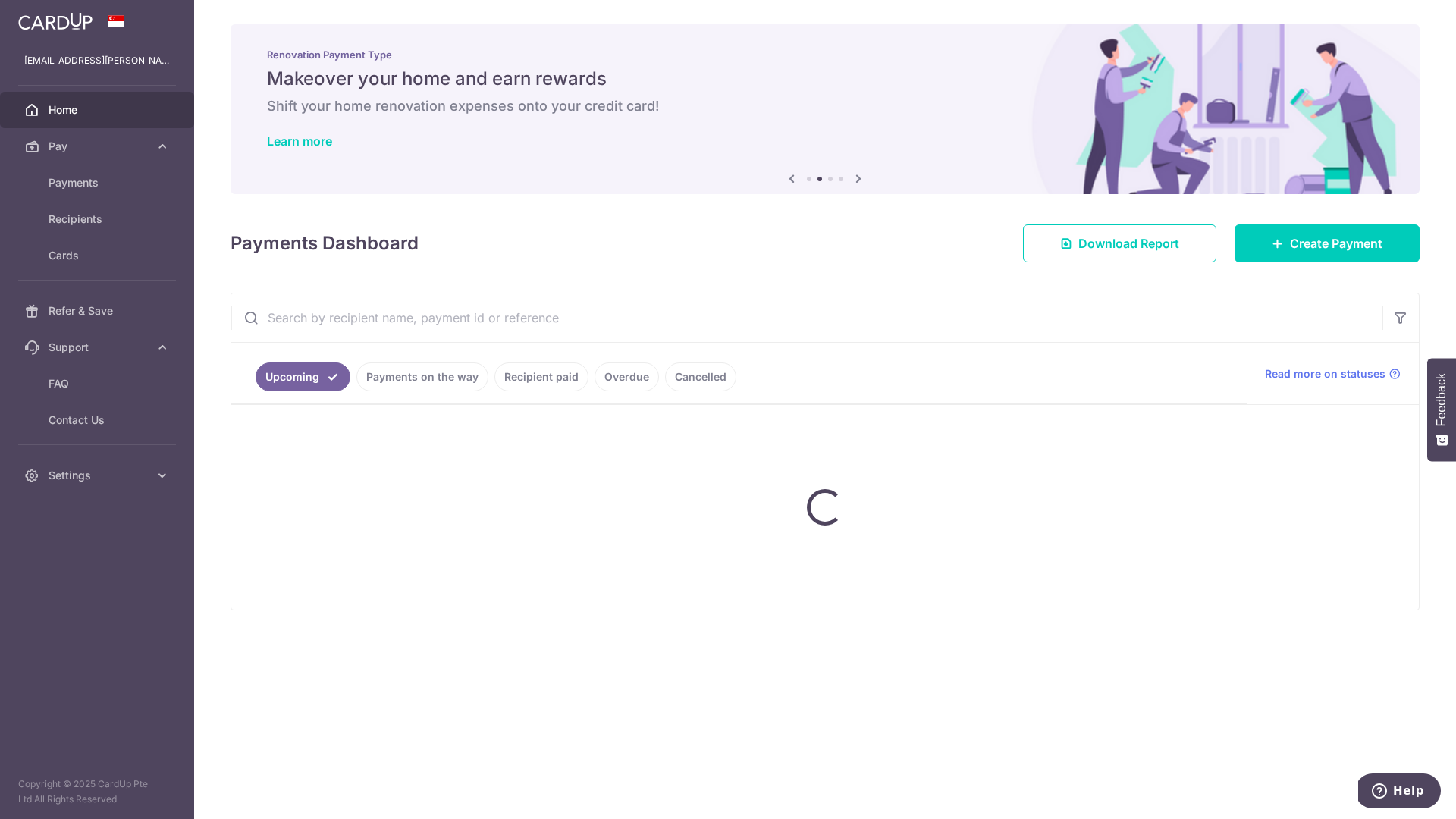
scroll to position [0, 0]
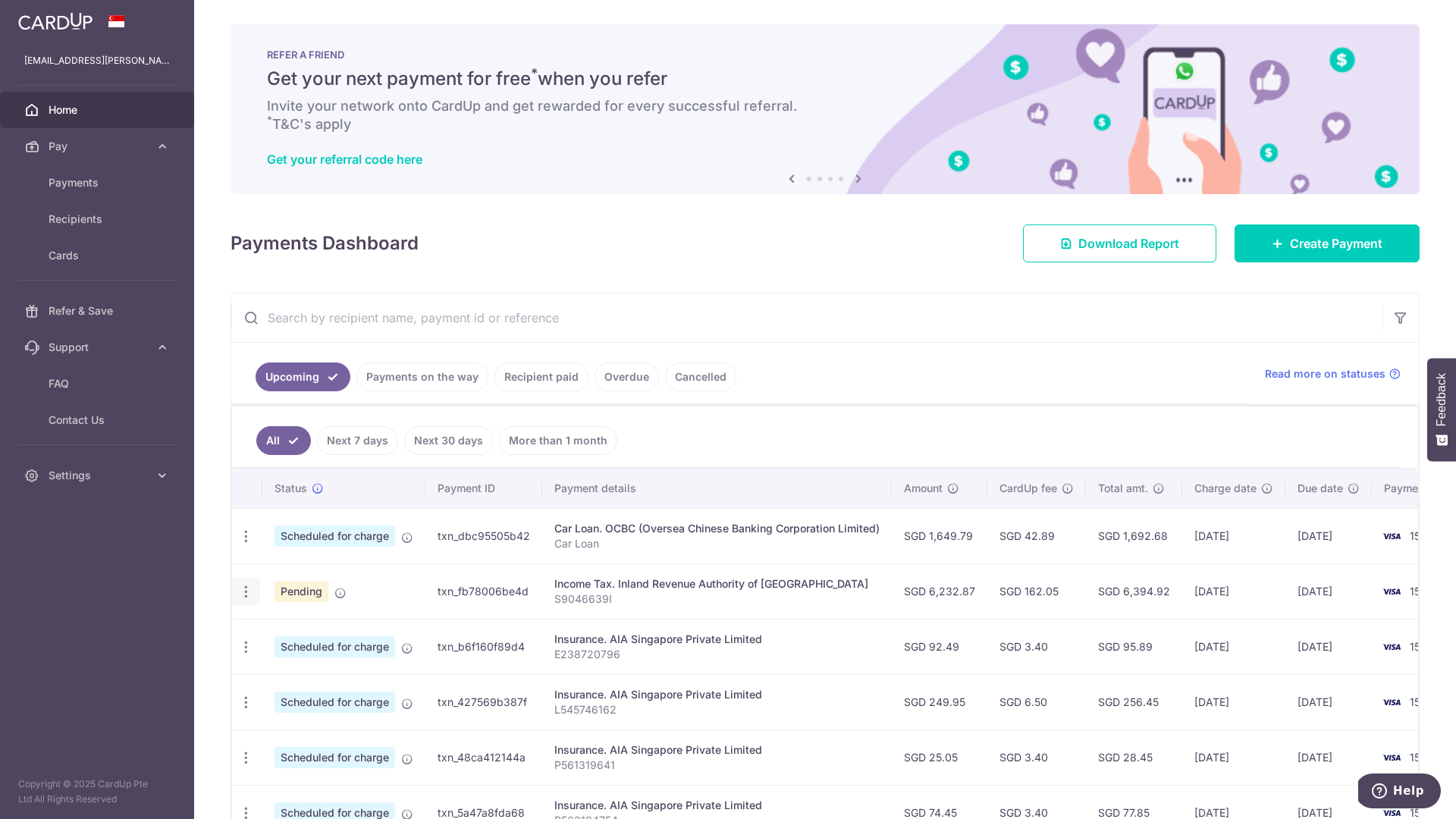
click at [245, 545] on icon "button" at bounding box center [246, 537] width 16 height 16
click at [285, 670] on span "Cancel payment" at bounding box center [327, 671] width 101 height 18
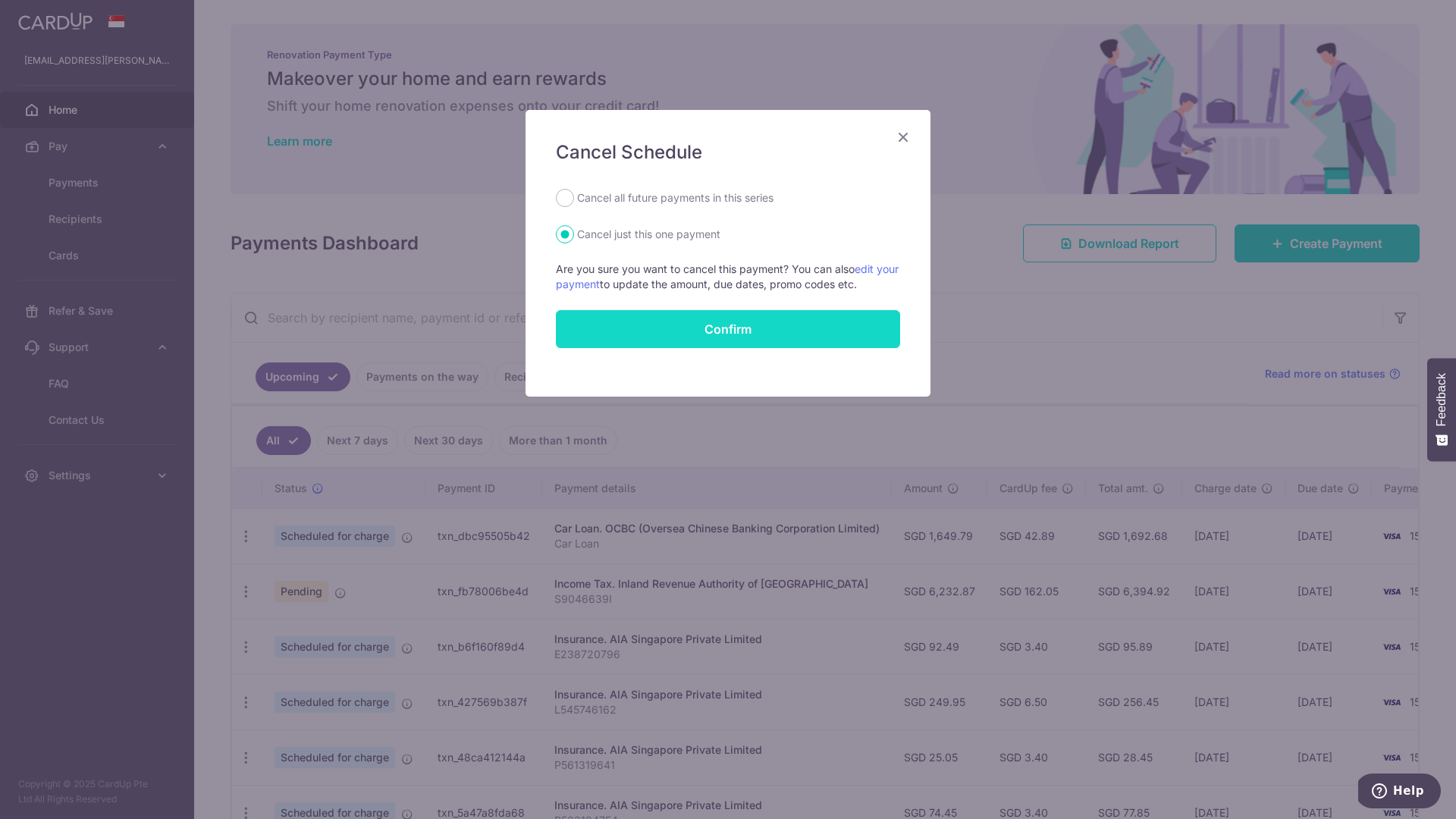
click at [812, 331] on button "Confirm" at bounding box center [727, 329] width 344 height 38
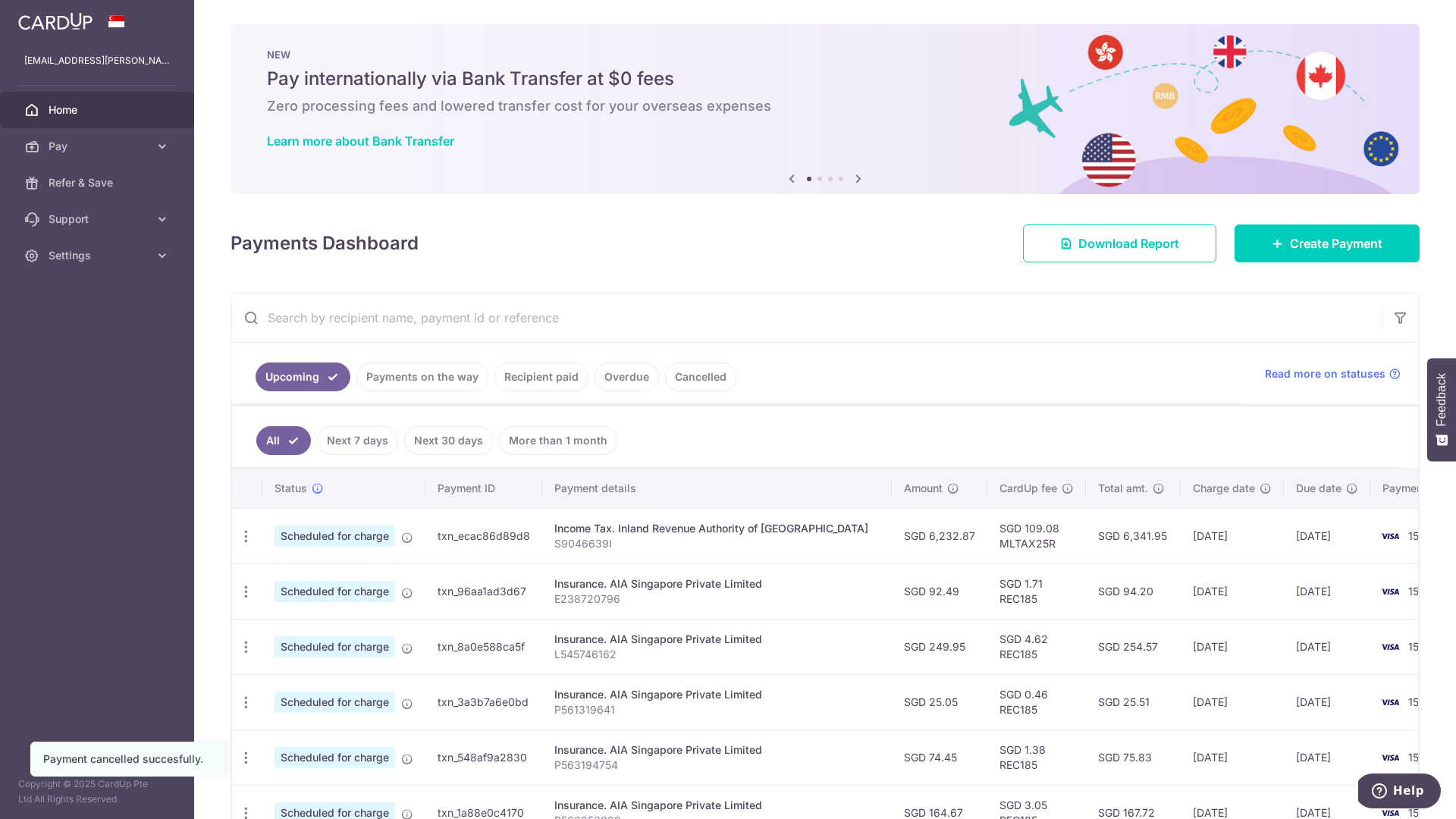
scroll to position [362, 0]
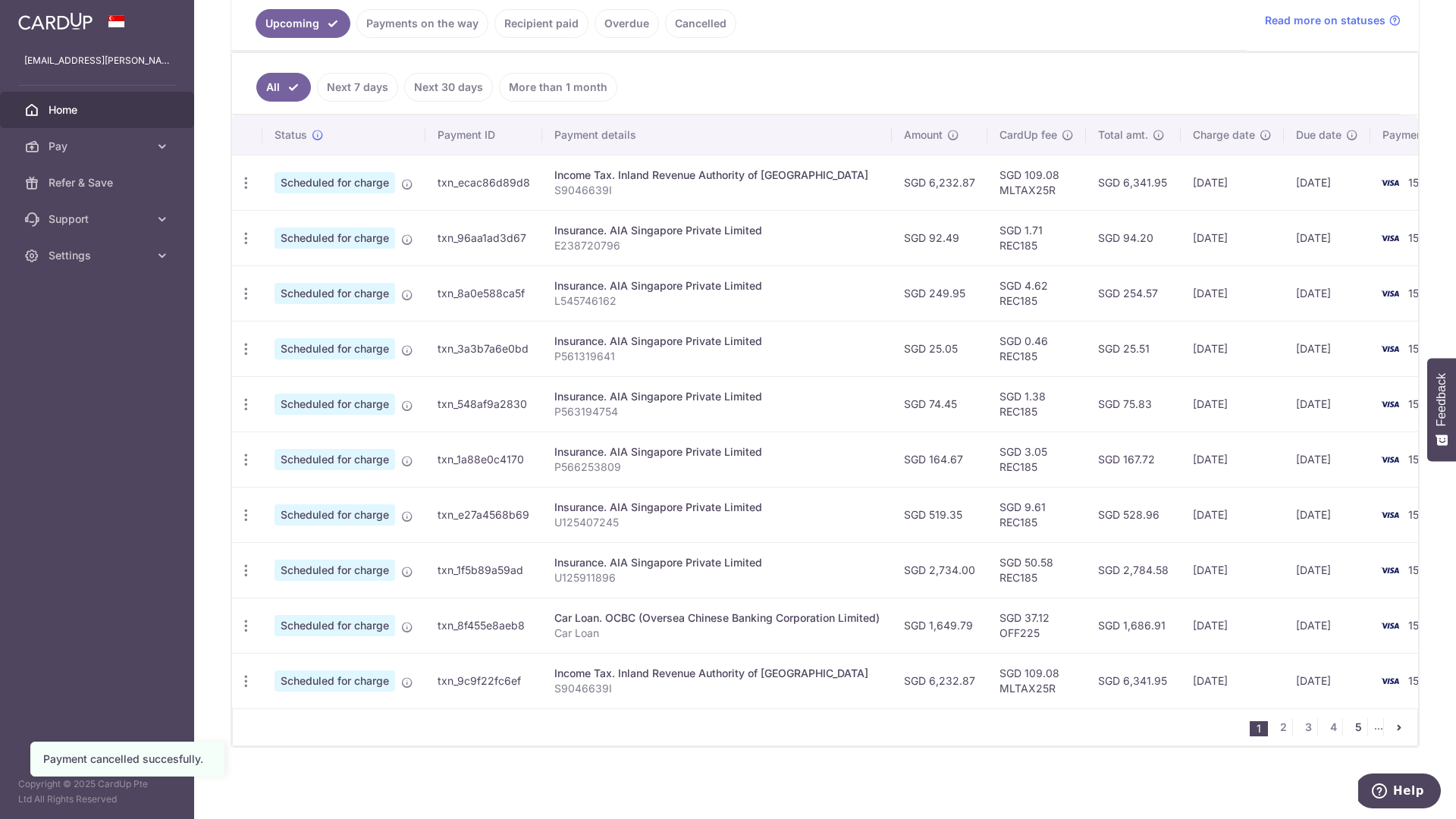
click at [1353, 728] on link "5" at bounding box center [1358, 727] width 18 height 18
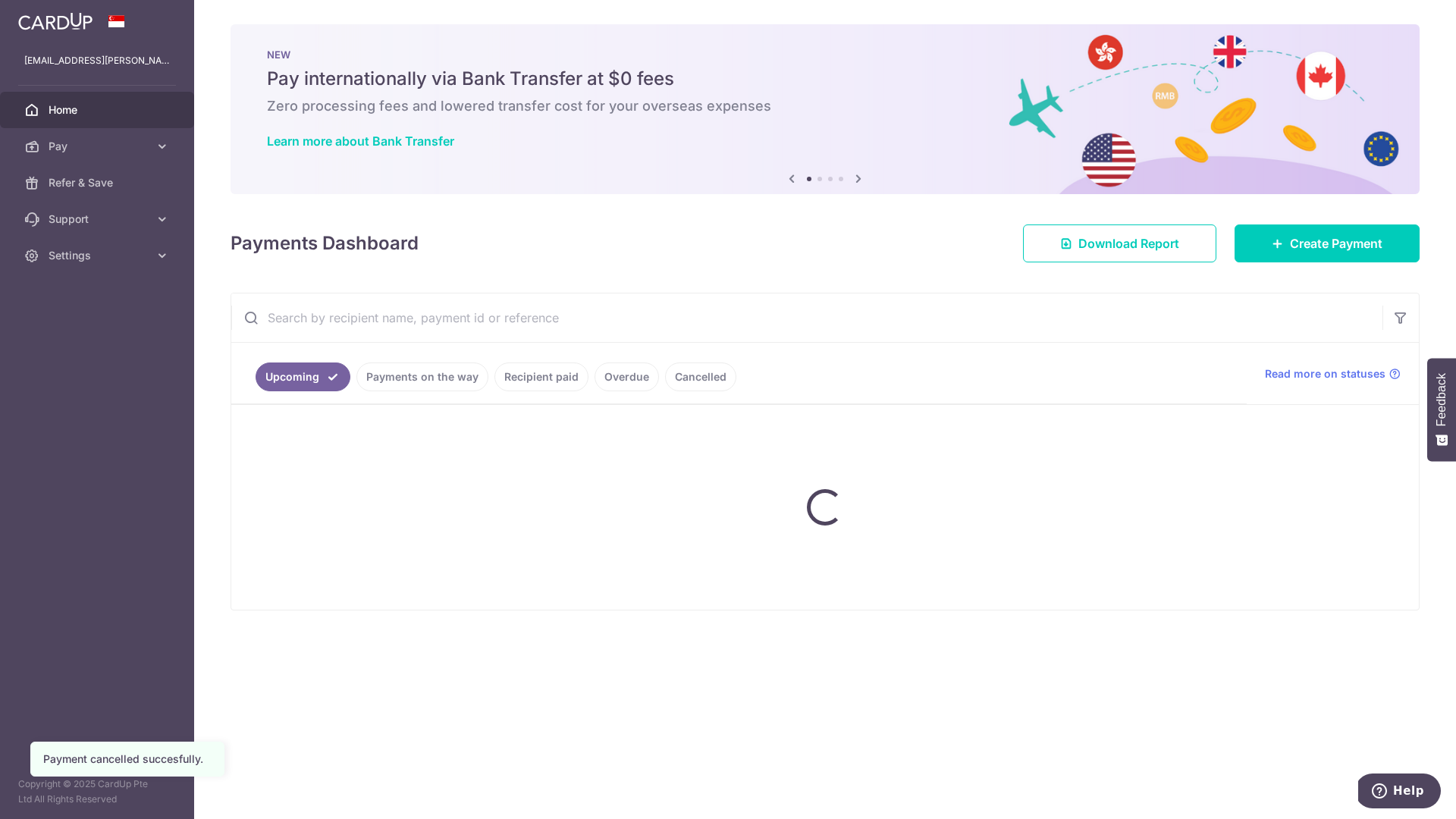
scroll to position [0, 0]
click at [814, 318] on input "text" at bounding box center [807, 318] width 1152 height 49
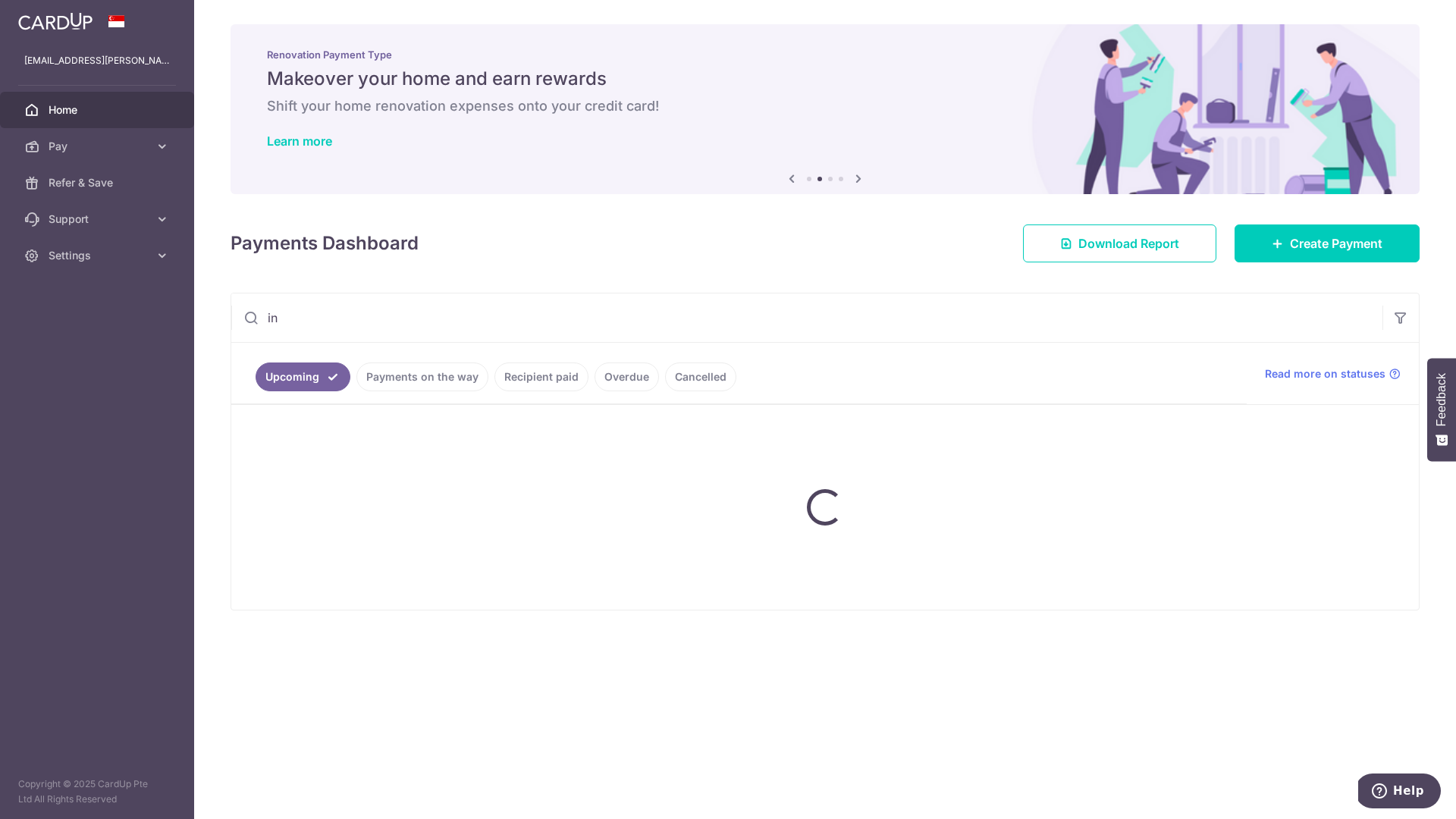
type input "i"
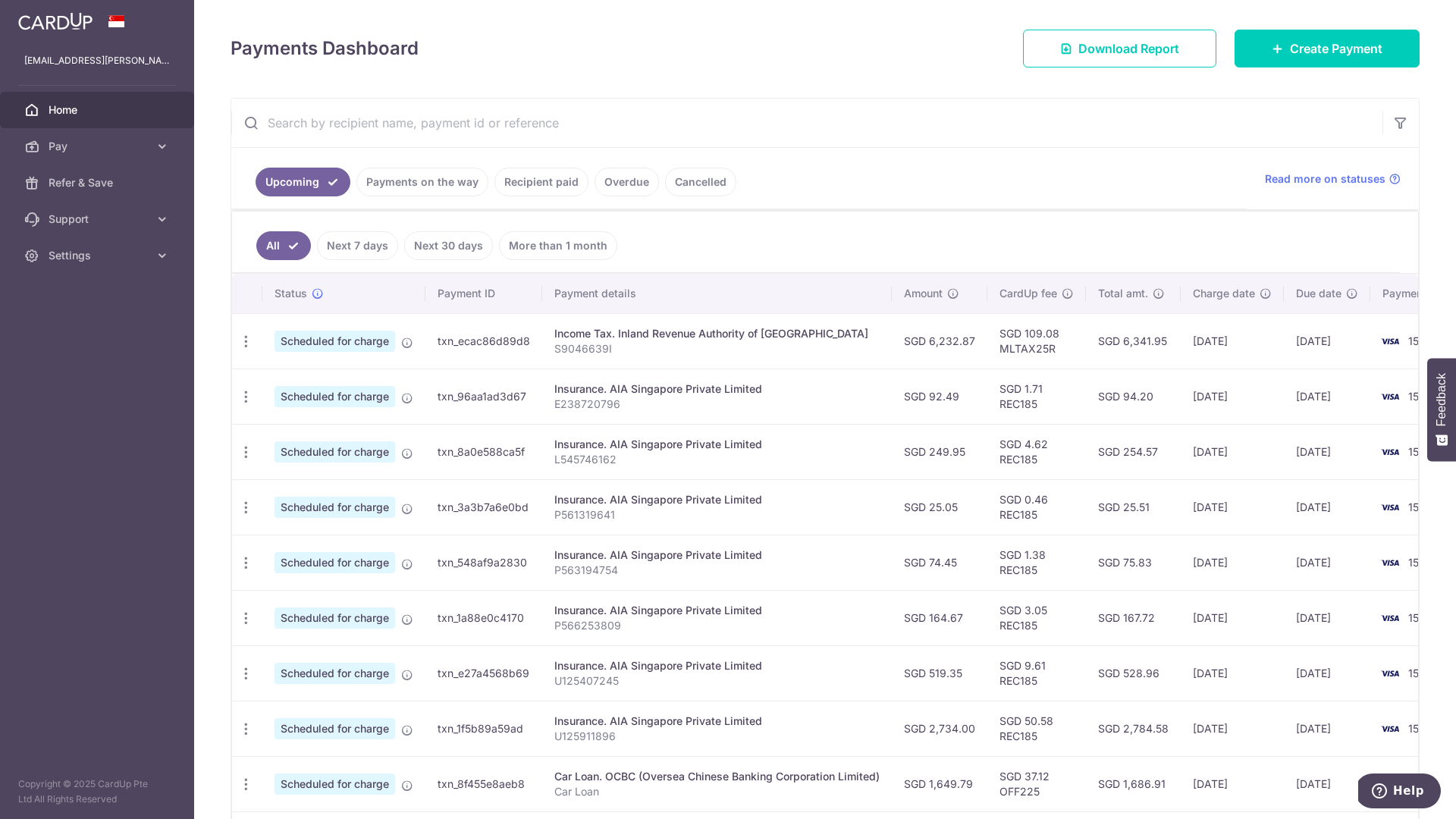
scroll to position [362, 0]
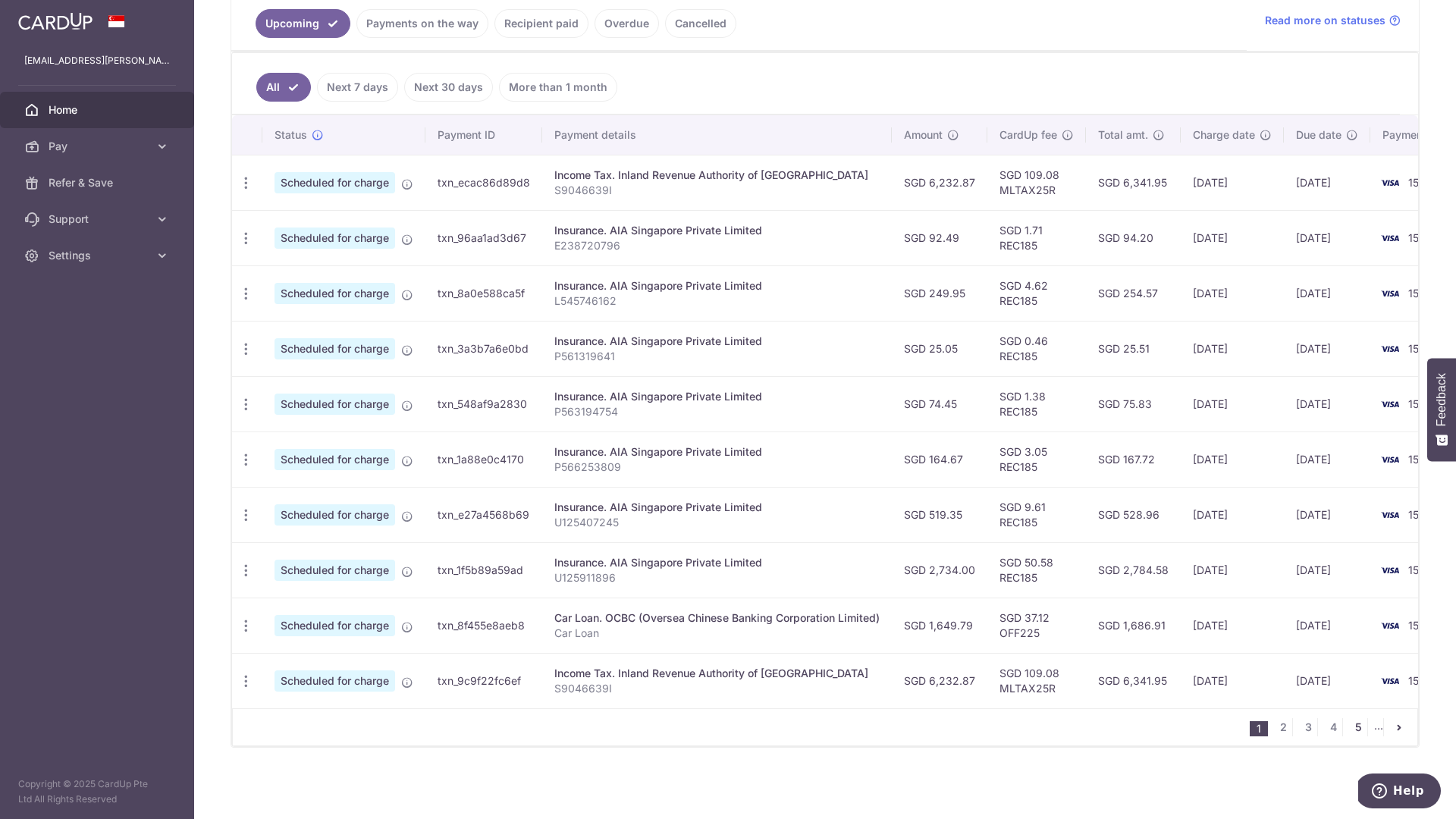
click at [1351, 728] on link "5" at bounding box center [1358, 727] width 18 height 18
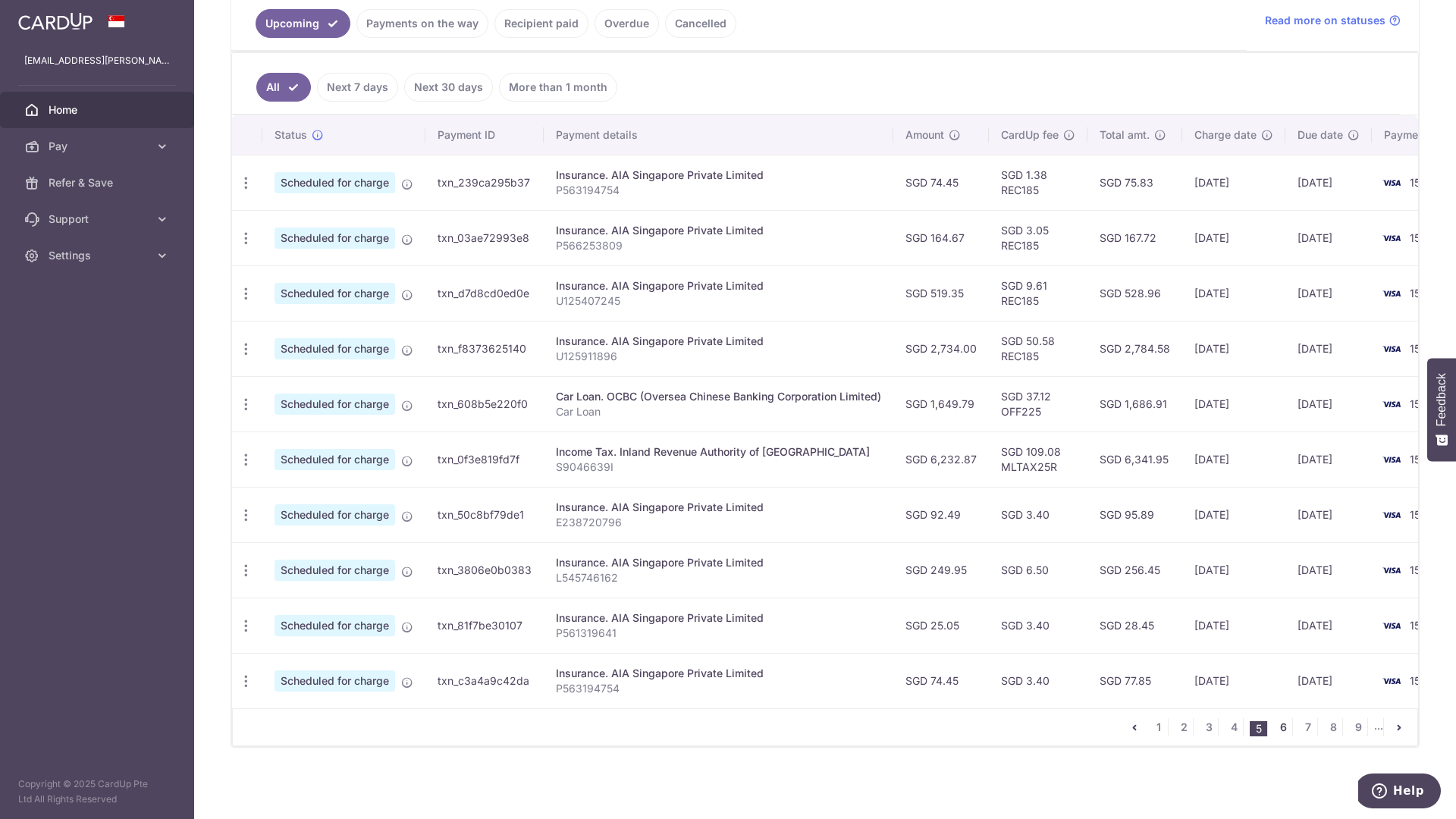
click at [1280, 730] on link "6" at bounding box center [1284, 727] width 18 height 18
click at [1277, 724] on link "7" at bounding box center [1284, 727] width 18 height 18
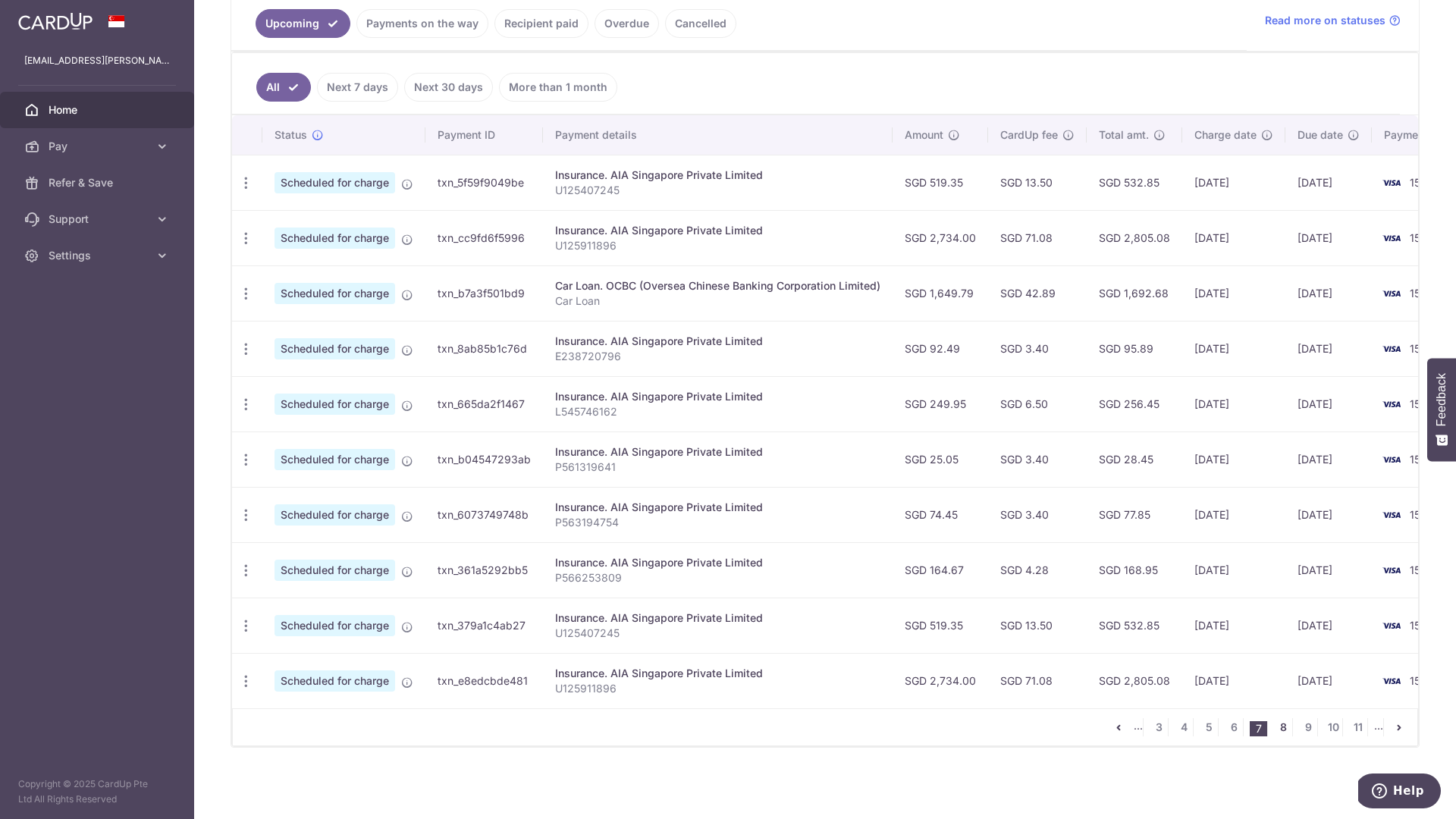
click at [1277, 727] on link "8" at bounding box center [1284, 727] width 18 height 18
click at [250, 191] on icon "button" at bounding box center [246, 183] width 16 height 16
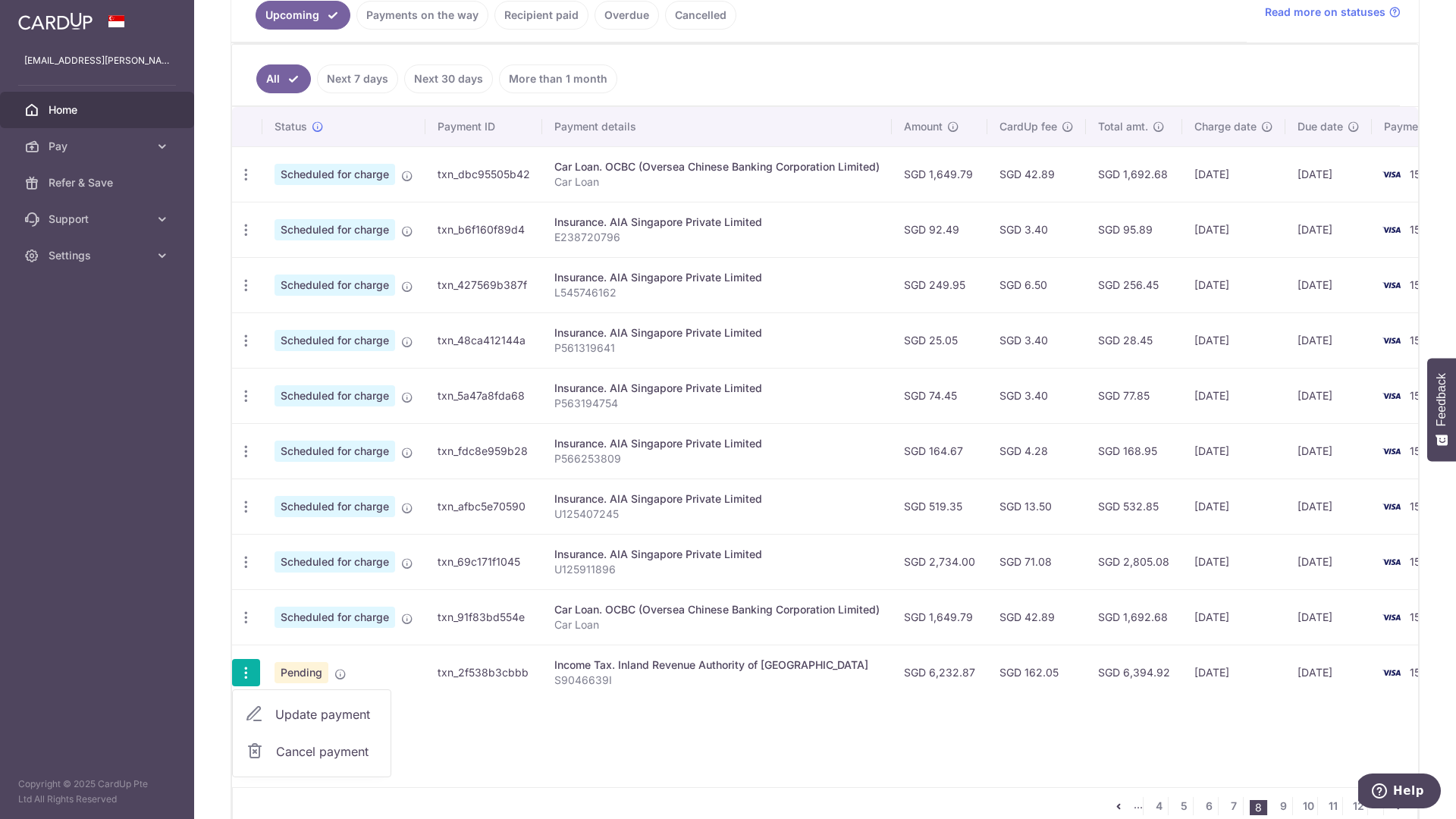
click at [321, 751] on span "Cancel payment" at bounding box center [327, 752] width 101 height 18
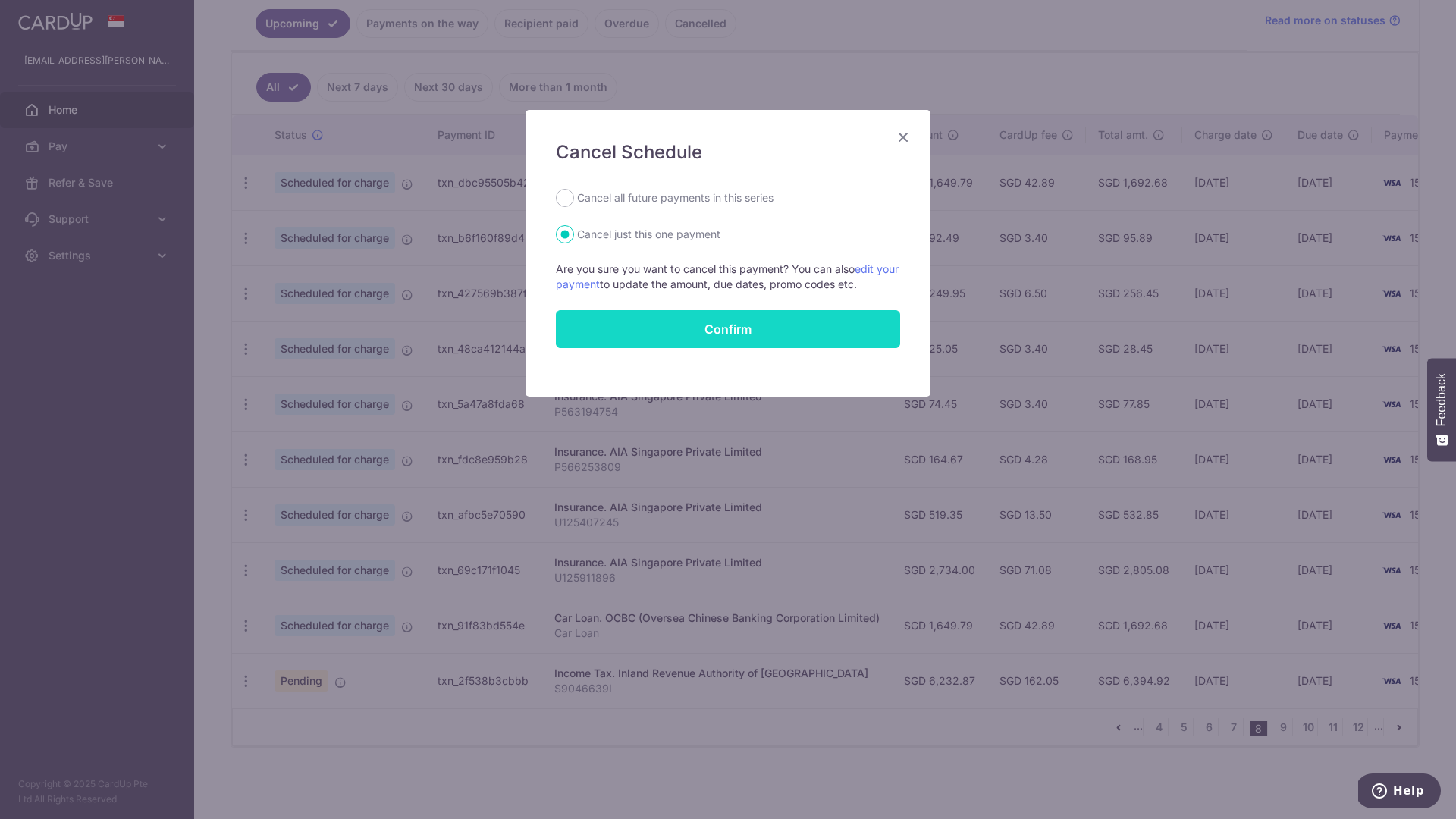
click at [706, 322] on button "Confirm" at bounding box center [727, 329] width 344 height 38
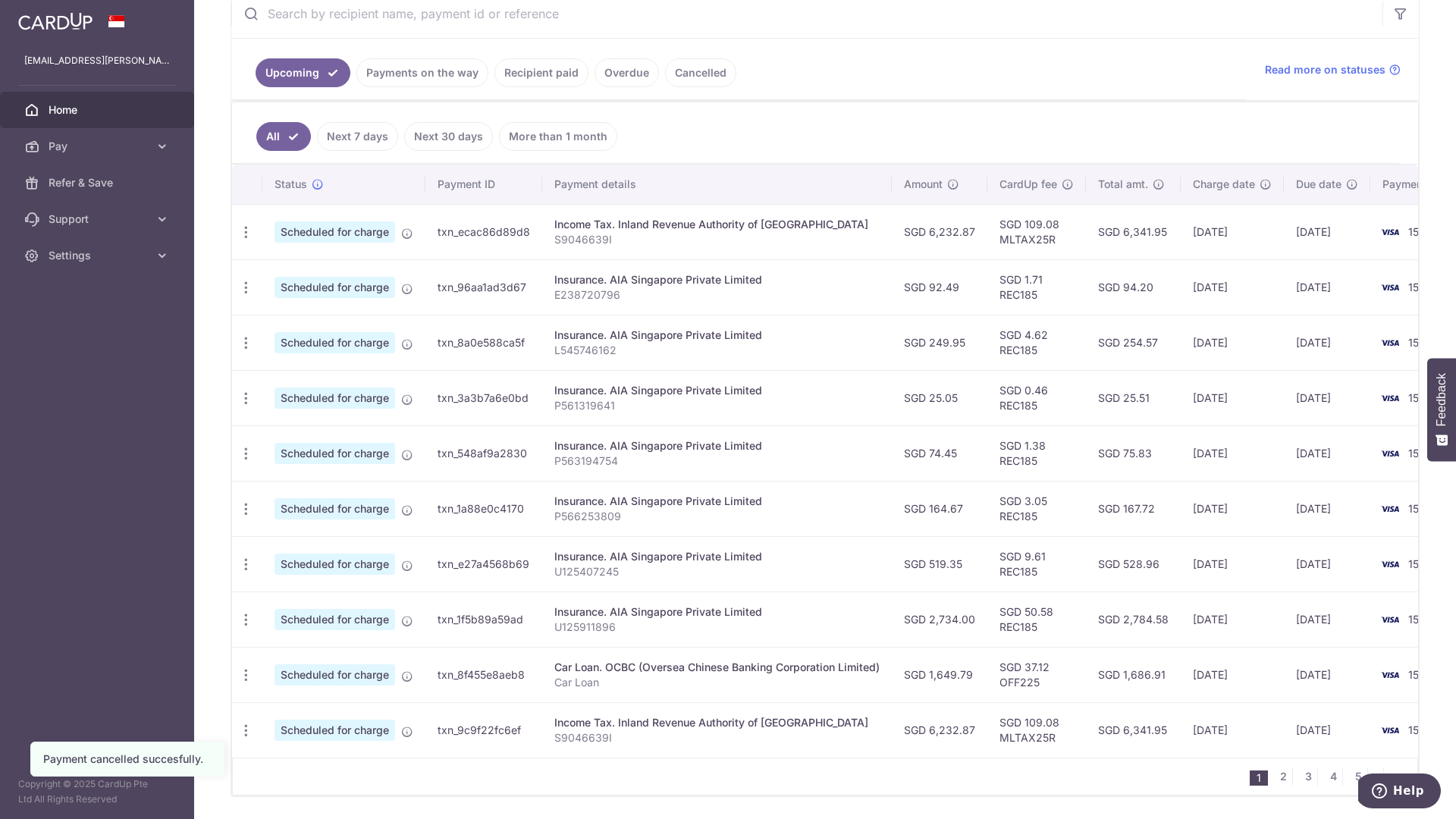
scroll to position [362, 0]
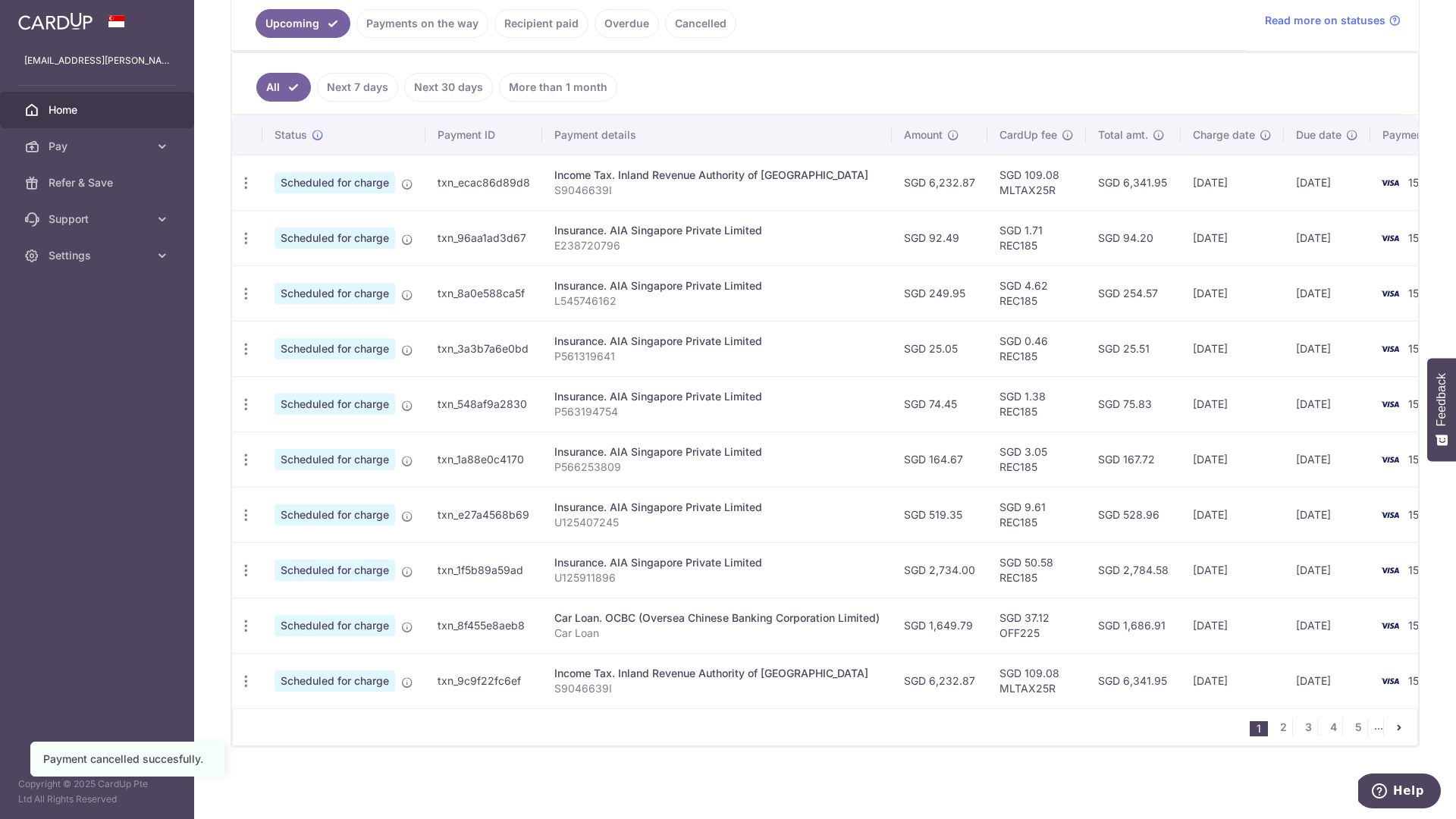
click at [1374, 729] on li "..." at bounding box center [1379, 727] width 10 height 18
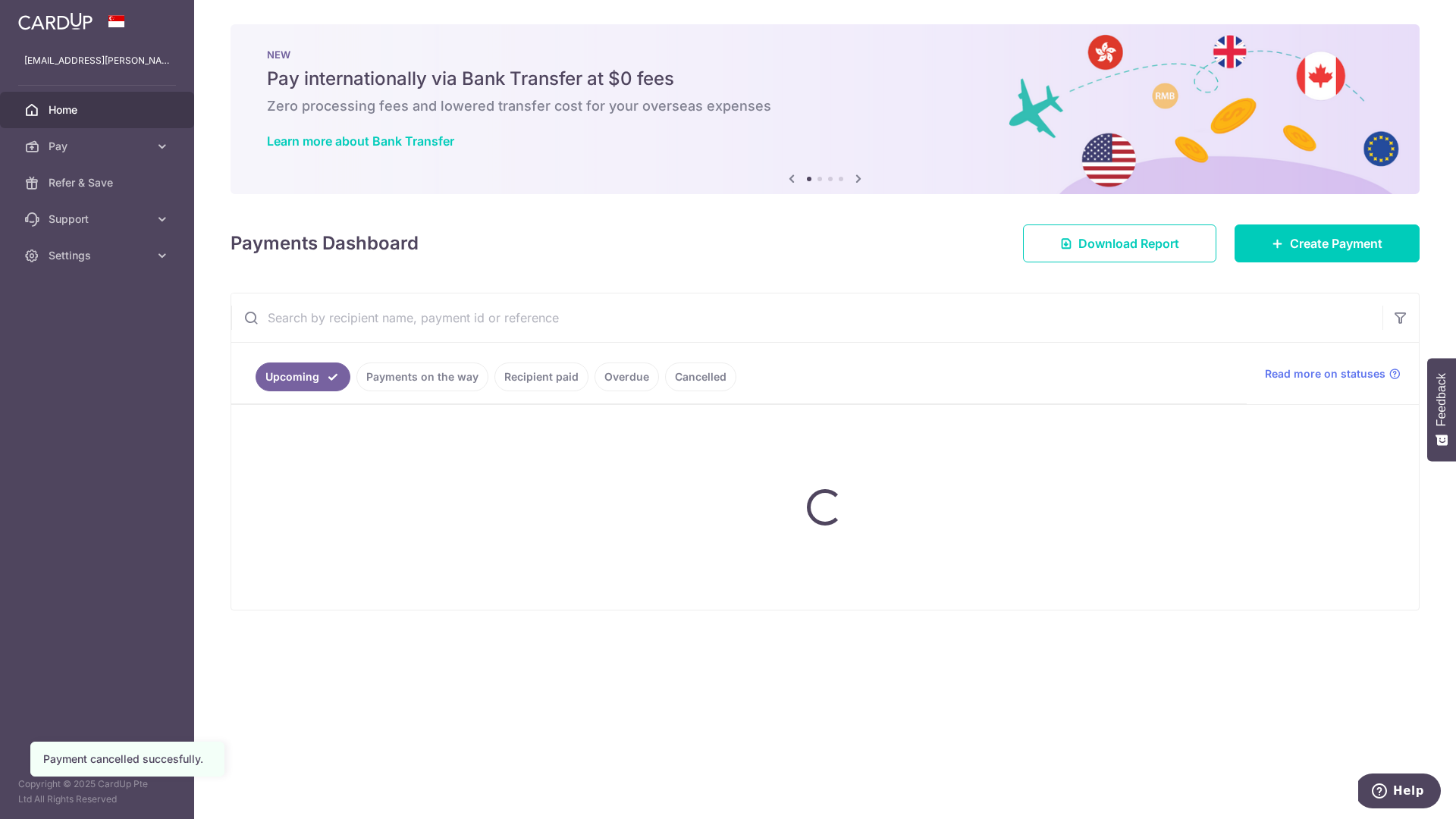
scroll to position [0, 0]
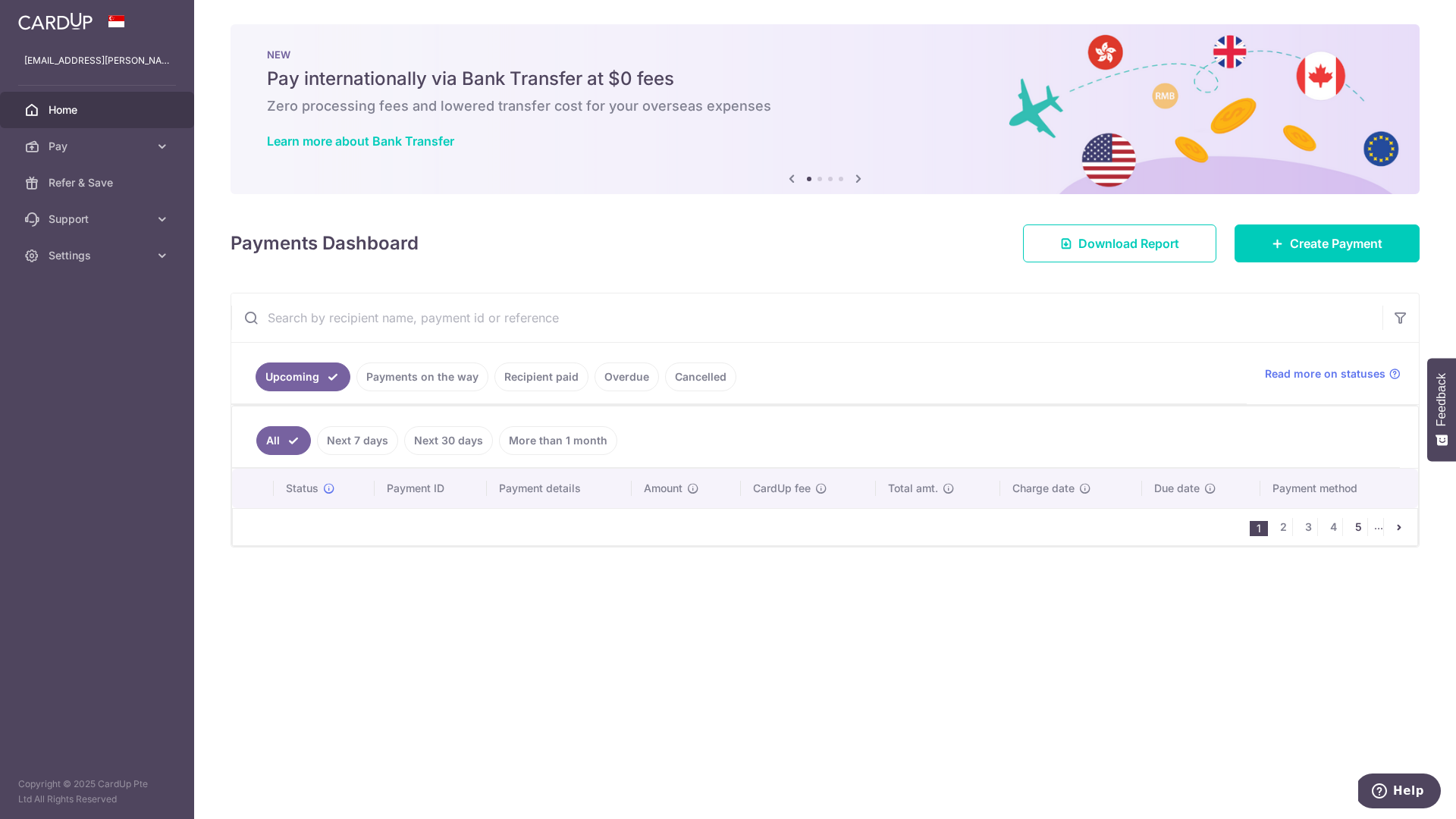
click at [1355, 527] on link "5" at bounding box center [1358, 527] width 18 height 18
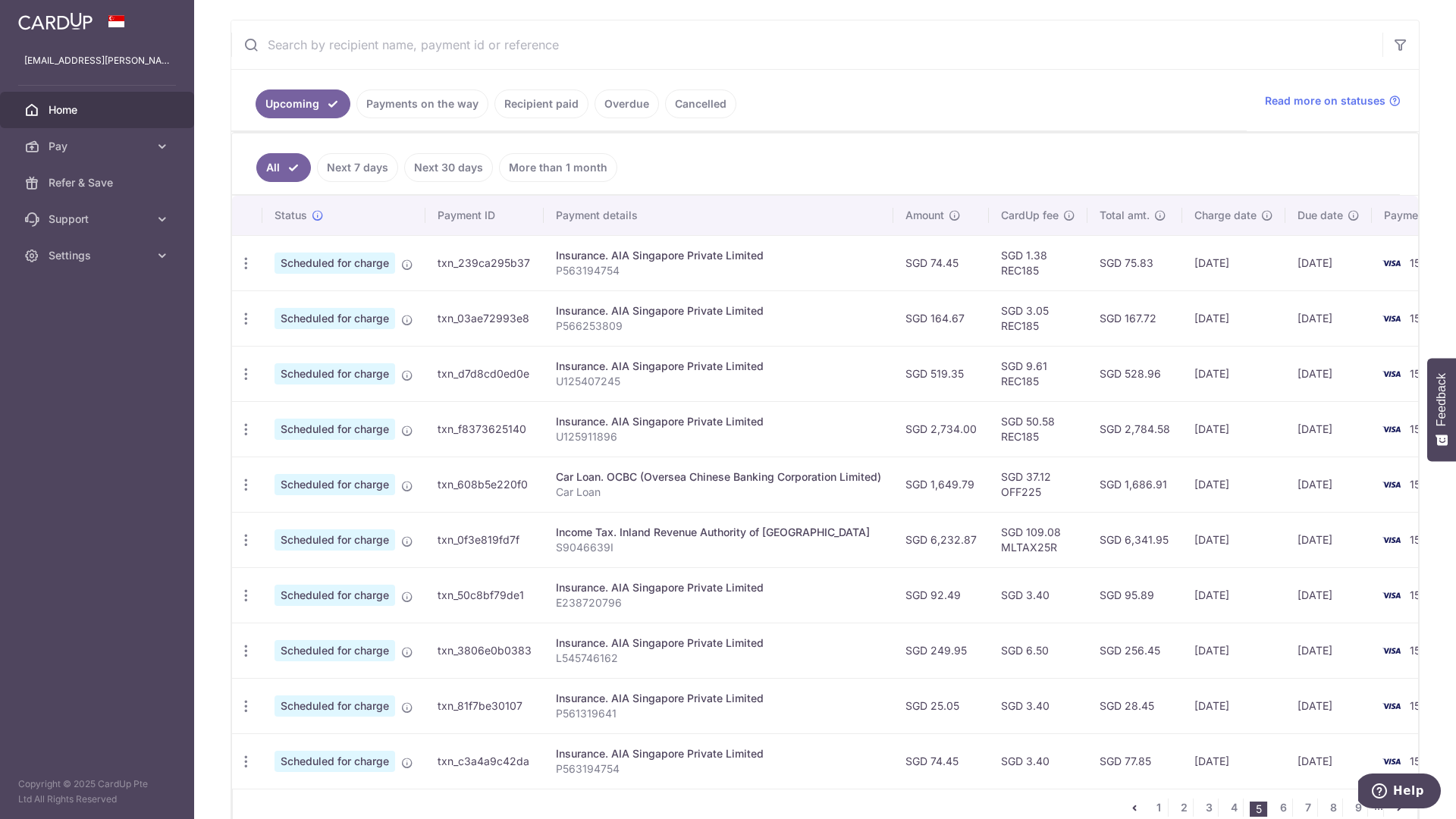
scroll to position [362, 0]
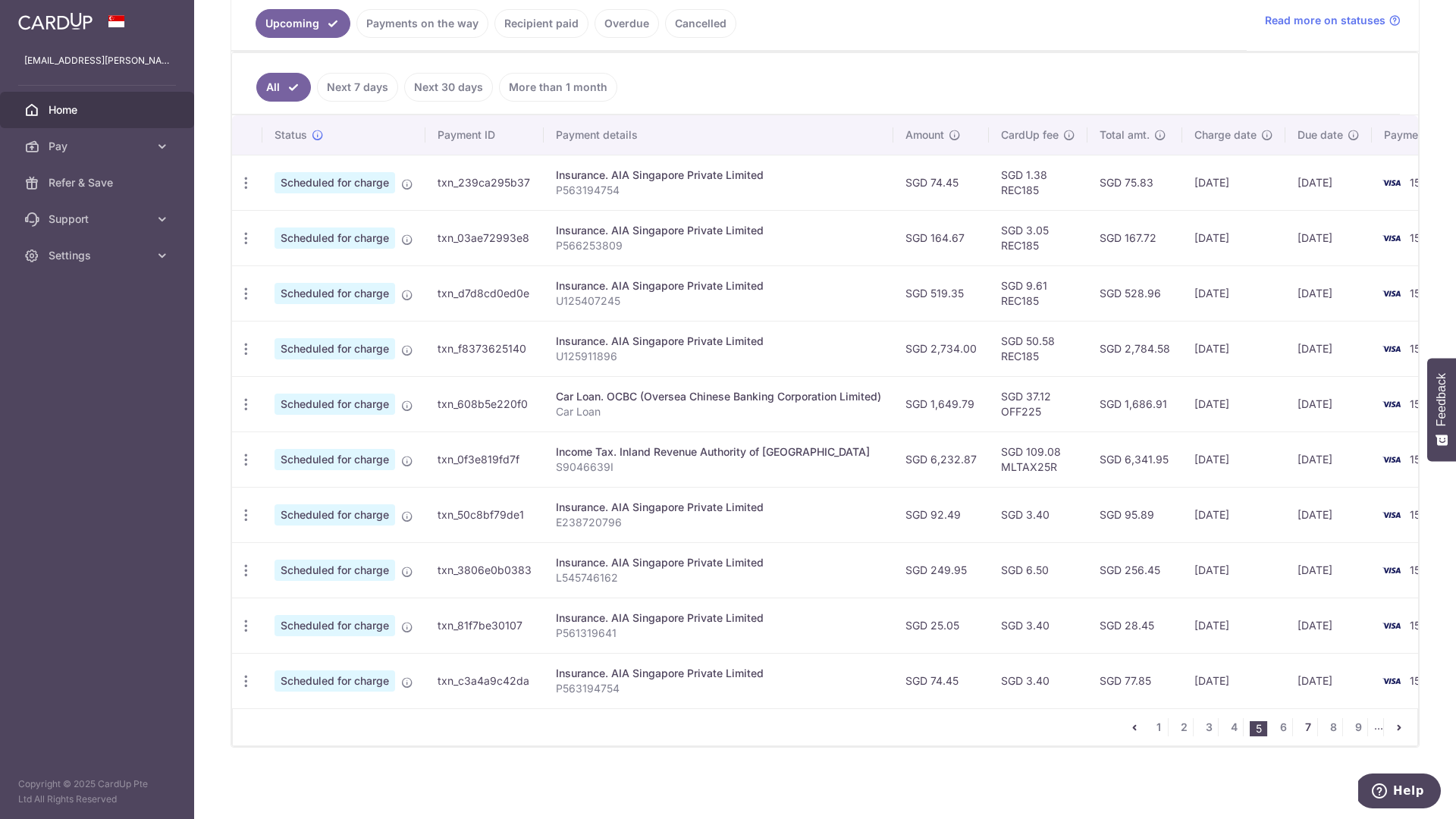
click at [1301, 727] on link "7" at bounding box center [1308, 727] width 18 height 18
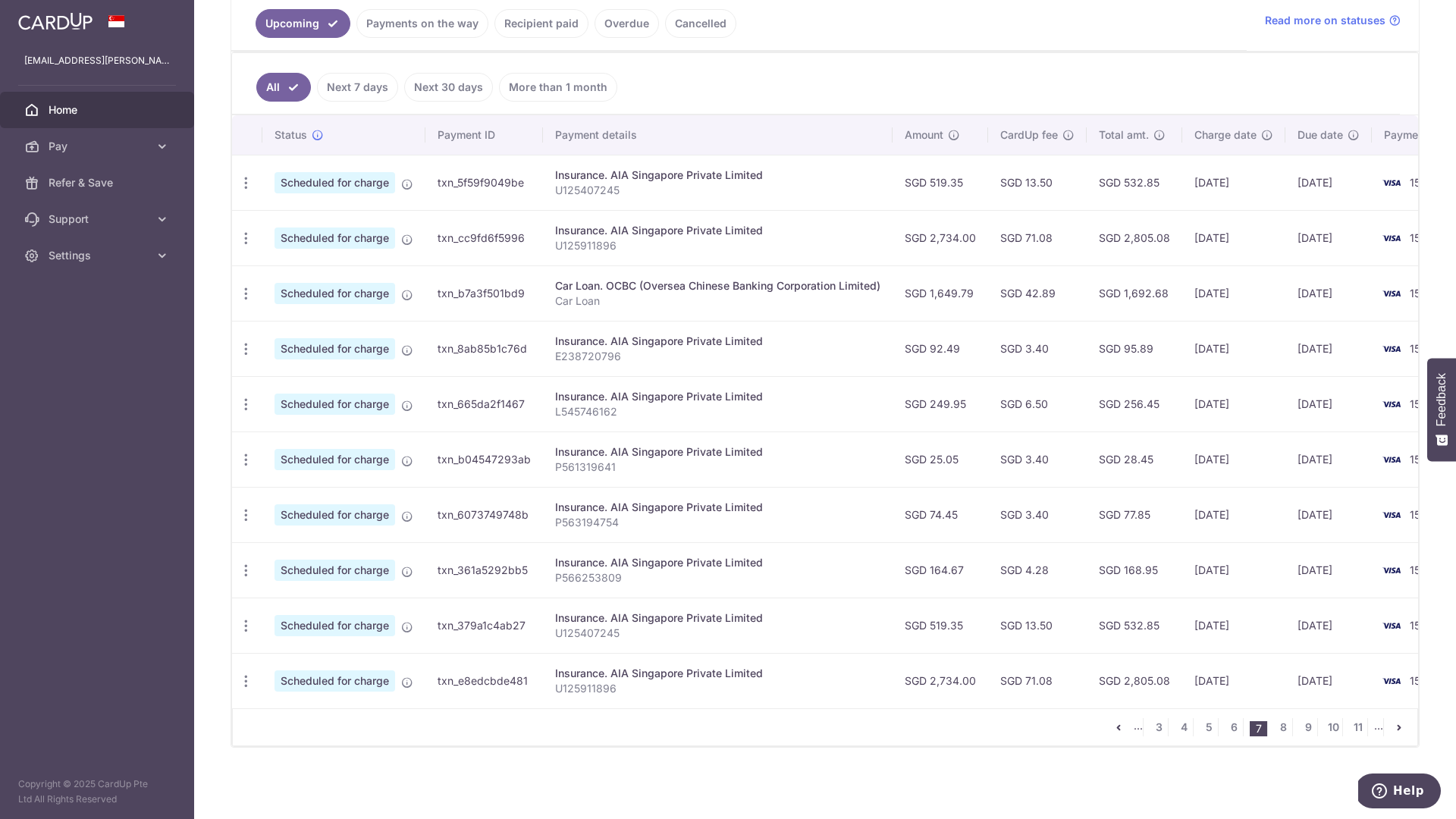
click at [1285, 732] on ul "... 3 4 5 6 7 8 9 10 11 ..." at bounding box center [1263, 727] width 308 height 18
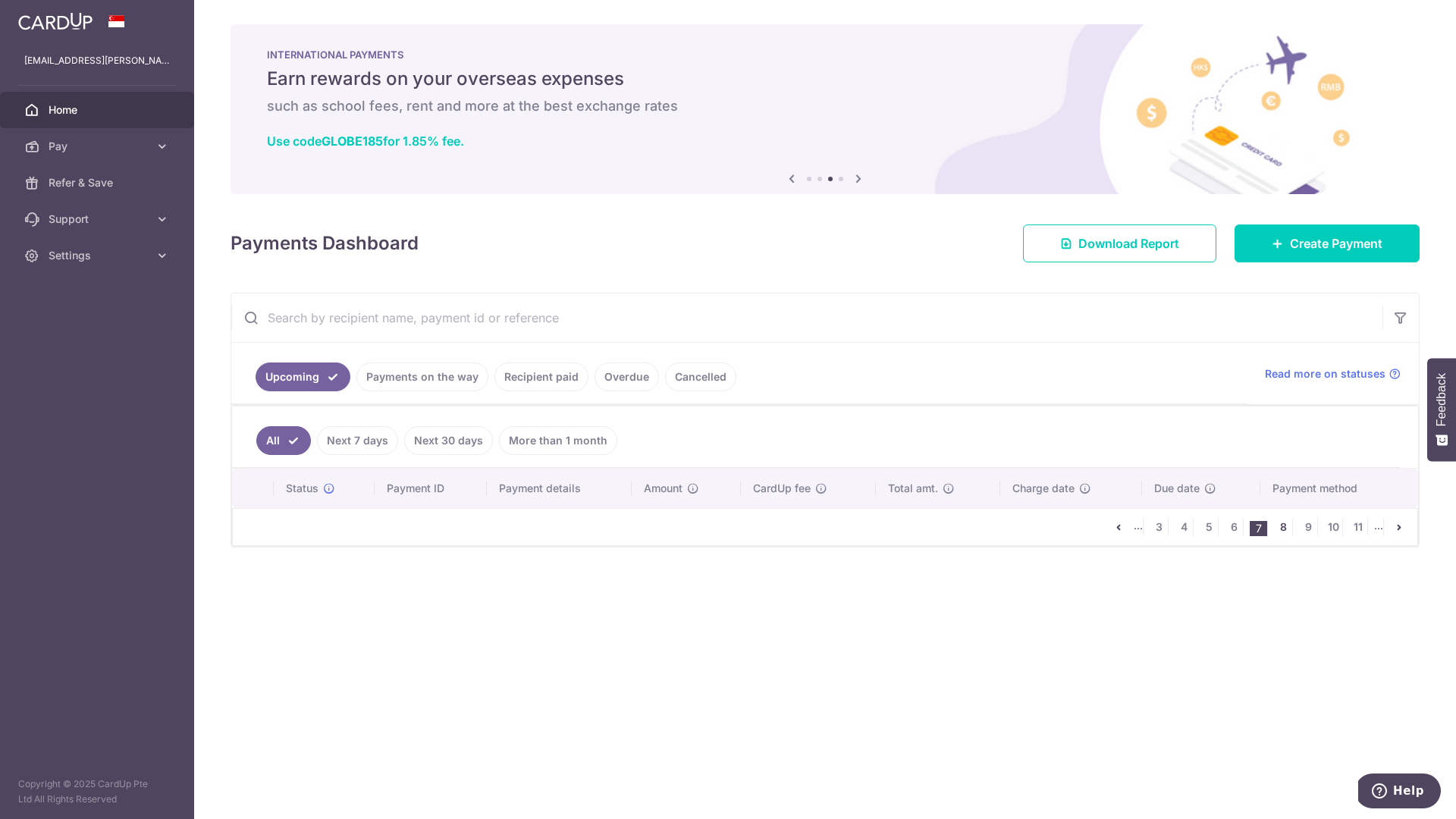
click at [1284, 529] on link "8" at bounding box center [1284, 527] width 18 height 18
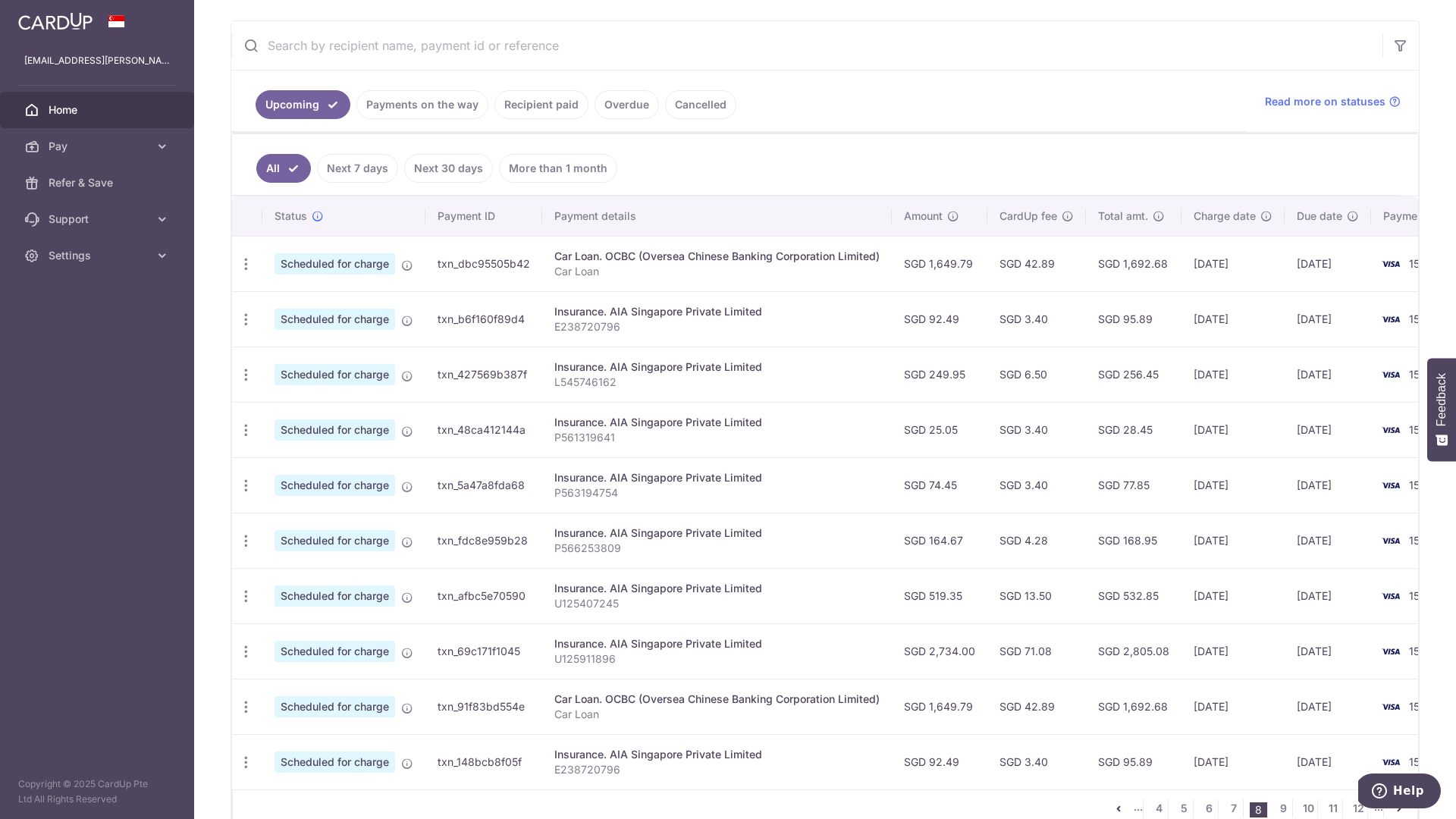
scroll to position [350, 0]
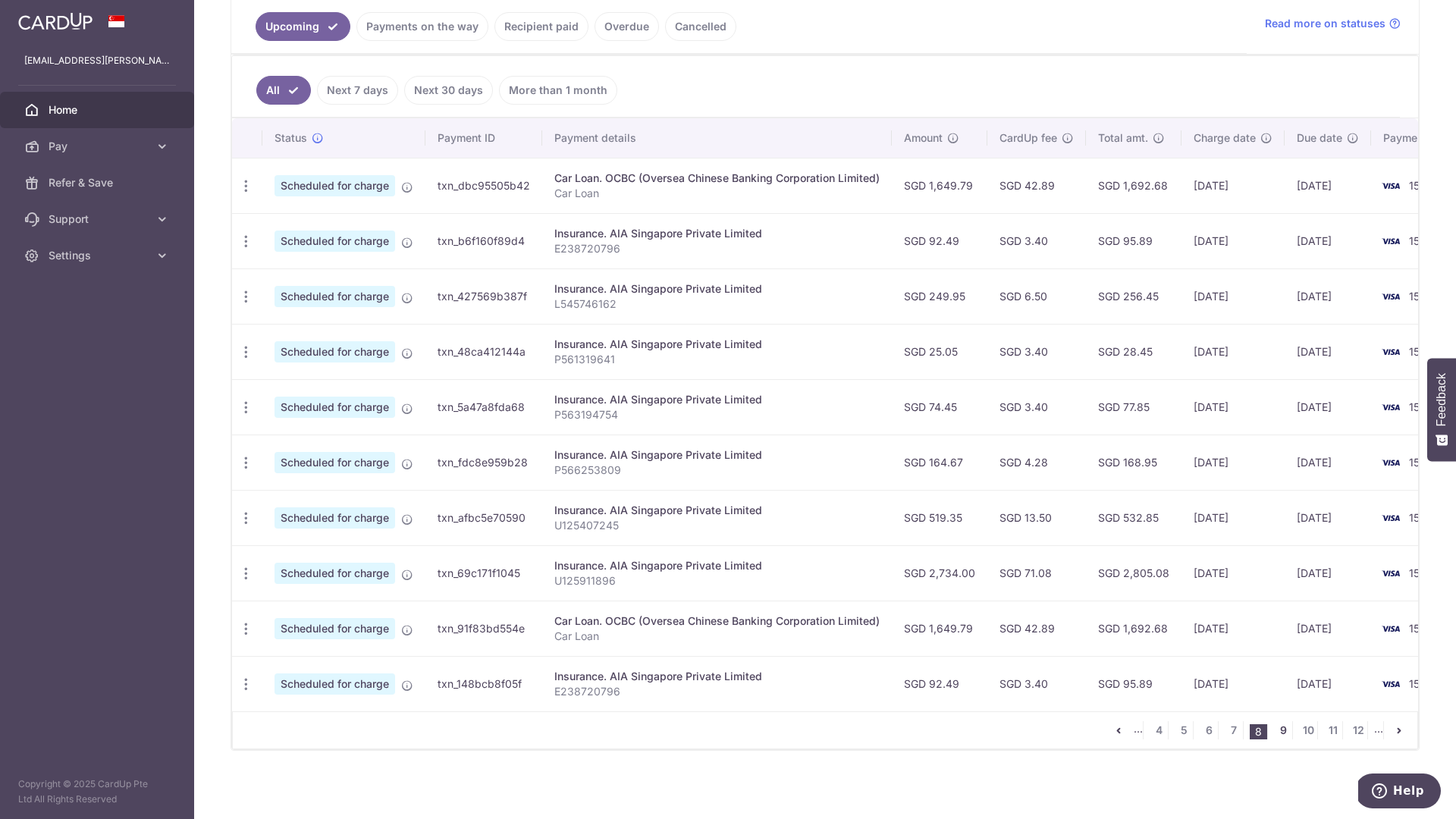
click at [1280, 739] on link "9" at bounding box center [1284, 730] width 18 height 18
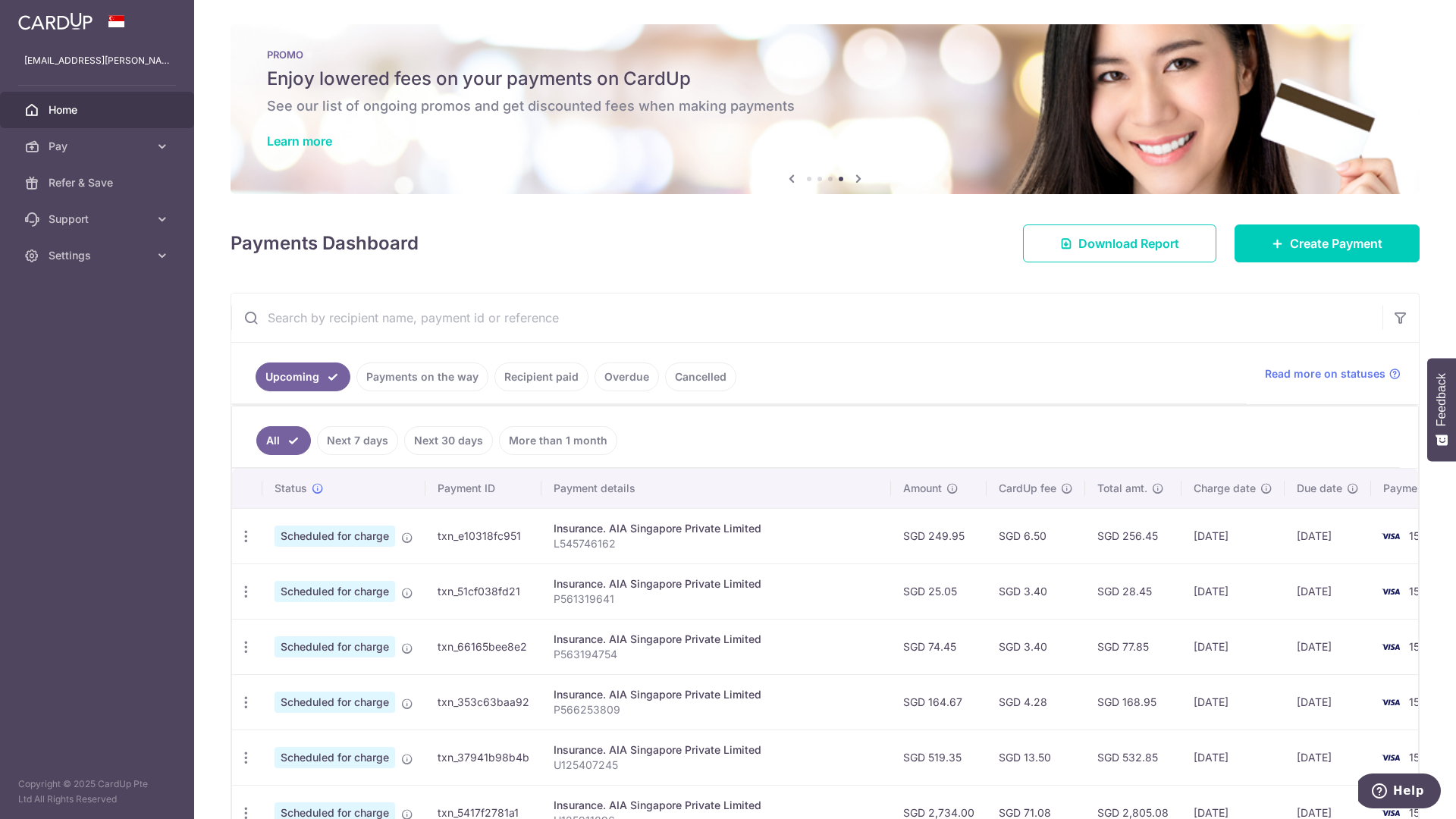
scroll to position [321, 0]
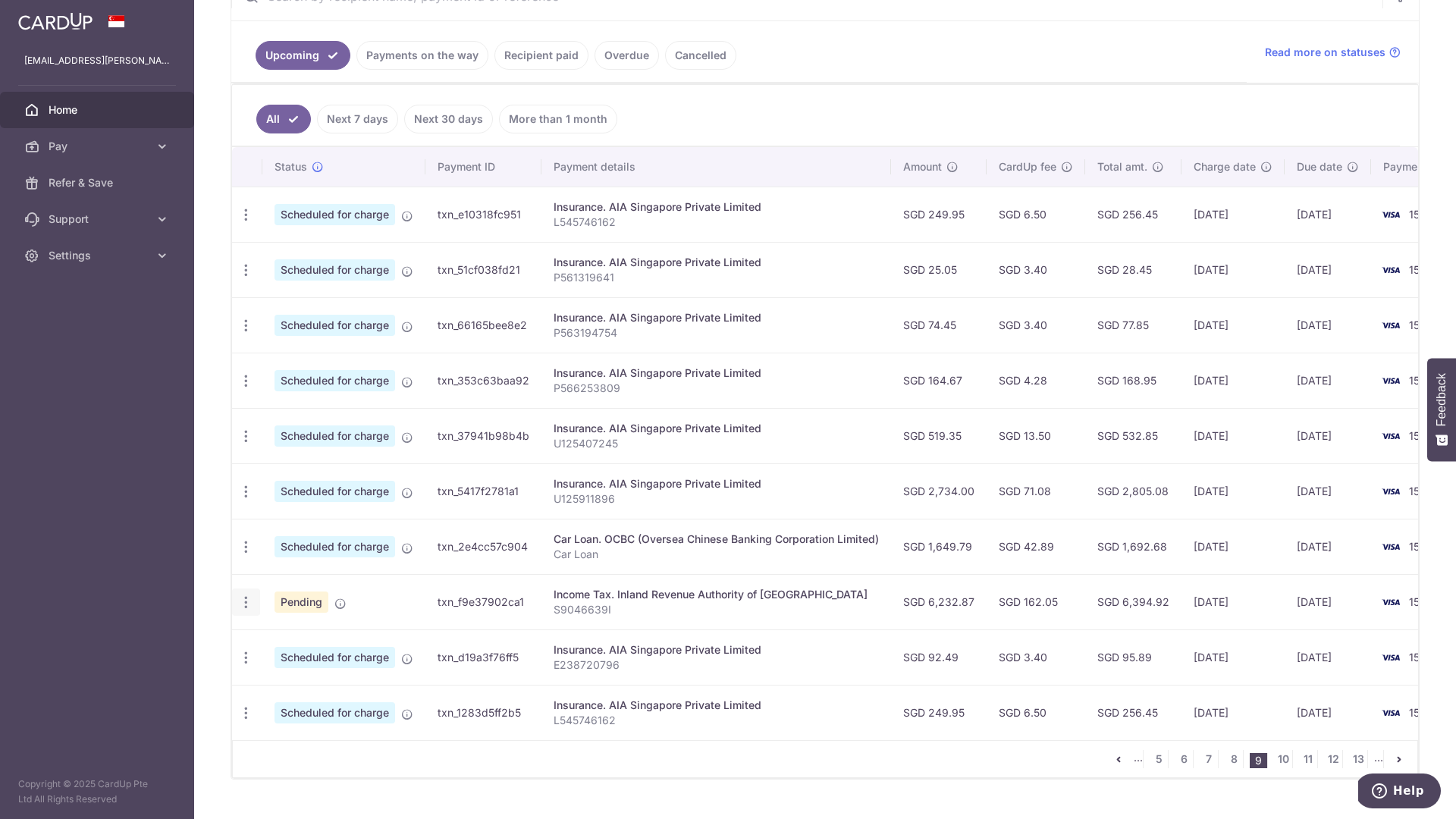
click at [246, 223] on icon "button" at bounding box center [246, 214] width 16 height 16
click at [316, 681] on span "Cancel payment" at bounding box center [327, 681] width 101 height 18
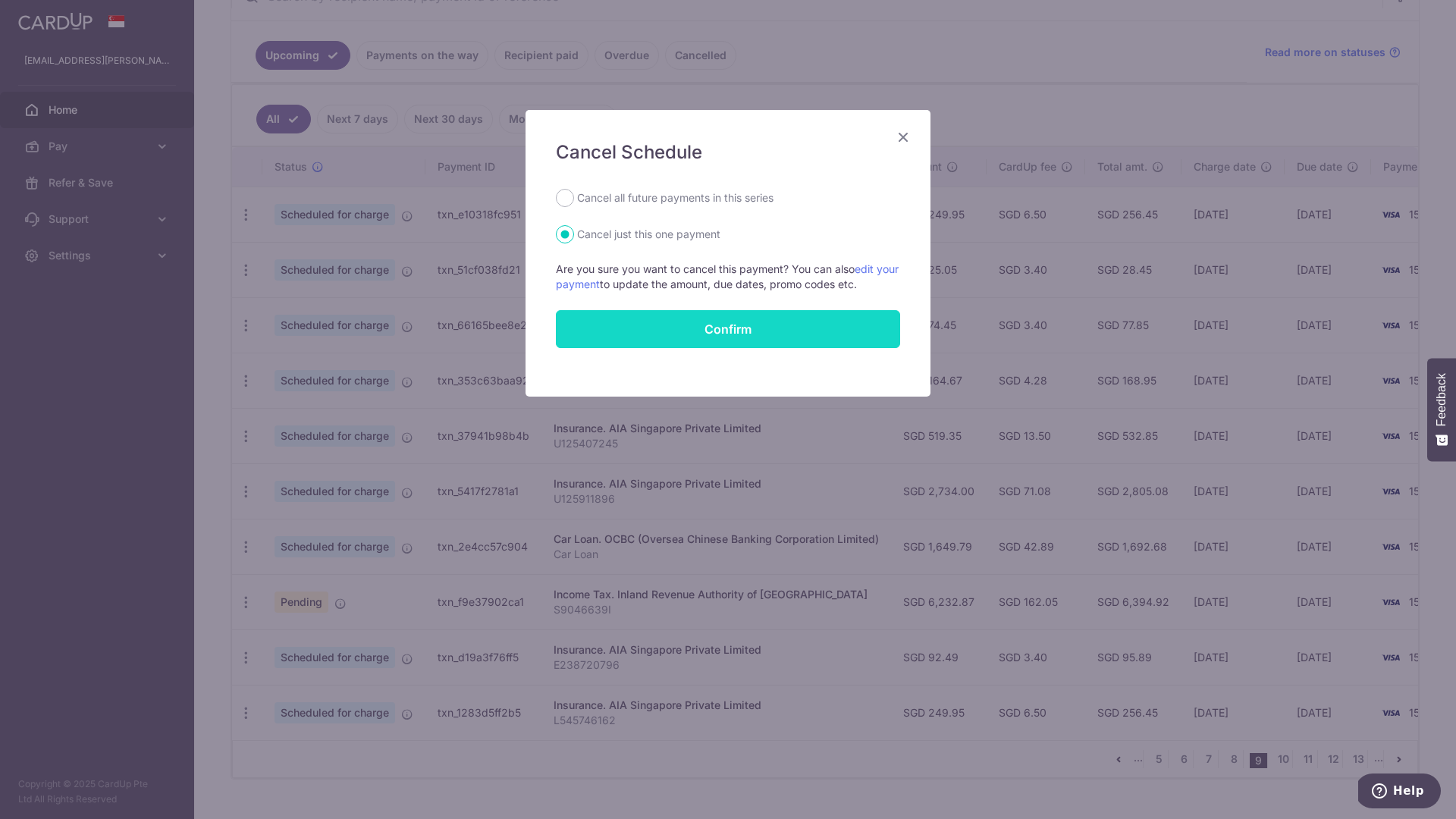
click at [728, 332] on button "Confirm" at bounding box center [727, 329] width 344 height 38
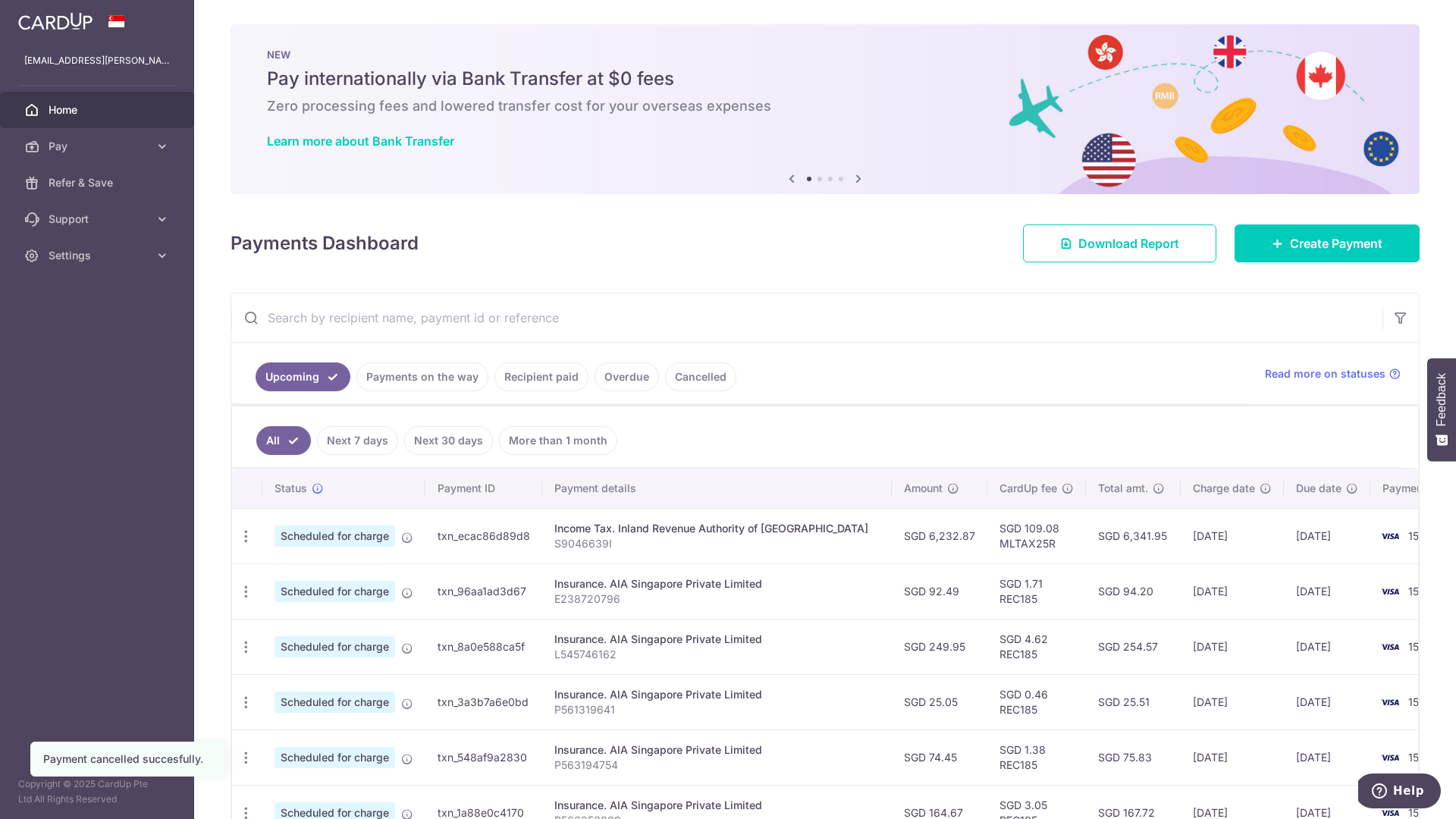
click at [699, 385] on link "Cancelled" at bounding box center [701, 377] width 71 height 29
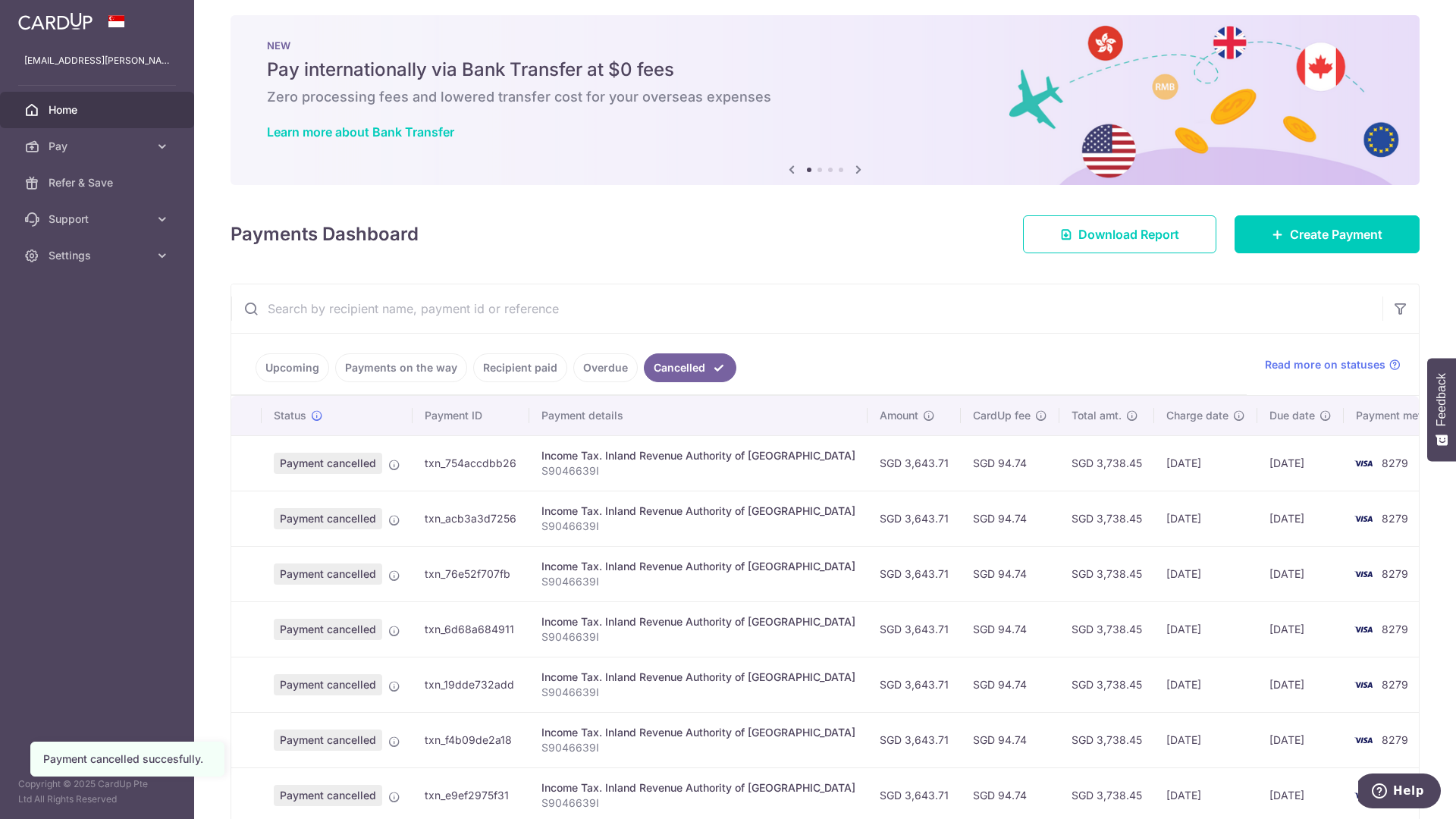
scroll to position [289, 0]
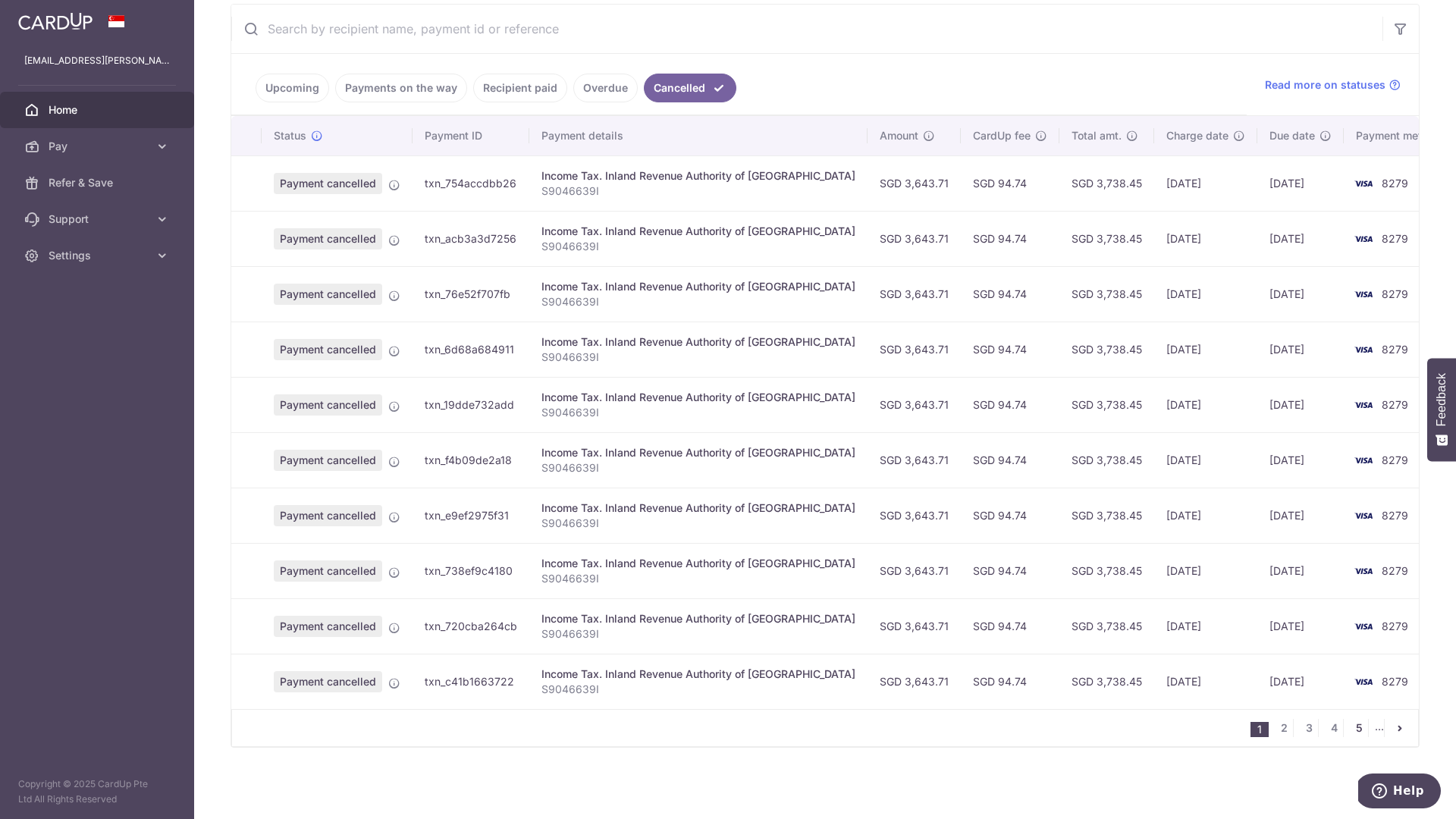
click at [1351, 730] on link "5" at bounding box center [1359, 728] width 18 height 18
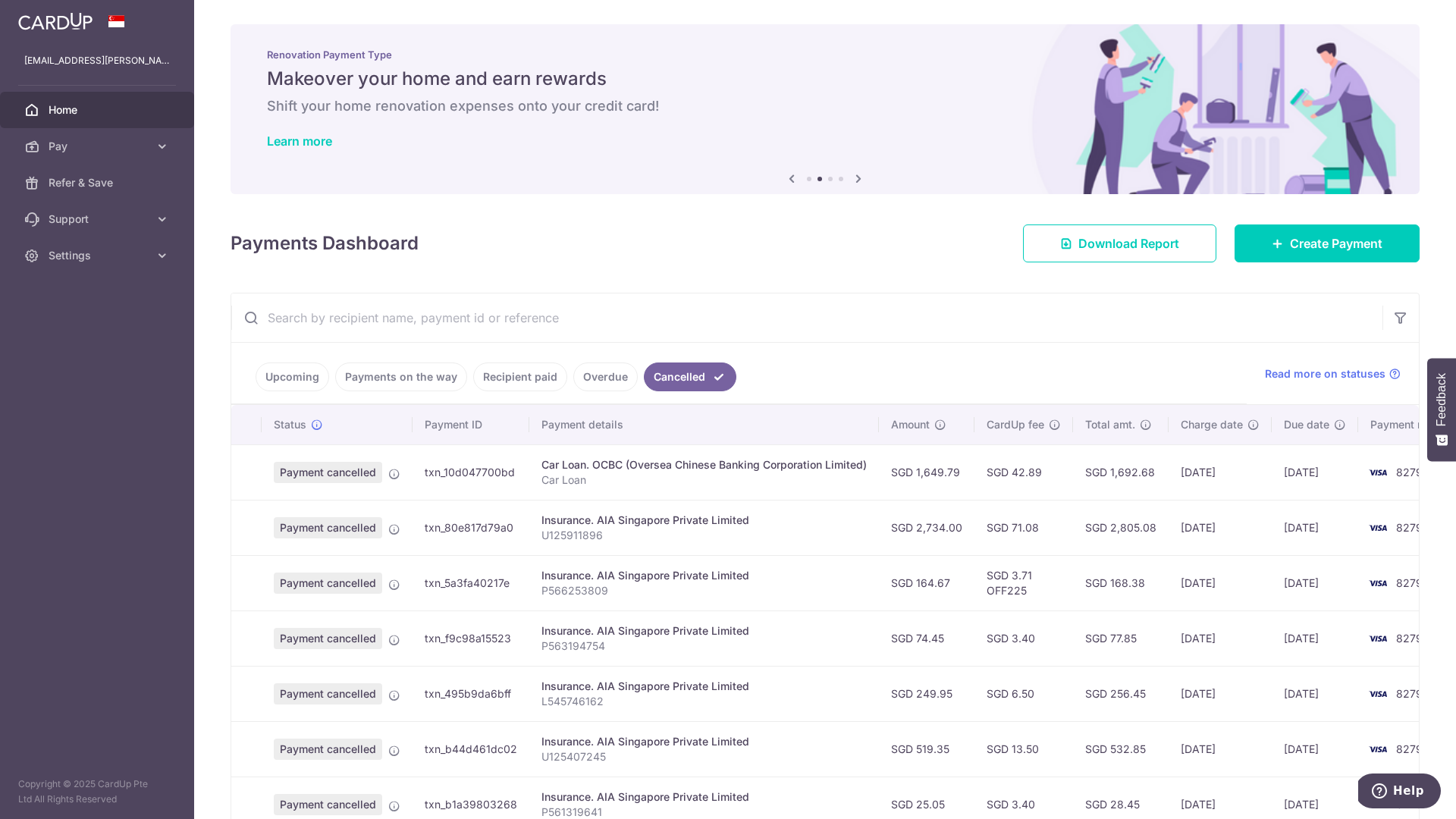
scroll to position [298, 0]
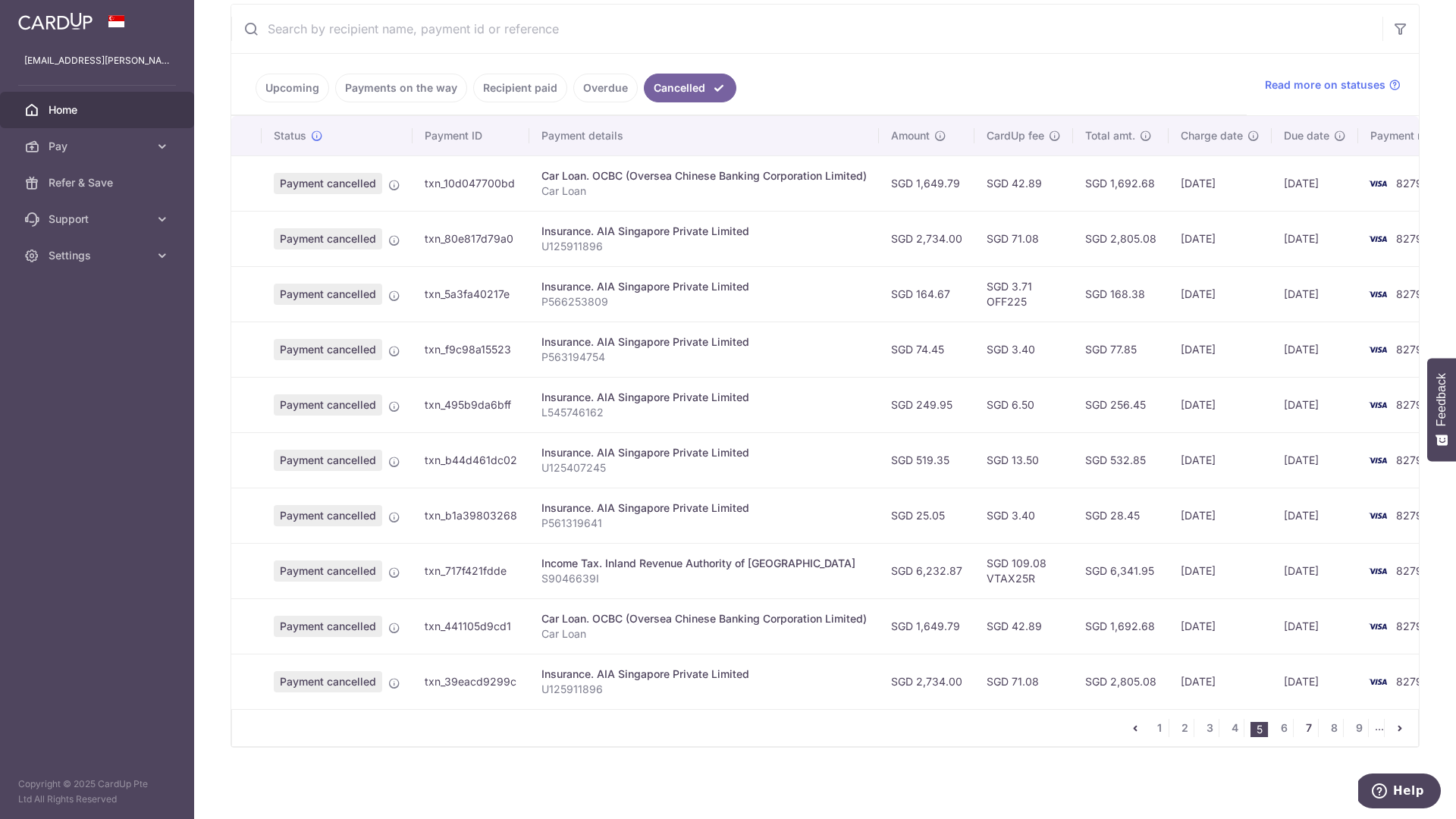
drag, startPoint x: 1300, startPoint y: 729, endPoint x: 1285, endPoint y: 728, distance: 15.0
click at [1300, 729] on link "7" at bounding box center [1309, 728] width 18 height 18
click at [1275, 728] on link "8" at bounding box center [1284, 728] width 18 height 18
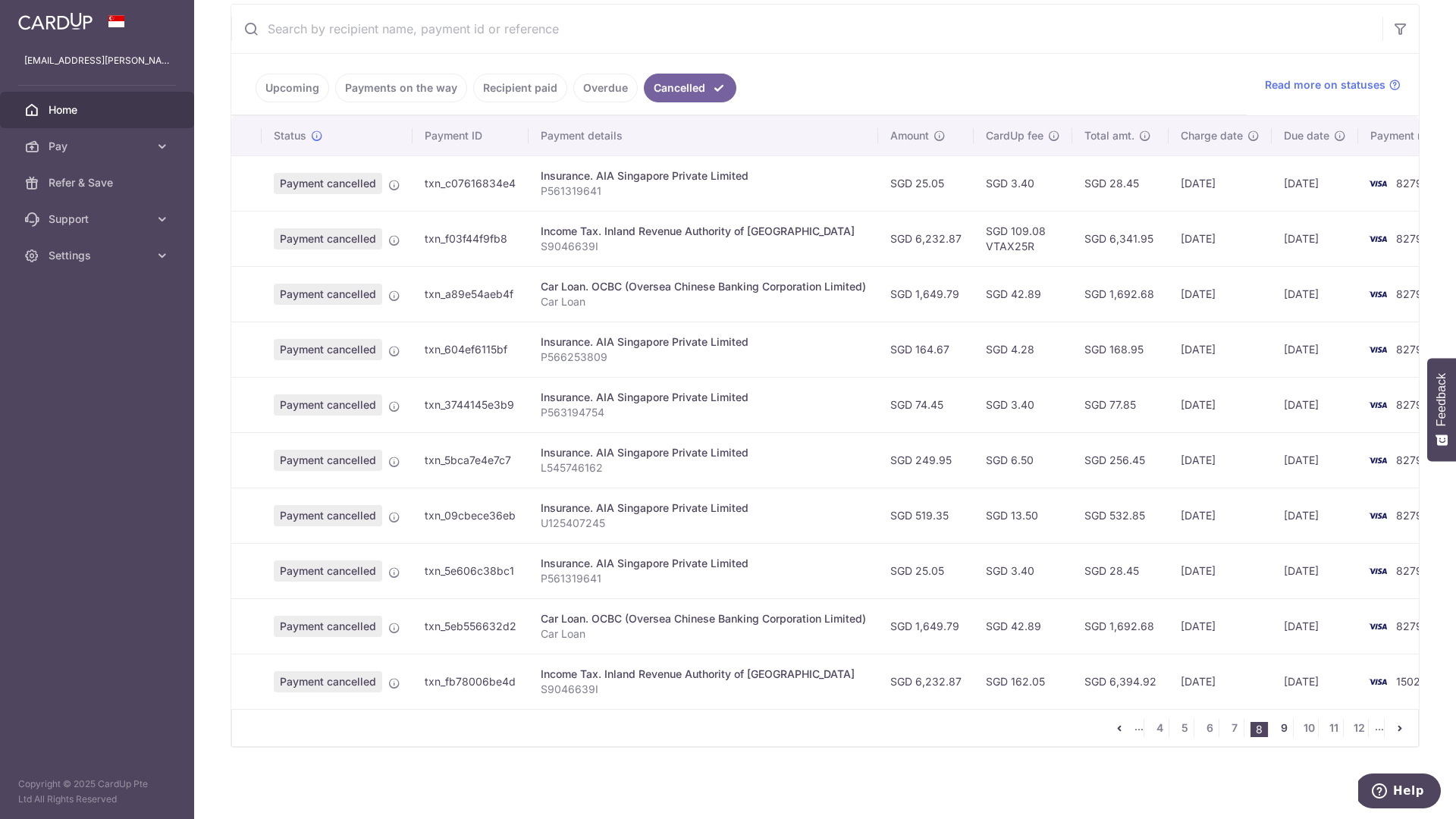
click at [1279, 732] on link "9" at bounding box center [1284, 728] width 18 height 18
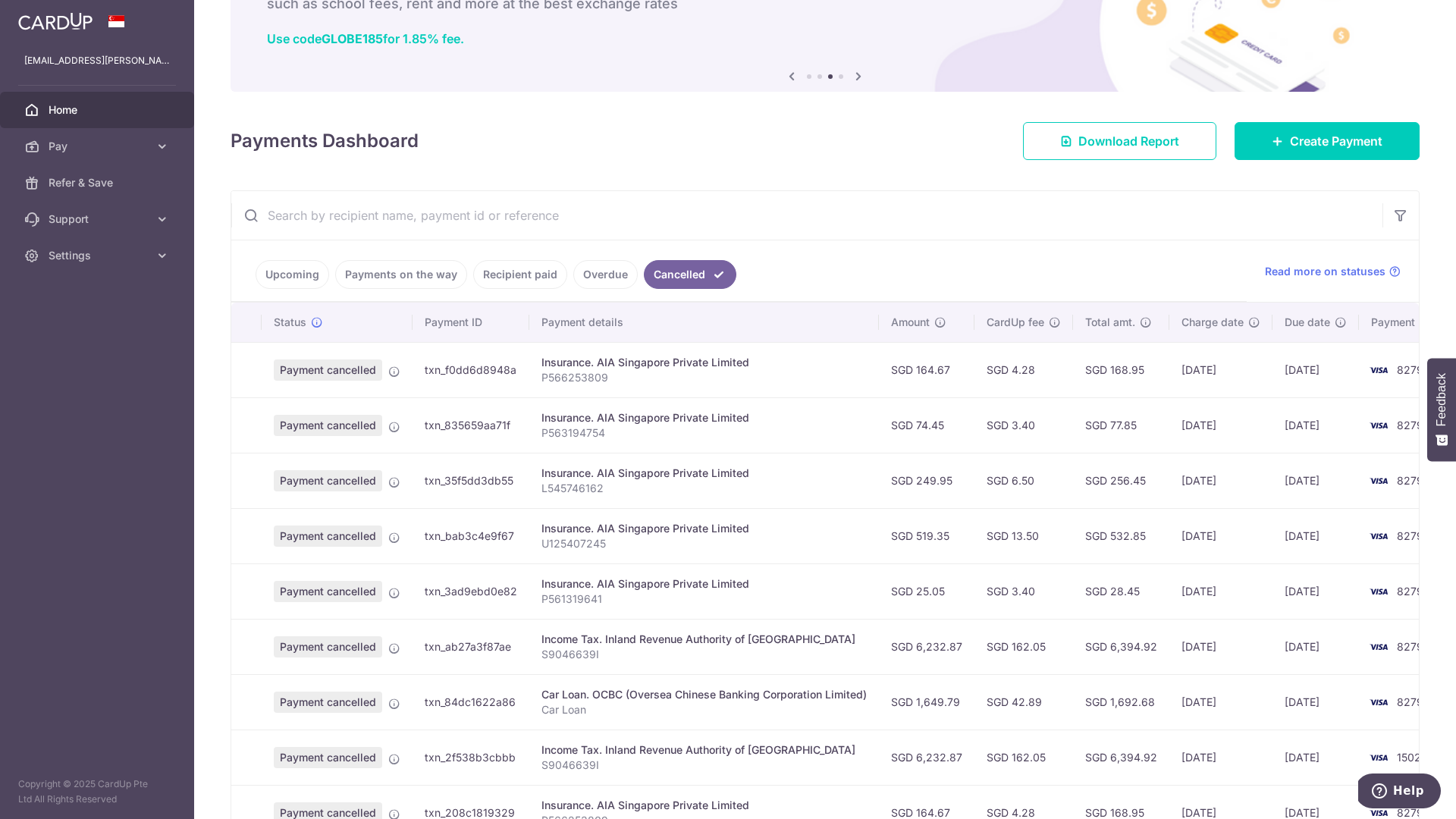
scroll to position [102, 0]
